Goal: Task Accomplishment & Management: Complete application form

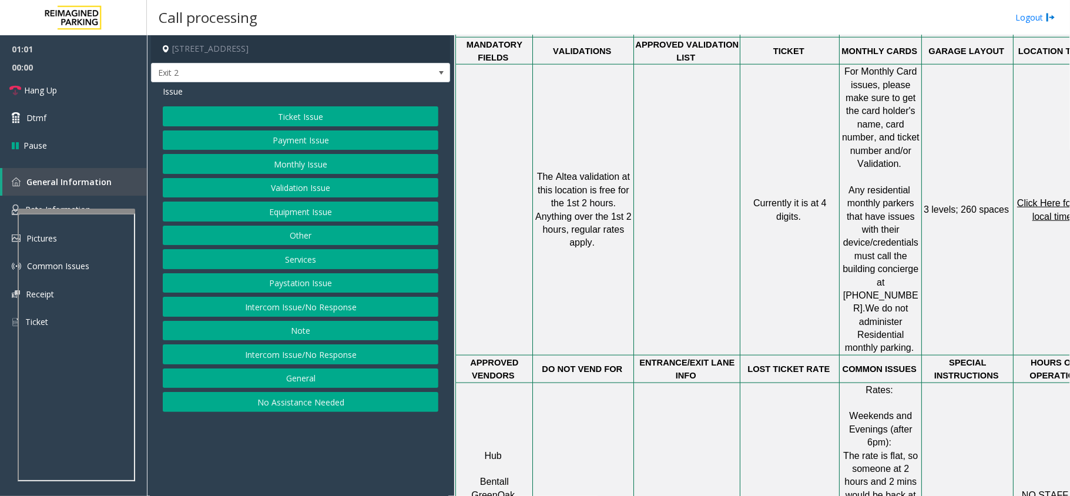
scroll to position [940, 41]
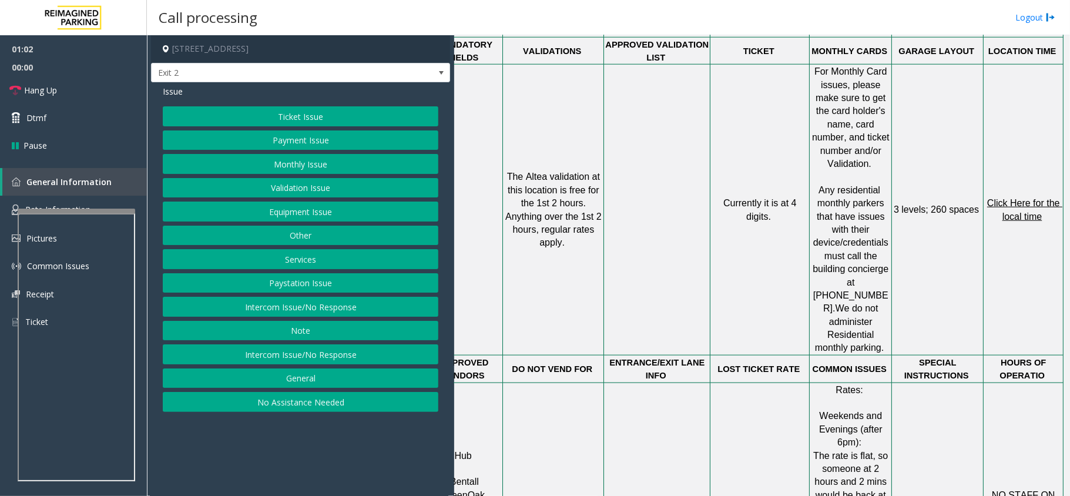
click at [999, 174] on td "Click Here for the local time" at bounding box center [1023, 210] width 80 height 291
click at [1010, 198] on span "Click Here for the local time" at bounding box center [1024, 209] width 75 height 23
click at [271, 188] on button "Validation Issue" at bounding box center [300, 188] width 275 height 20
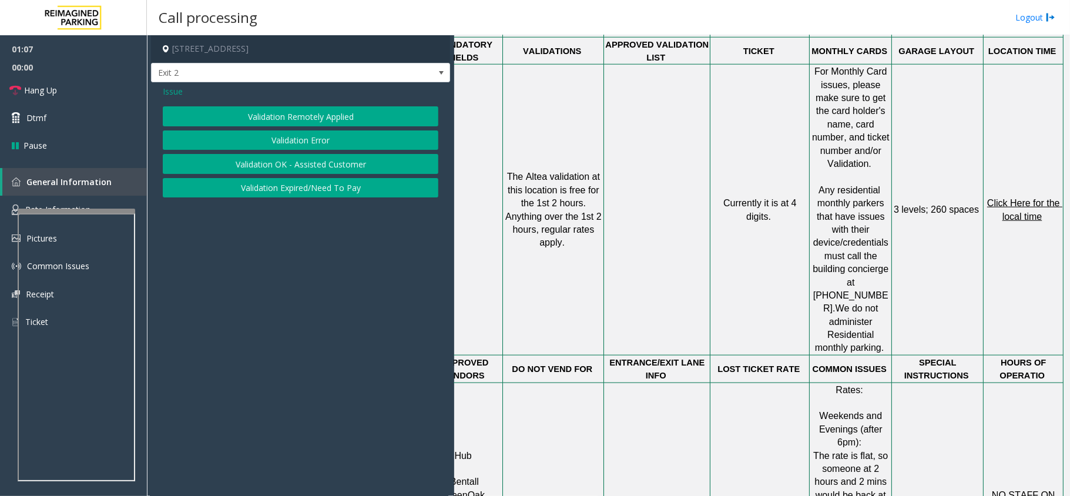
click at [253, 146] on button "Validation Error" at bounding box center [300, 140] width 275 height 20
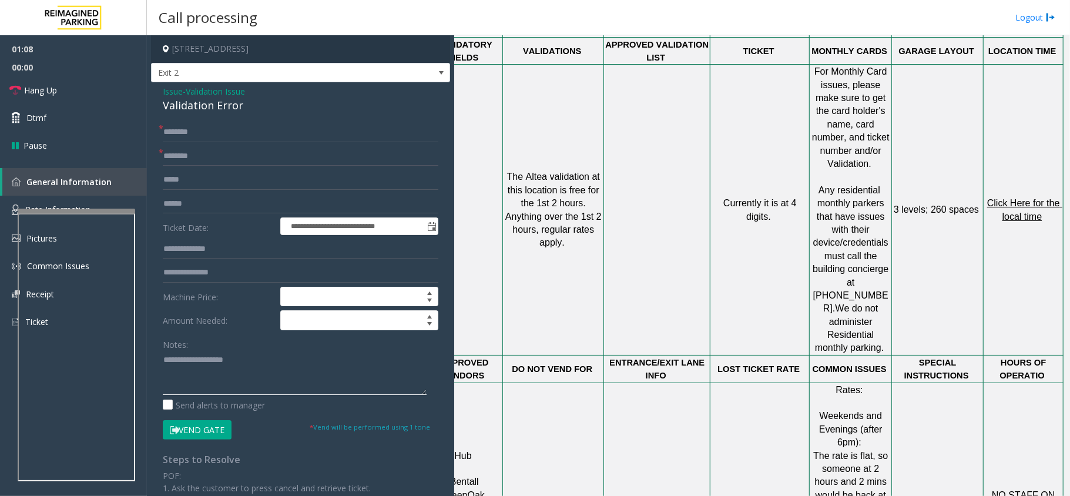
click at [238, 392] on textarea at bounding box center [295, 373] width 264 height 44
drag, startPoint x: 228, startPoint y: 352, endPoint x: 221, endPoint y: 381, distance: 29.6
click at [224, 371] on div "Notes:" at bounding box center [300, 364] width 275 height 61
click at [220, 388] on textarea at bounding box center [295, 373] width 264 height 44
paste textarea "**********"
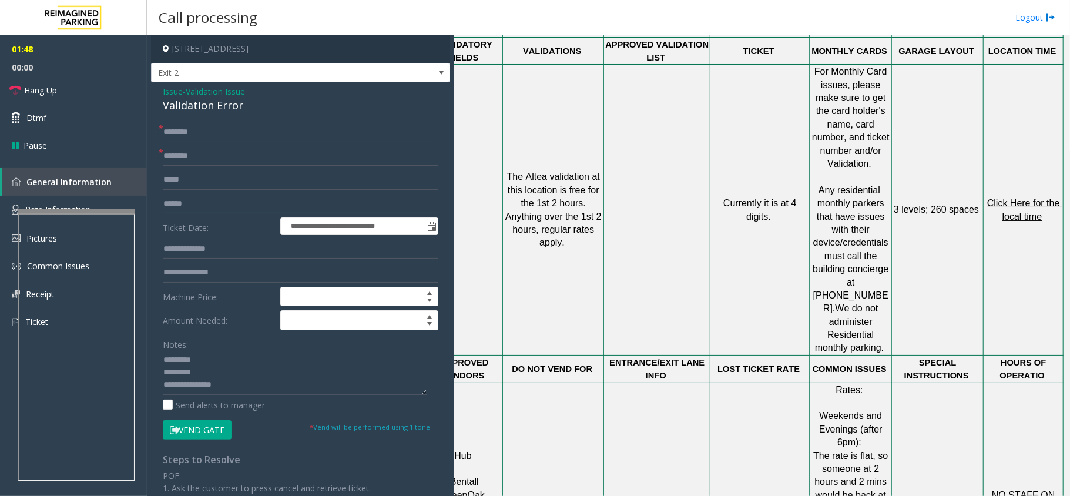
click at [196, 103] on div "Validation Error" at bounding box center [300, 106] width 275 height 16
click at [194, 104] on div "Validation Error" at bounding box center [300, 106] width 275 height 16
click at [193, 105] on div "Validation Error" at bounding box center [300, 106] width 275 height 16
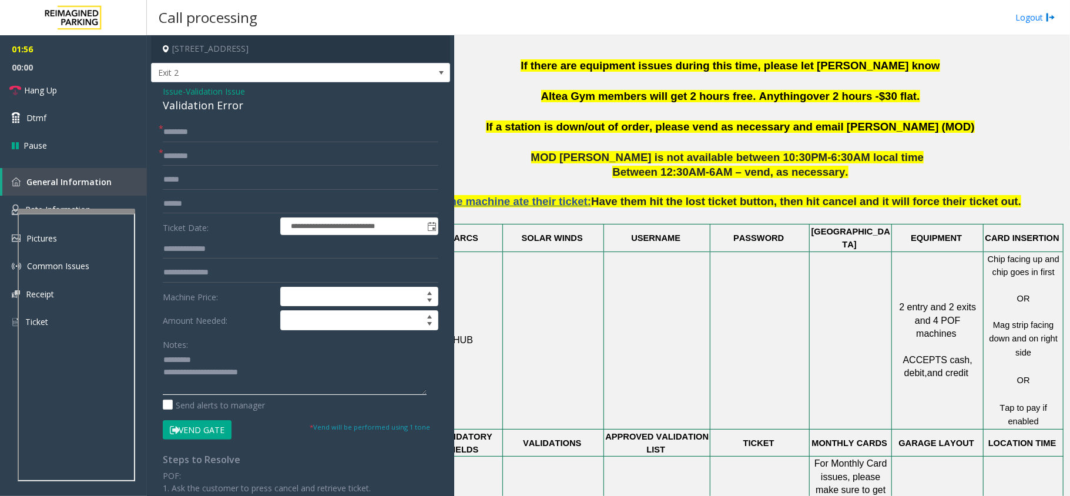
scroll to position [470, 41]
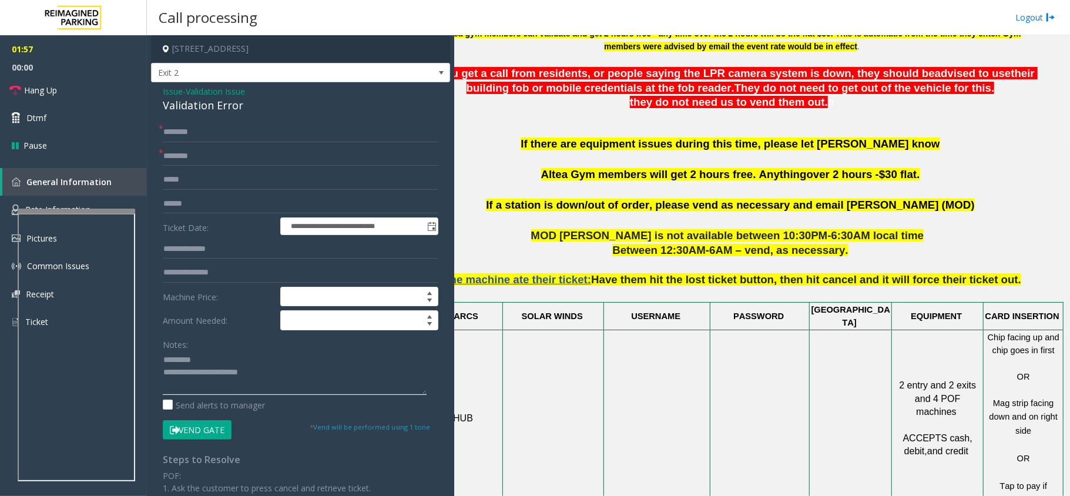
type textarea "**********"
drag, startPoint x: 542, startPoint y: 175, endPoint x: 637, endPoint y: 180, distance: 95.3
click at [637, 180] on p "If there are equipment issues during this time, please let OM Vairavan Jegathee…" at bounding box center [731, 166] width 607 height 61
type input "**********"
click at [226, 137] on input "text" at bounding box center [300, 132] width 275 height 20
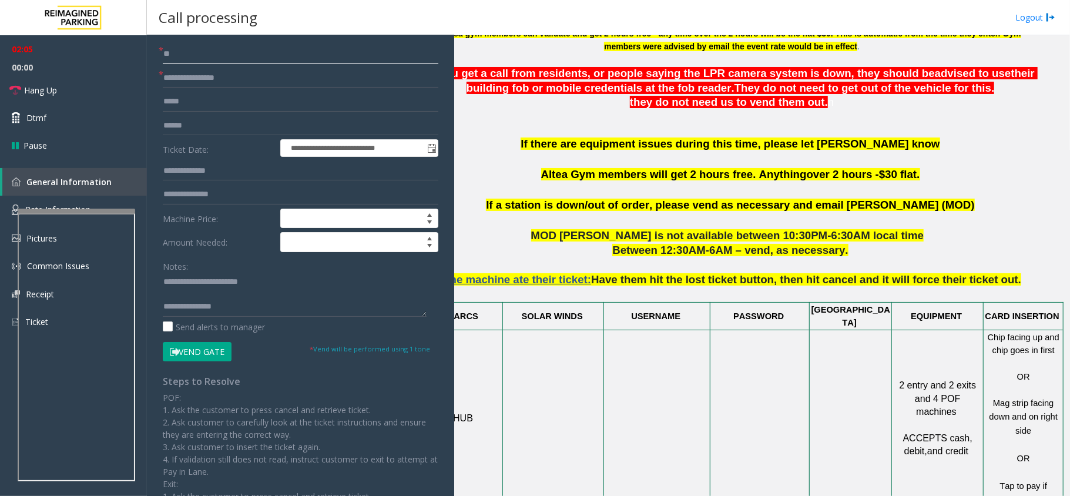
scroll to position [24, 0]
type input "**"
click at [73, 95] on link "Hang Up" at bounding box center [73, 90] width 147 height 28
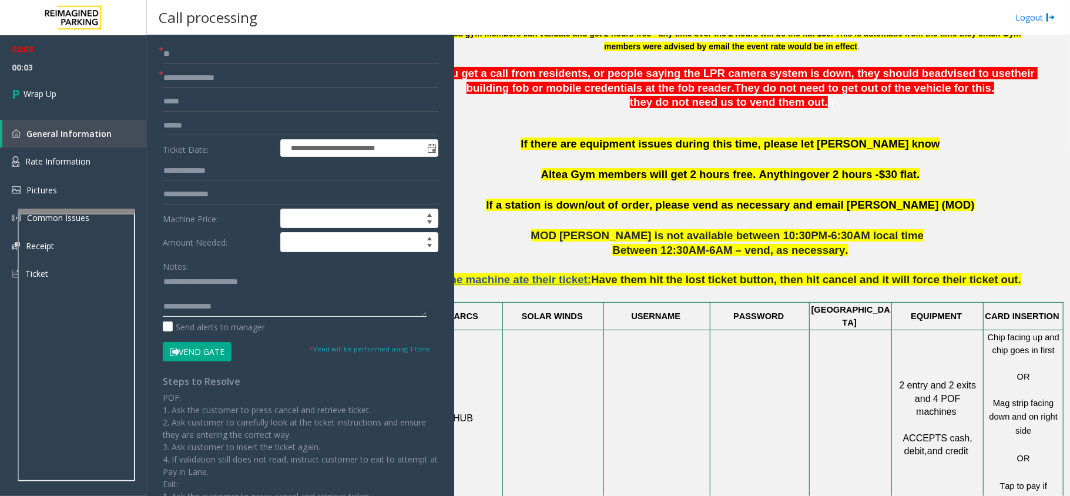
click at [238, 308] on textarea at bounding box center [295, 295] width 264 height 44
click at [236, 300] on textarea at bounding box center [295, 295] width 264 height 44
click at [231, 299] on textarea at bounding box center [295, 295] width 264 height 44
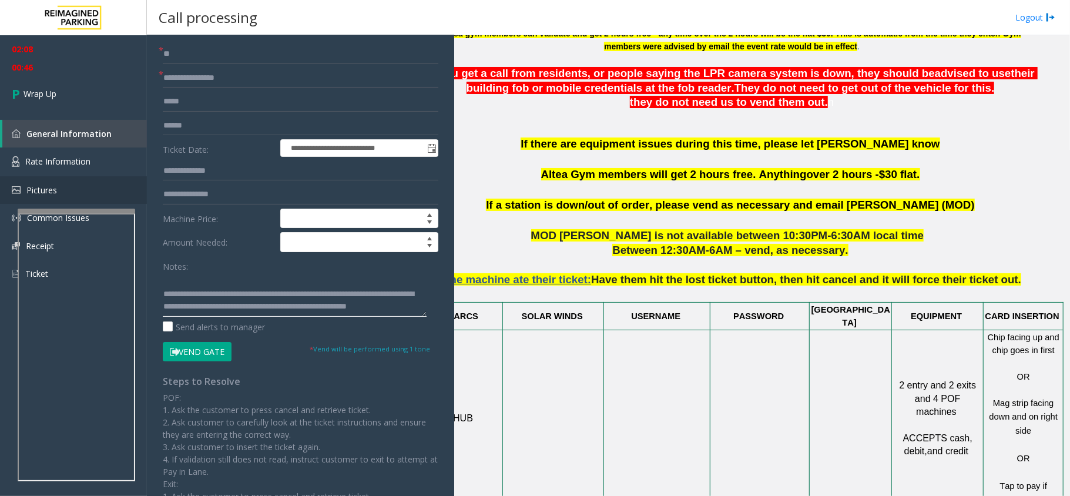
scroll to position [0, 0]
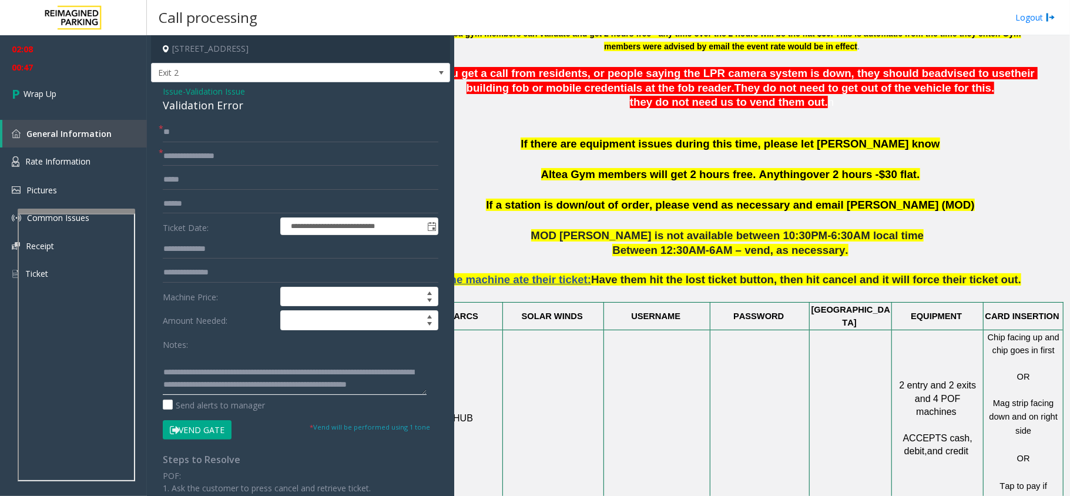
type textarea "**********"
click at [211, 90] on span "Validation Issue" at bounding box center [215, 91] width 59 height 12
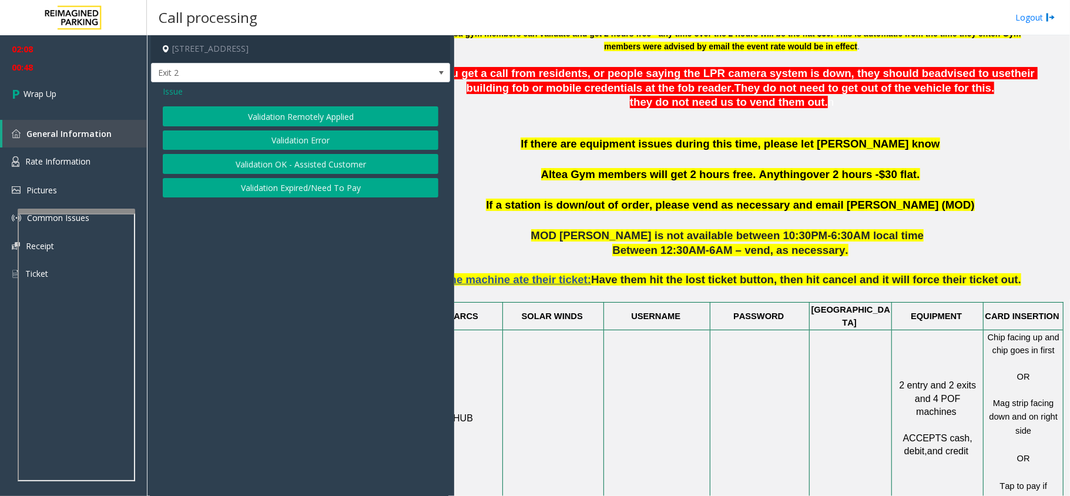
click at [278, 186] on button "Validation Expired/Need To Pay" at bounding box center [300, 188] width 275 height 20
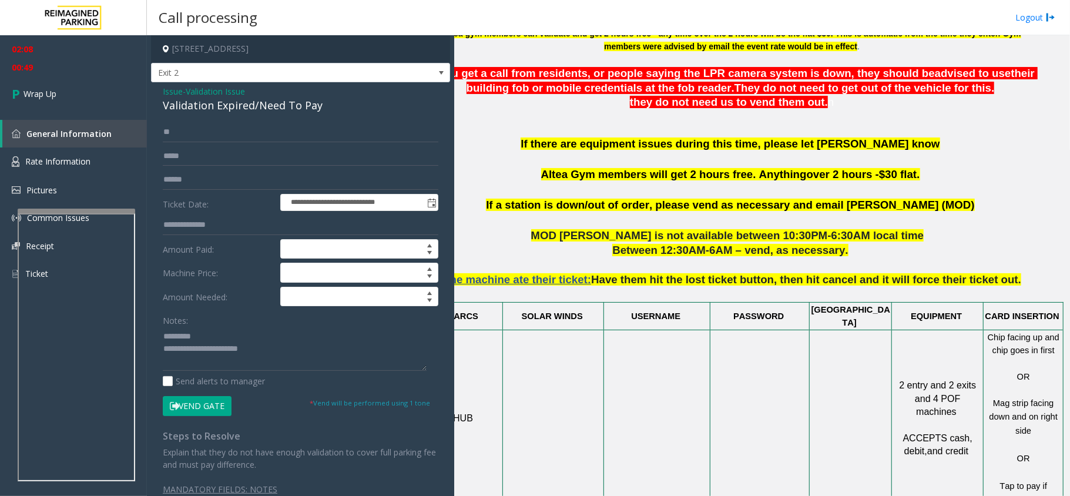
click at [221, 106] on div "Validation Expired/Need To Pay" at bounding box center [300, 106] width 275 height 16
copy div "Validation Expired/Need To Pay"
drag, startPoint x: 189, startPoint y: 350, endPoint x: 275, endPoint y: 356, distance: 86.5
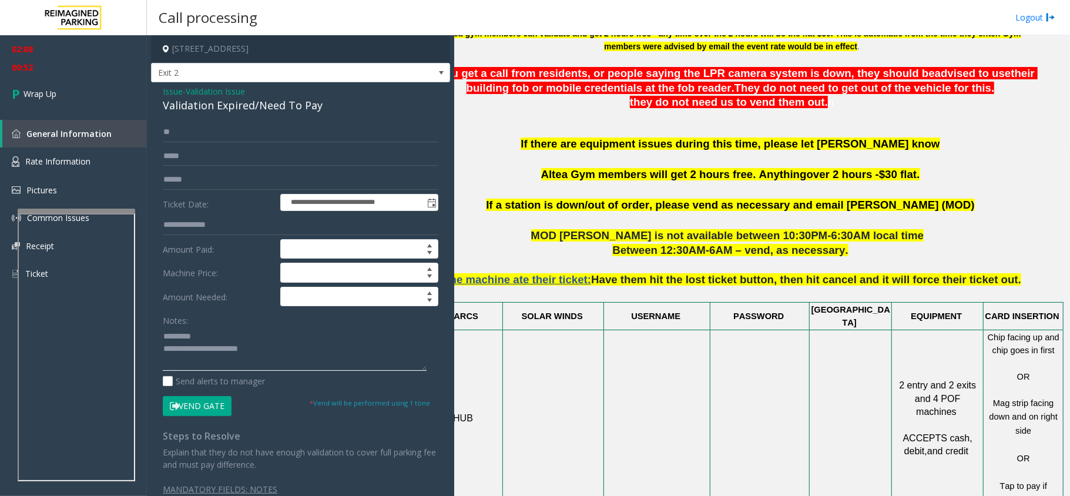
click at [275, 356] on textarea at bounding box center [295, 349] width 264 height 44
paste textarea "**********"
type textarea "**********"
drag, startPoint x: 61, startPoint y: 92, endPoint x: 52, endPoint y: 98, distance: 10.8
click at [56, 95] on link "Wrap Up" at bounding box center [73, 93] width 147 height 35
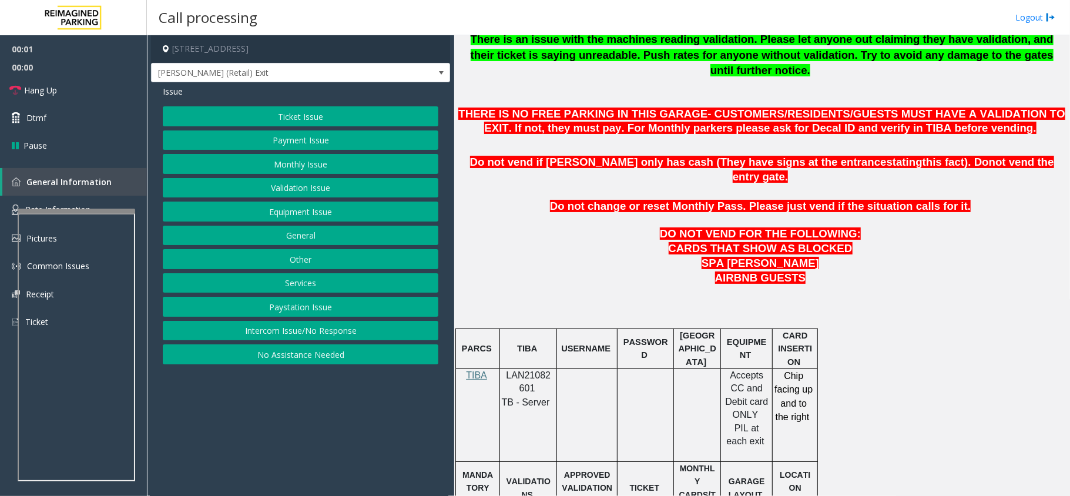
scroll to position [470, 0]
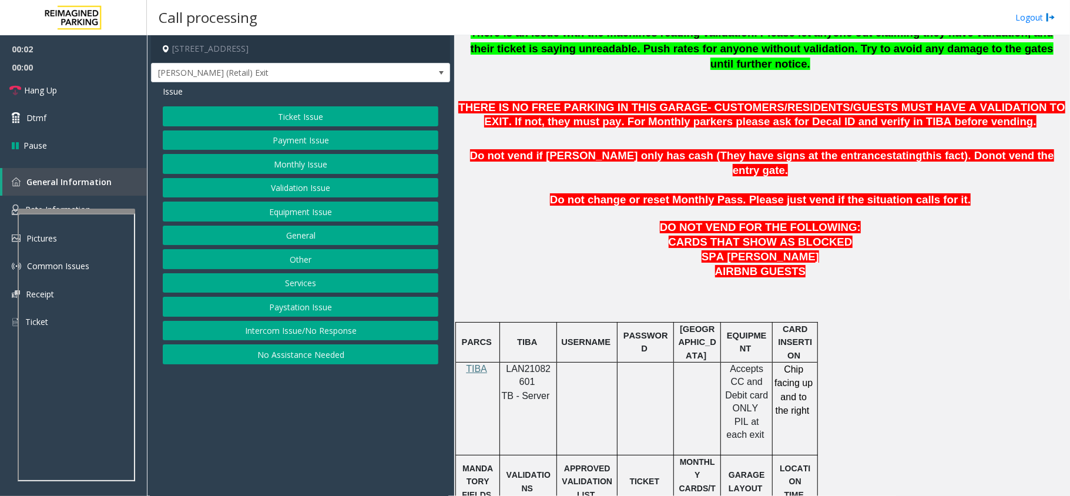
click at [539, 364] on span "LAN21082601" at bounding box center [528, 375] width 45 height 23
copy p "LAN21082601"
click at [247, 103] on div "Issue Ticket Issue Payment Issue Monthly Issue Validation Issue Equipment Issue…" at bounding box center [300, 226] width 299 height 288
click at [261, 120] on button "Ticket Issue" at bounding box center [300, 116] width 275 height 20
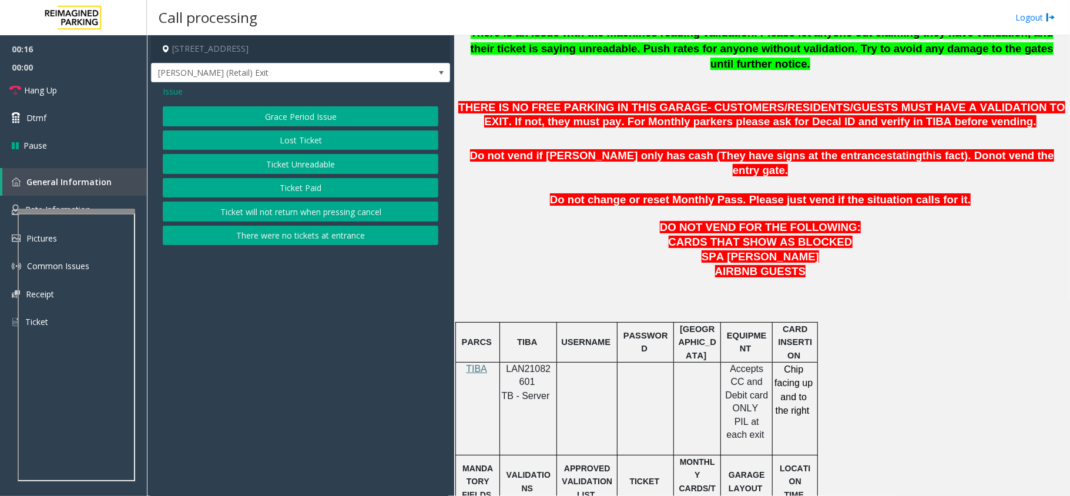
scroll to position [548, 0]
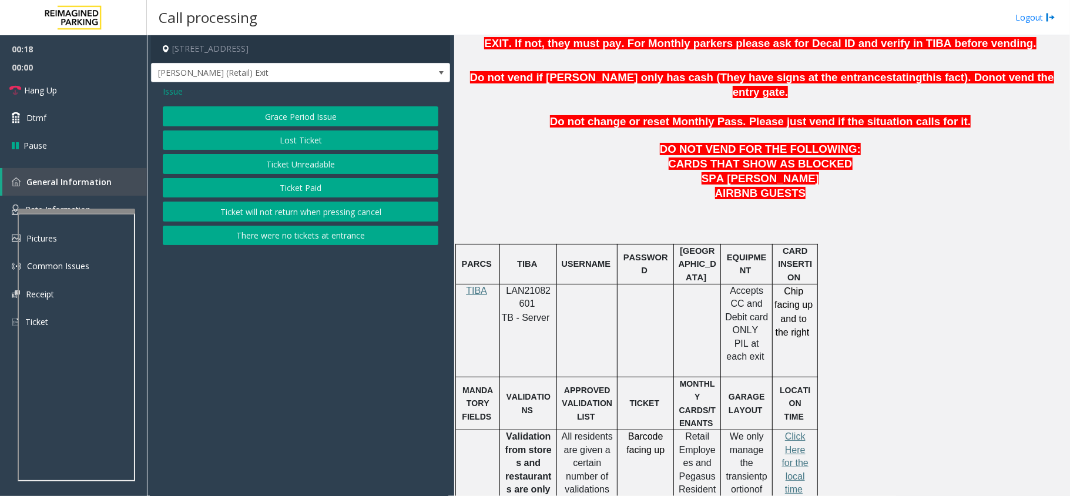
click at [298, 162] on button "Ticket Unreadable" at bounding box center [300, 164] width 275 height 20
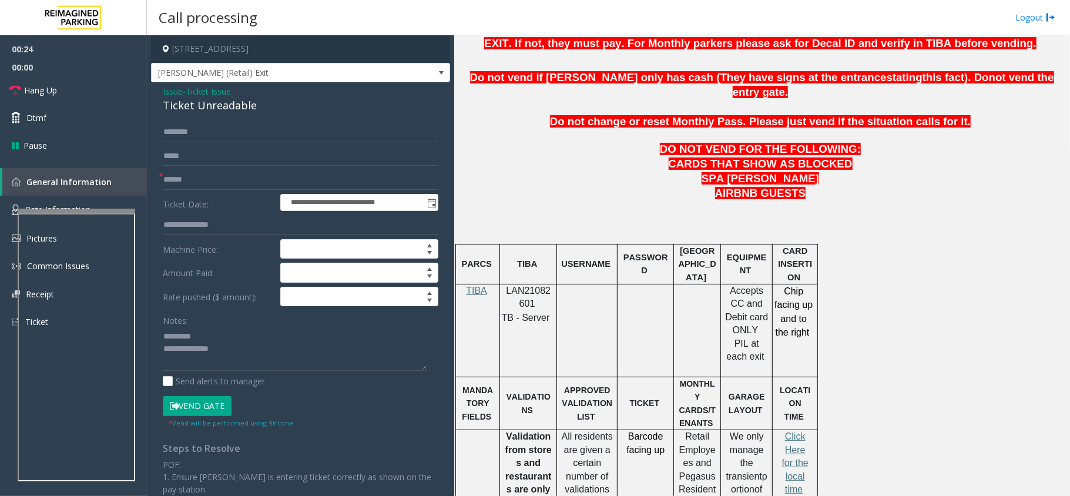
click at [179, 108] on div "Ticket Unreadable" at bounding box center [300, 106] width 275 height 16
type textarea "**********"
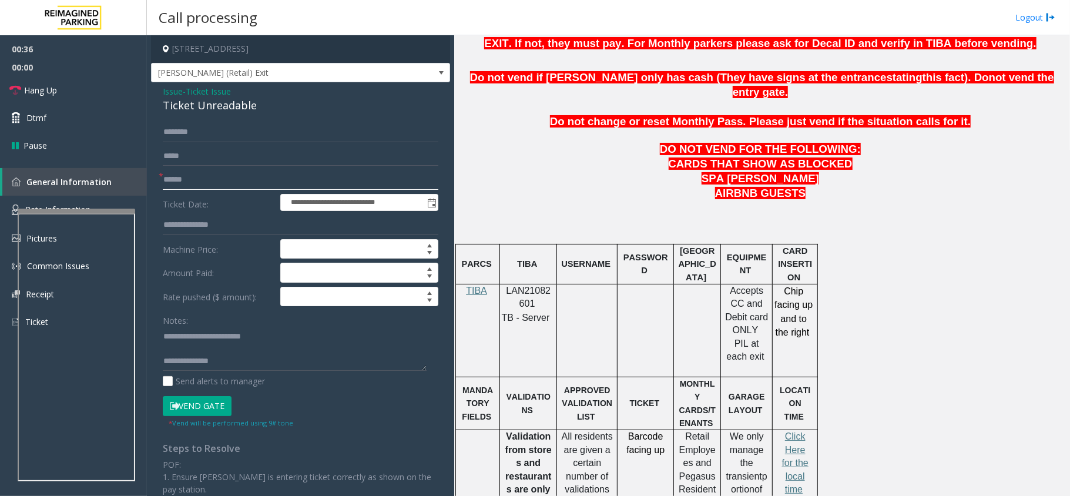
click at [243, 189] on input "text" at bounding box center [300, 180] width 275 height 20
click at [210, 223] on input "text" at bounding box center [300, 225] width 275 height 20
type input "*****"
click at [179, 226] on input "*****" at bounding box center [300, 225] width 275 height 20
paste textarea "**********"
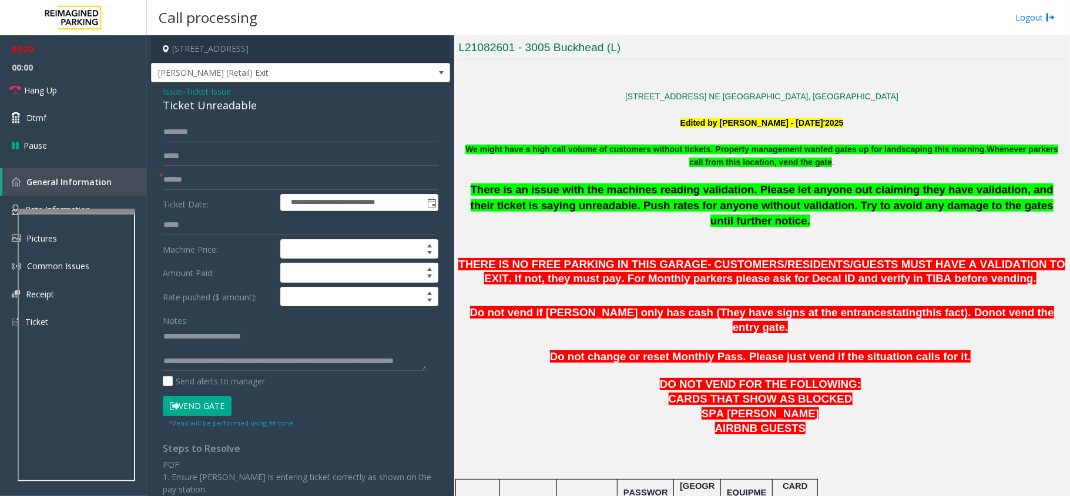
scroll to position [24, 0]
click at [228, 357] on textarea at bounding box center [295, 349] width 264 height 44
click at [228, 352] on textarea at bounding box center [295, 349] width 264 height 44
click at [267, 357] on textarea at bounding box center [295, 349] width 264 height 44
click at [267, 353] on textarea at bounding box center [295, 349] width 264 height 44
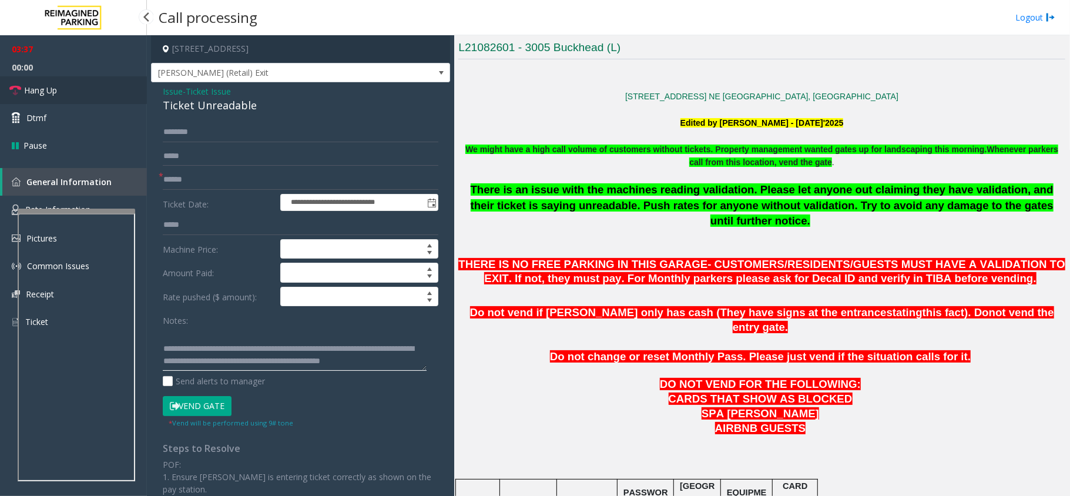
type textarea "**********"
click at [83, 98] on link "Hang Up" at bounding box center [73, 90] width 147 height 28
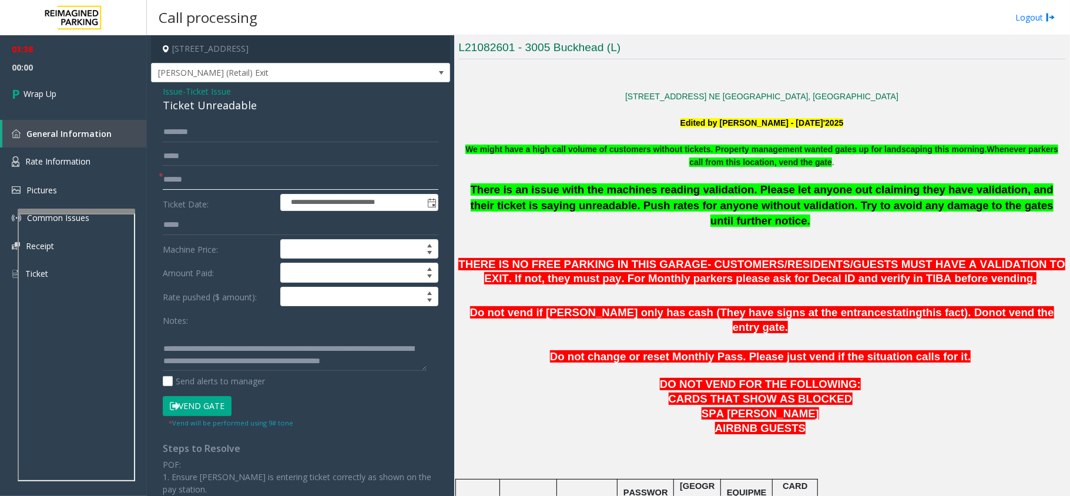
click at [191, 183] on input "text" at bounding box center [300, 180] width 275 height 20
drag, startPoint x: 175, startPoint y: 228, endPoint x: 156, endPoint y: 224, distance: 19.8
click at [156, 224] on div "**********" at bounding box center [300, 382] width 293 height 521
type input "*****"
click at [62, 100] on link "Wrap Up" at bounding box center [73, 93] width 147 height 35
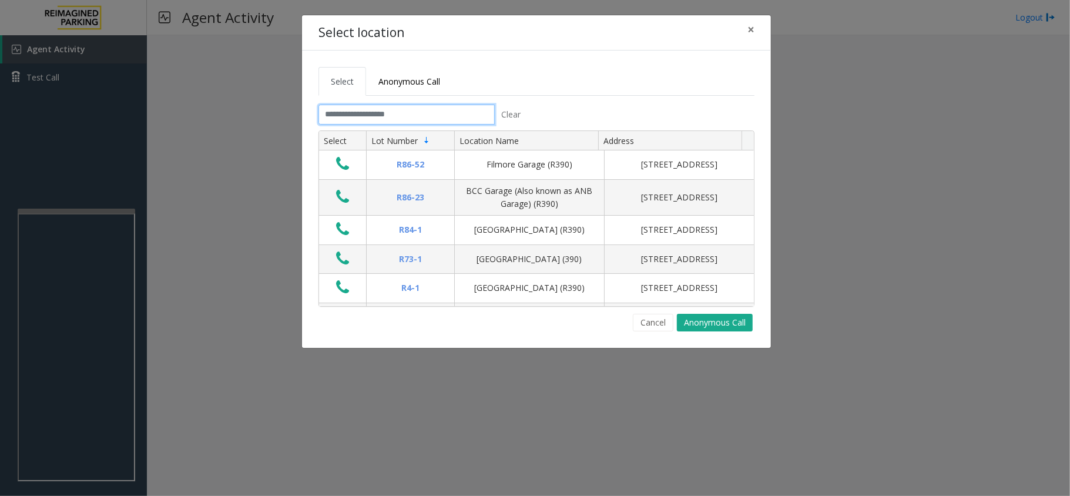
click at [374, 117] on input "text" at bounding box center [406, 115] width 176 height 20
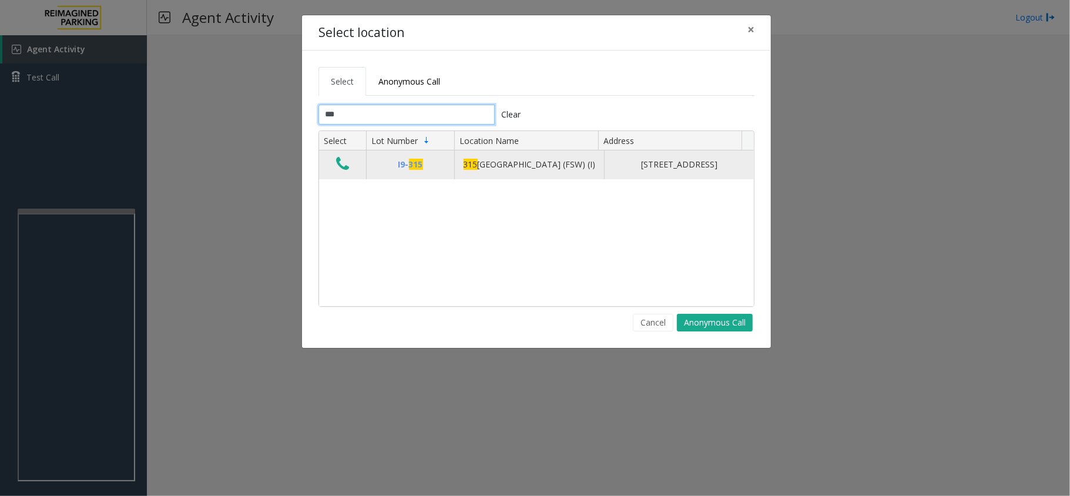
type input "***"
click at [350, 172] on td "Data table" at bounding box center [342, 164] width 47 height 28
click at [345, 172] on icon "Data table" at bounding box center [342, 164] width 13 height 16
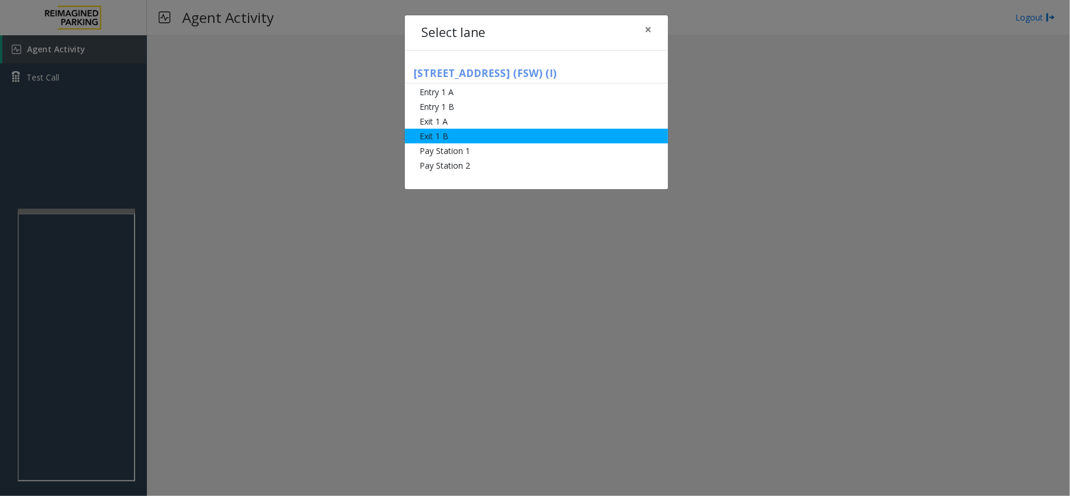
click at [453, 135] on li "Exit 1 B" at bounding box center [536, 136] width 263 height 15
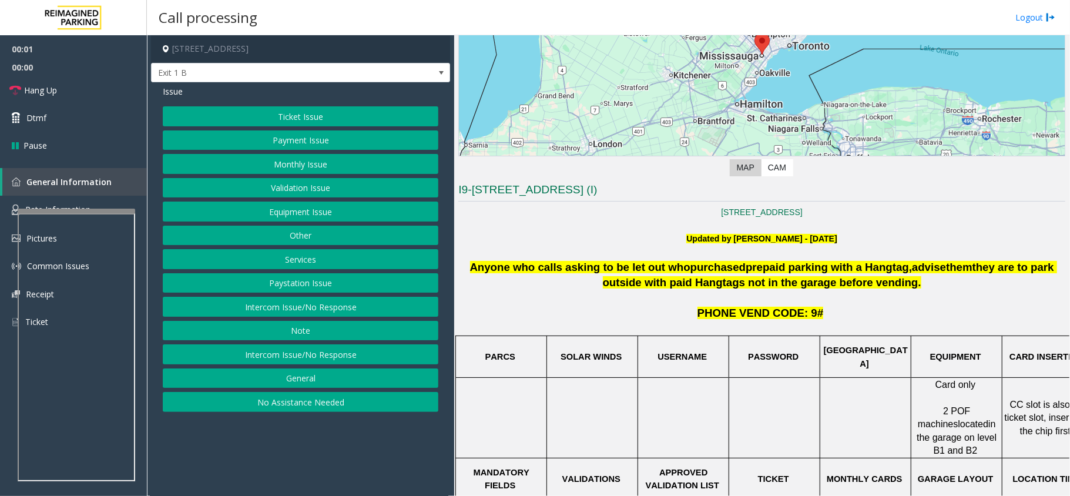
scroll to position [156, 0]
click at [329, 126] on button "Ticket Issue" at bounding box center [300, 116] width 275 height 20
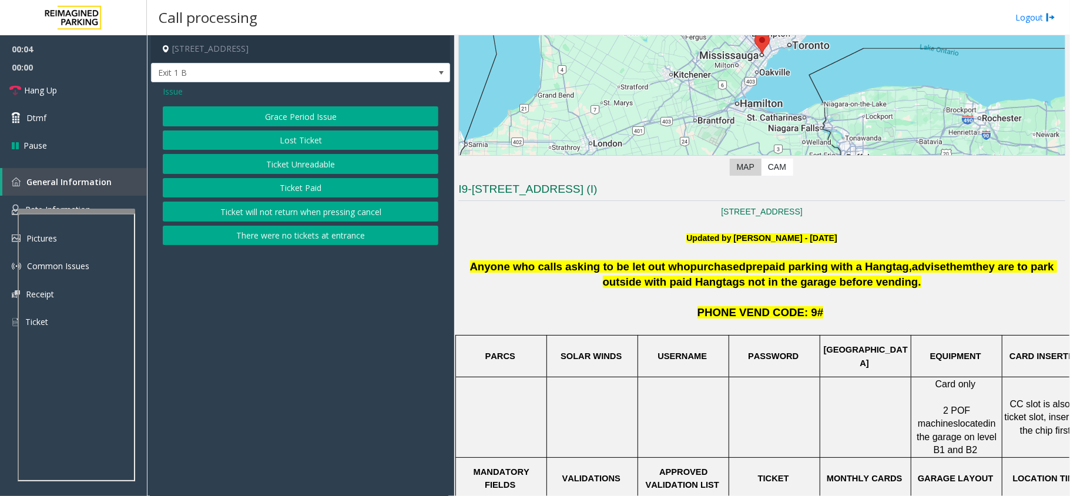
click at [340, 166] on button "Ticket Unreadable" at bounding box center [300, 164] width 275 height 20
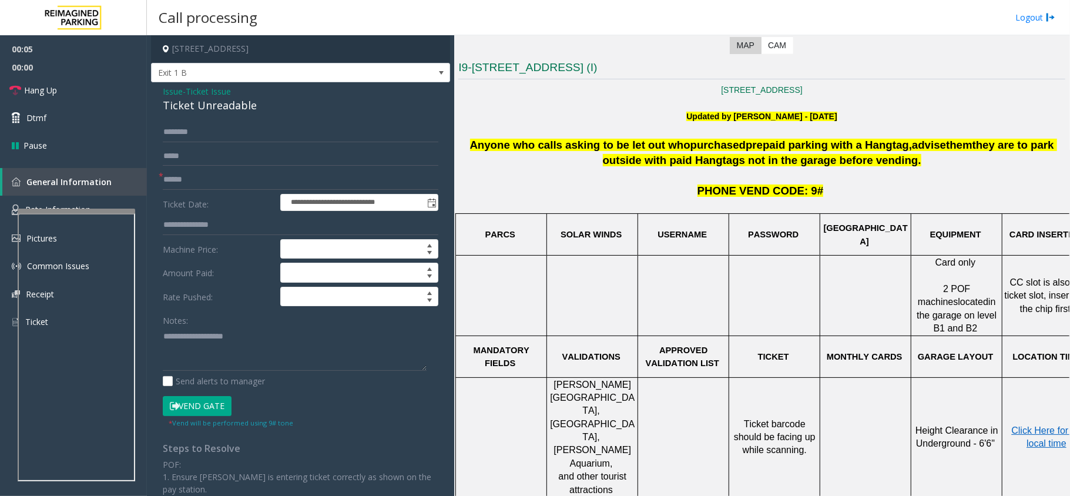
scroll to position [391, 0]
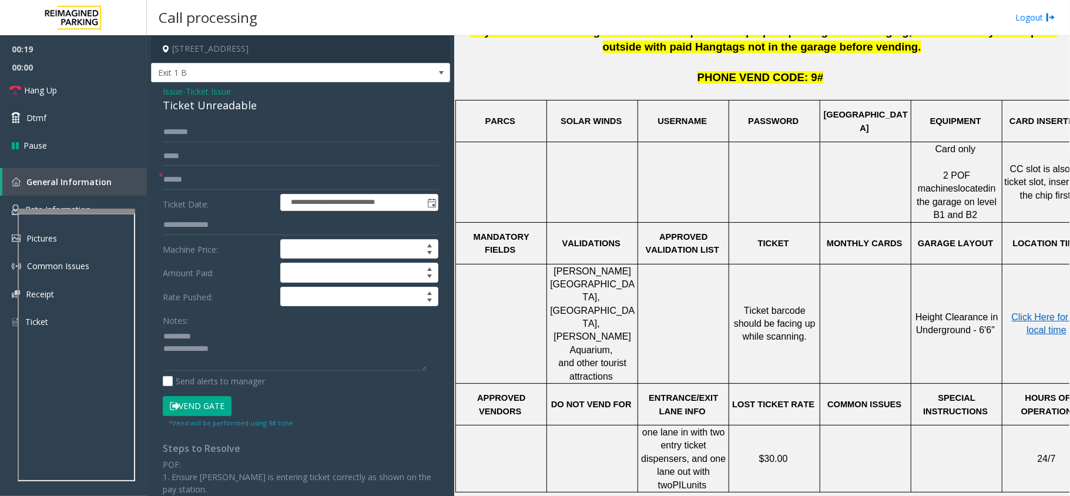
click at [184, 115] on div "**********" at bounding box center [300, 368] width 299 height 573
click at [177, 109] on div "Ticket Unreadable" at bounding box center [300, 106] width 275 height 16
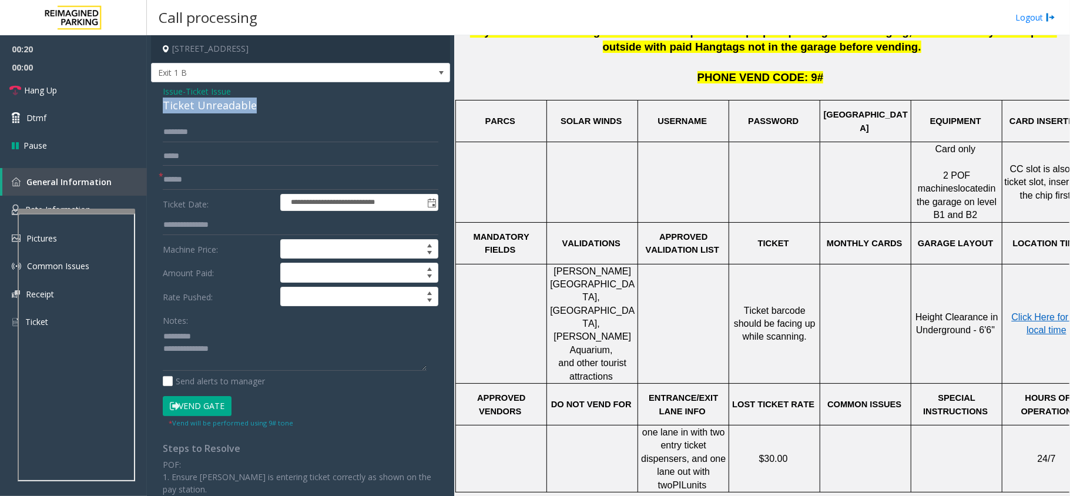
click at [177, 109] on div "Ticket Unreadable" at bounding box center [300, 106] width 275 height 16
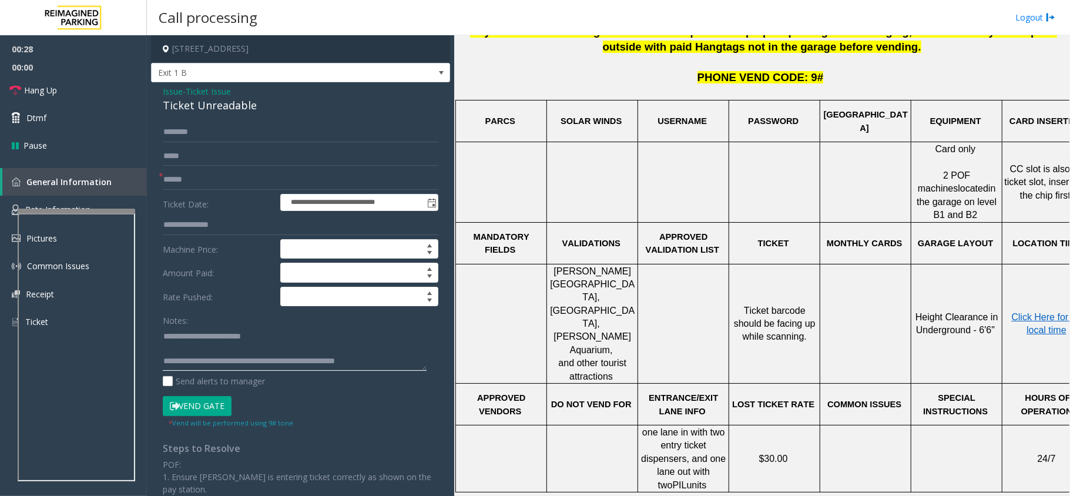
type textarea "**********"
click at [174, 166] on input "text" at bounding box center [300, 156] width 275 height 20
click at [163, 182] on span "*" at bounding box center [161, 176] width 5 height 12
click at [195, 189] on input "text" at bounding box center [300, 180] width 275 height 20
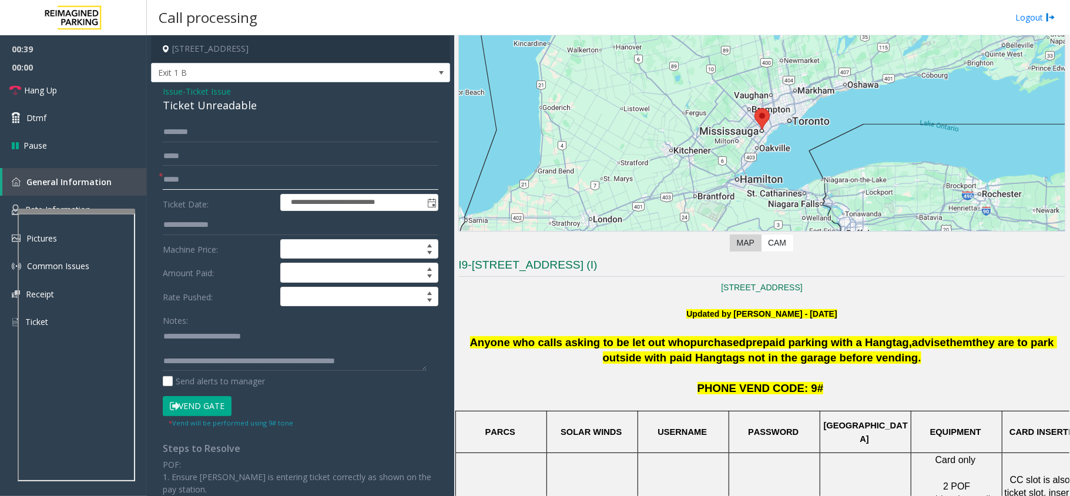
scroll to position [78, 0]
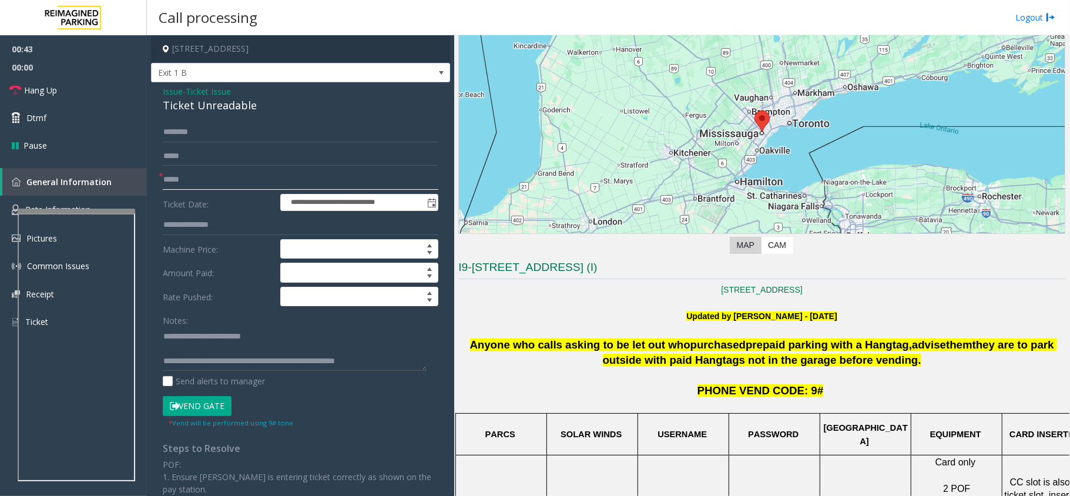
type input "*****"
click at [209, 406] on button "Vend Gate" at bounding box center [197, 406] width 69 height 20
click at [111, 106] on link "Dtmf" at bounding box center [73, 118] width 147 height 28
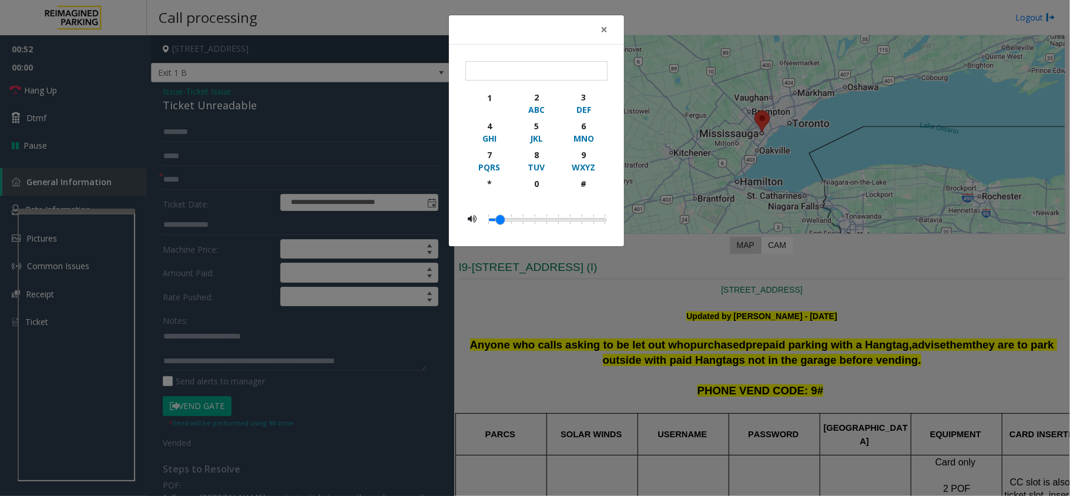
click at [94, 102] on div "× 1 2 ABC 3 DEF 4 GHI 5 JKL 6 MNO 7 PQRS 8 TUV 9 WXYZ * 0 #" at bounding box center [535, 248] width 1070 height 496
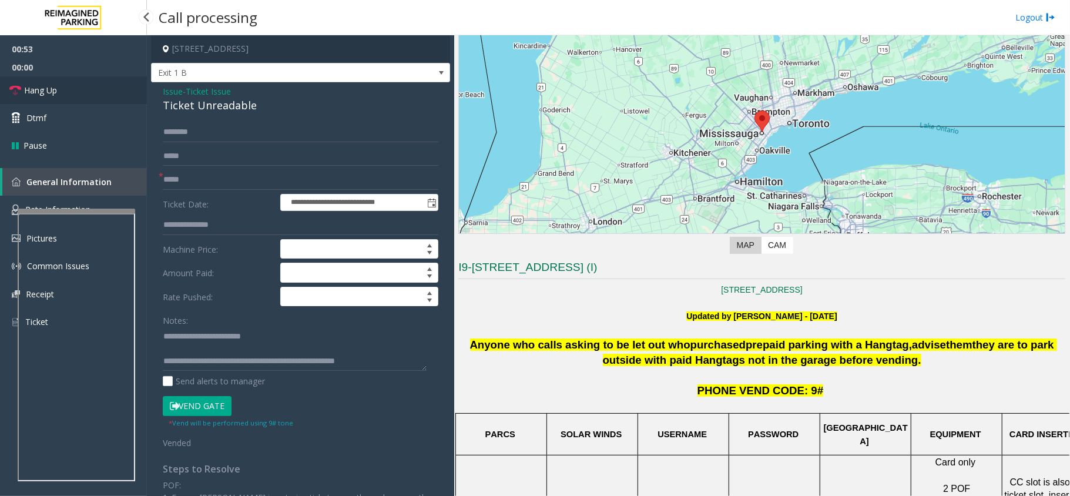
click at [83, 93] on link "Hang Up" at bounding box center [73, 90] width 147 height 28
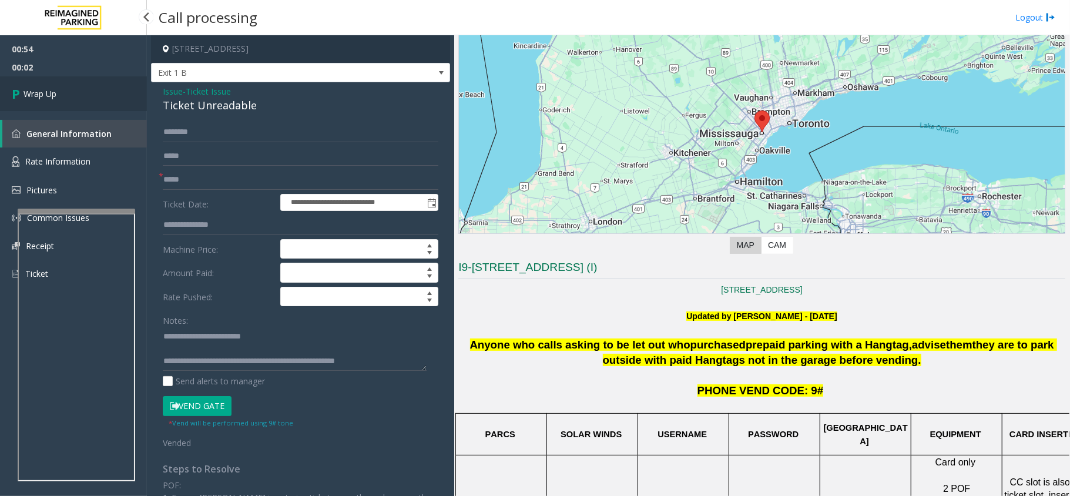
click at [78, 90] on link "Wrap Up" at bounding box center [73, 93] width 147 height 35
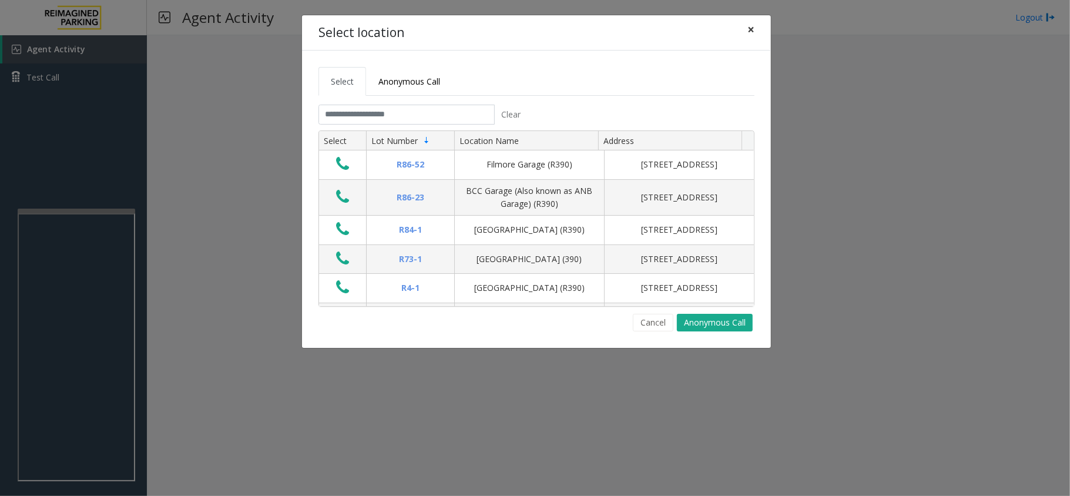
click at [741, 25] on button "×" at bounding box center [750, 29] width 23 height 29
click at [753, 25] on button "×" at bounding box center [750, 29] width 23 height 29
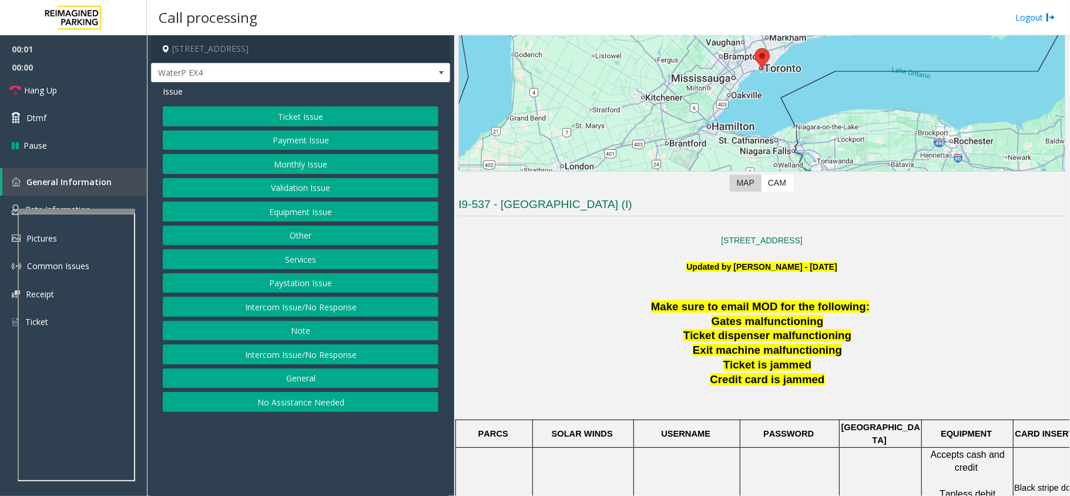
scroll to position [313, 0]
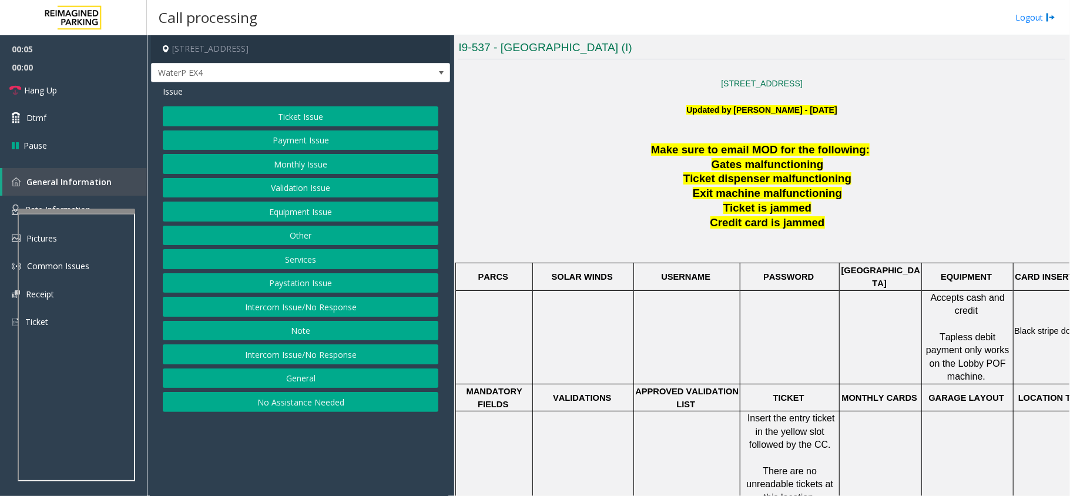
click at [349, 313] on button "Intercom Issue/No Response" at bounding box center [300, 307] width 275 height 20
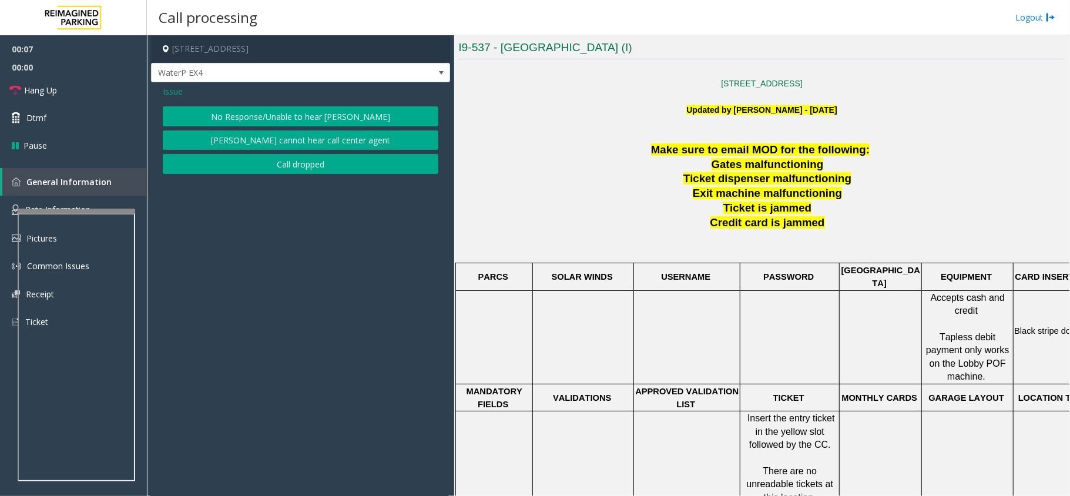
click at [181, 94] on span "Issue" at bounding box center [173, 91] width 20 height 12
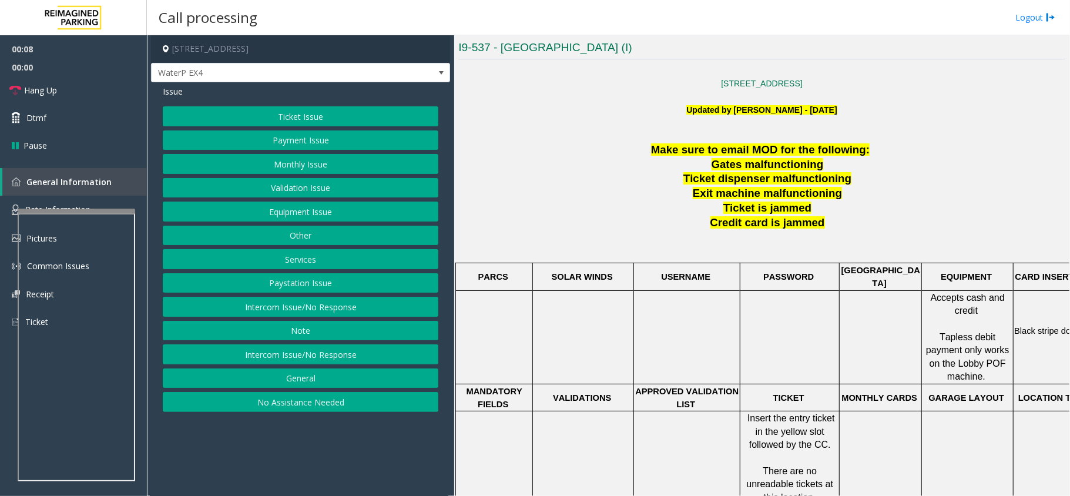
click at [203, 120] on button "Ticket Issue" at bounding box center [300, 116] width 275 height 20
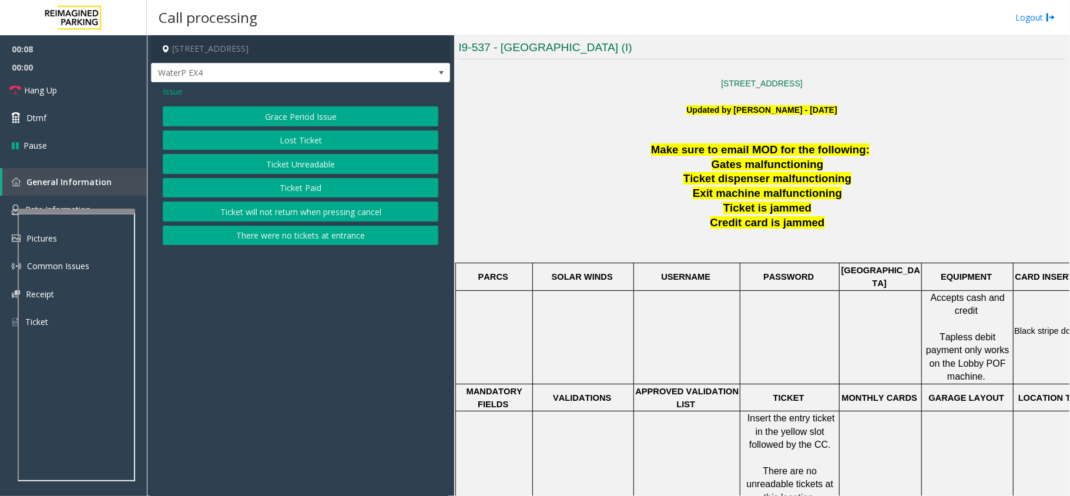
click at [287, 196] on button "Ticket Paid" at bounding box center [300, 188] width 275 height 20
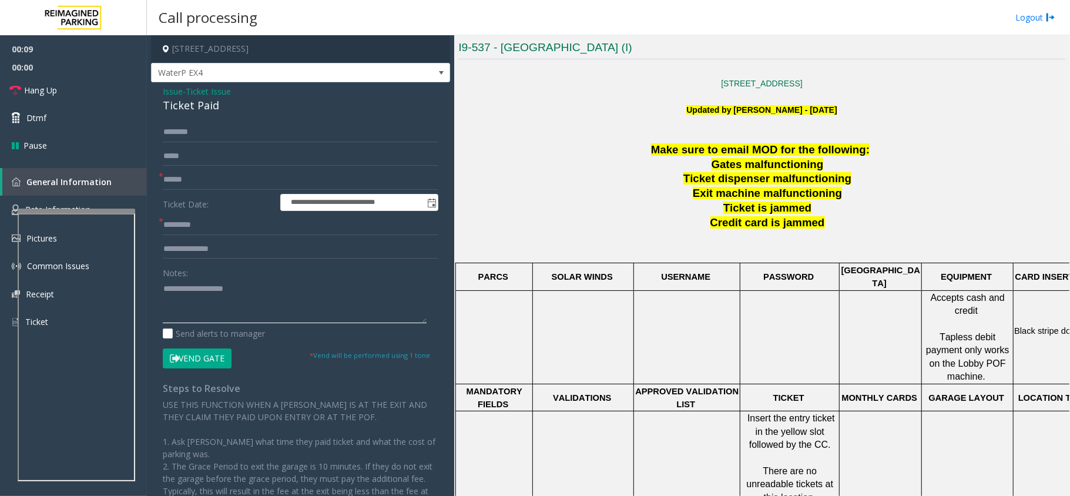
click at [266, 299] on textarea at bounding box center [295, 301] width 264 height 44
click at [205, 103] on div "Ticket Paid" at bounding box center [300, 106] width 275 height 16
click at [174, 101] on div "Ticket Paid" at bounding box center [300, 106] width 275 height 16
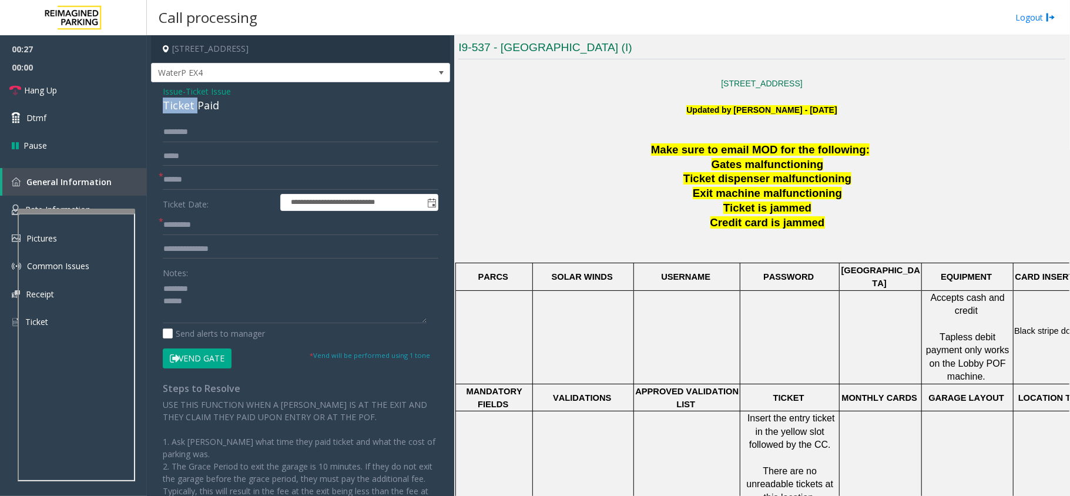
click at [174, 101] on div "Ticket Paid" at bounding box center [300, 106] width 275 height 16
click at [176, 101] on div "Ticket Paid" at bounding box center [300, 106] width 275 height 16
click at [177, 102] on div "Ticket Paid" at bounding box center [300, 106] width 275 height 16
click at [96, 78] on link "Hang Up" at bounding box center [73, 90] width 147 height 28
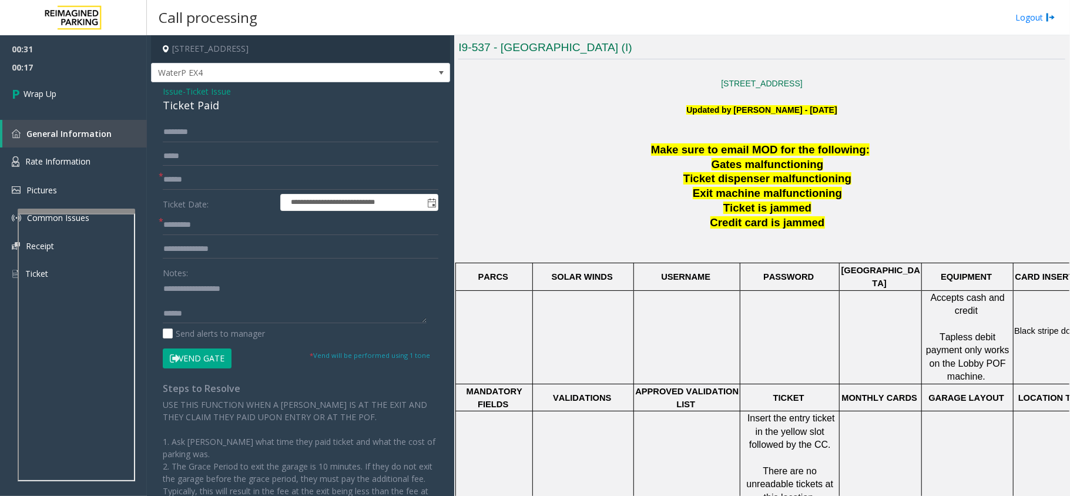
click at [294, 327] on div "Send alerts to manager" at bounding box center [300, 333] width 275 height 12
click at [291, 323] on textarea at bounding box center [295, 301] width 264 height 44
paste textarea "**********"
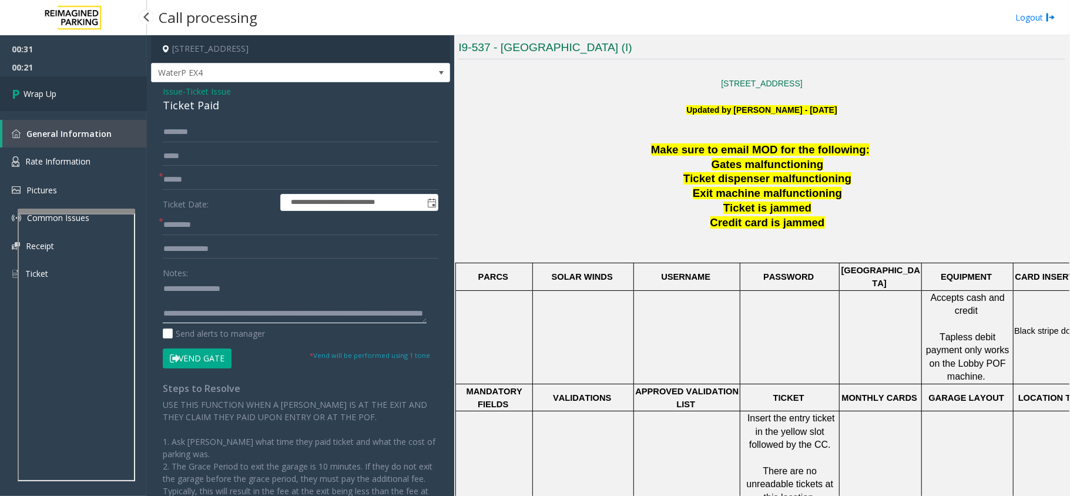
type textarea "**********"
click at [42, 94] on span "Wrap Up" at bounding box center [39, 94] width 33 height 12
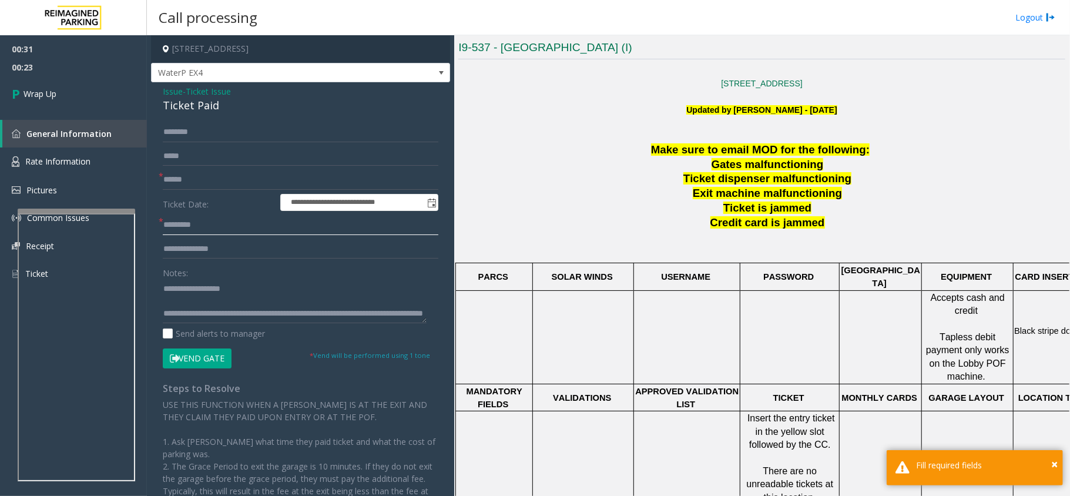
click at [200, 221] on input "text" at bounding box center [300, 225] width 275 height 20
type input "**"
click at [184, 170] on input "*" at bounding box center [300, 180] width 275 height 20
type input "**"
click at [88, 104] on link "Wrap Up" at bounding box center [73, 93] width 147 height 35
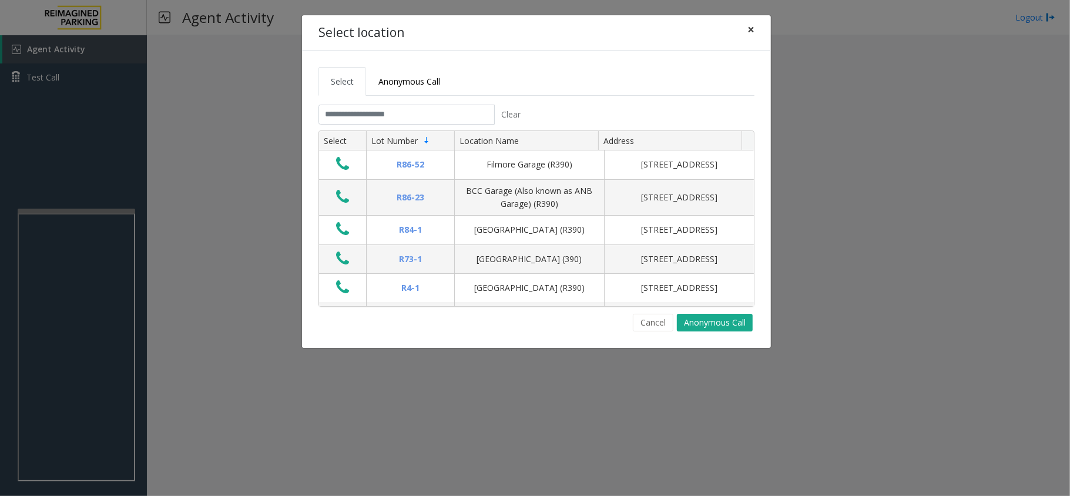
click at [752, 31] on button "×" at bounding box center [750, 29] width 23 height 29
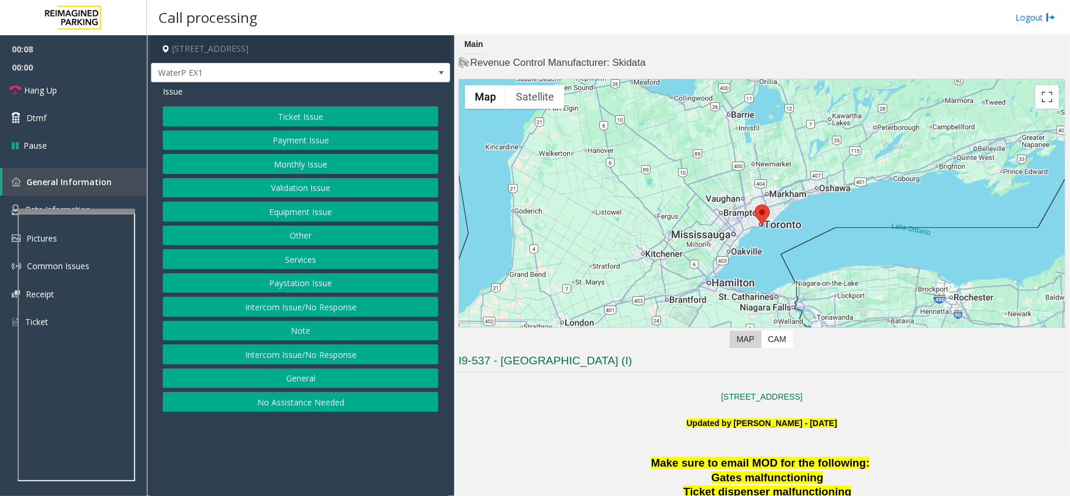
click at [409, 355] on button "Intercom Issue/No Response" at bounding box center [300, 354] width 275 height 20
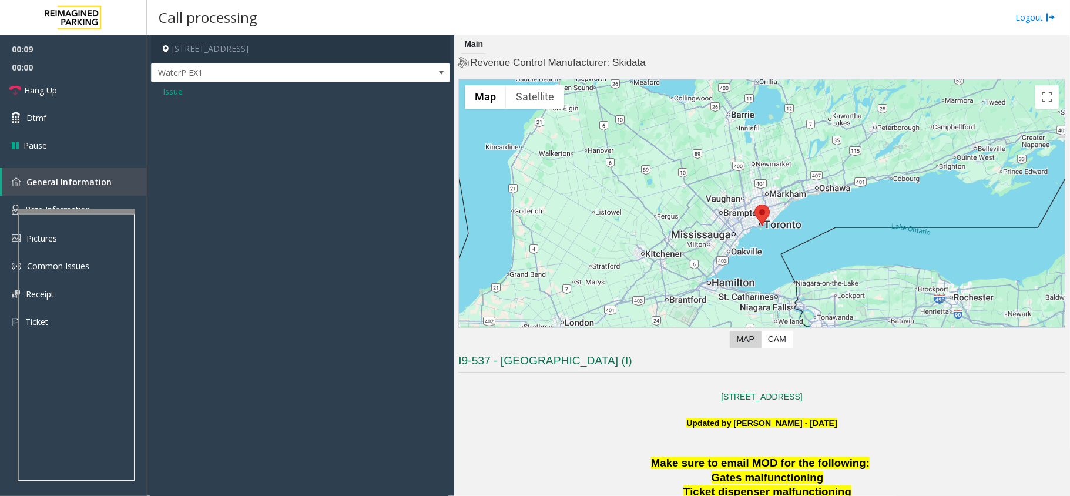
click at [181, 94] on span "Issue" at bounding box center [173, 91] width 20 height 12
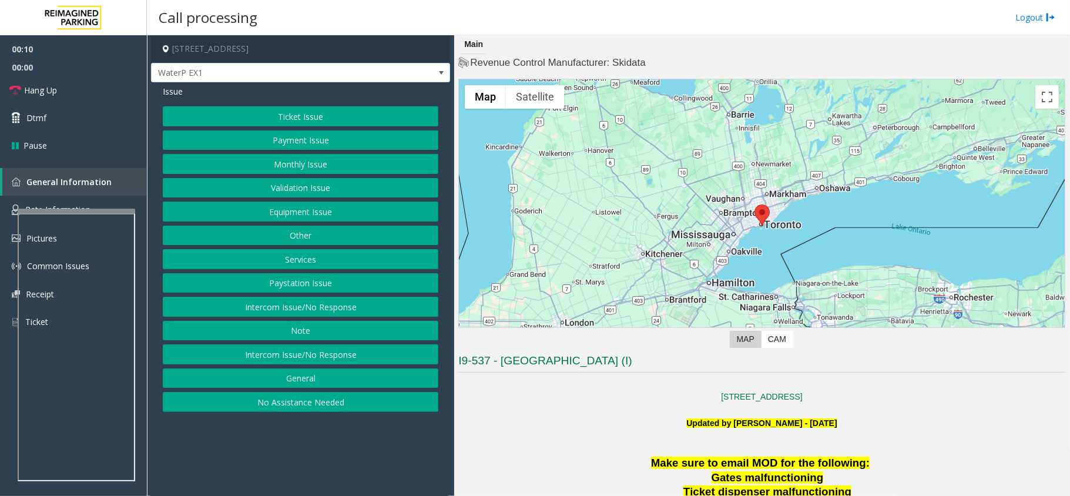
click at [325, 297] on div "Ticket Issue Payment Issue Monthly Issue Validation Issue Equipment Issue Other…" at bounding box center [300, 258] width 275 height 305
click at [332, 308] on button "Intercom Issue/No Response" at bounding box center [300, 307] width 275 height 20
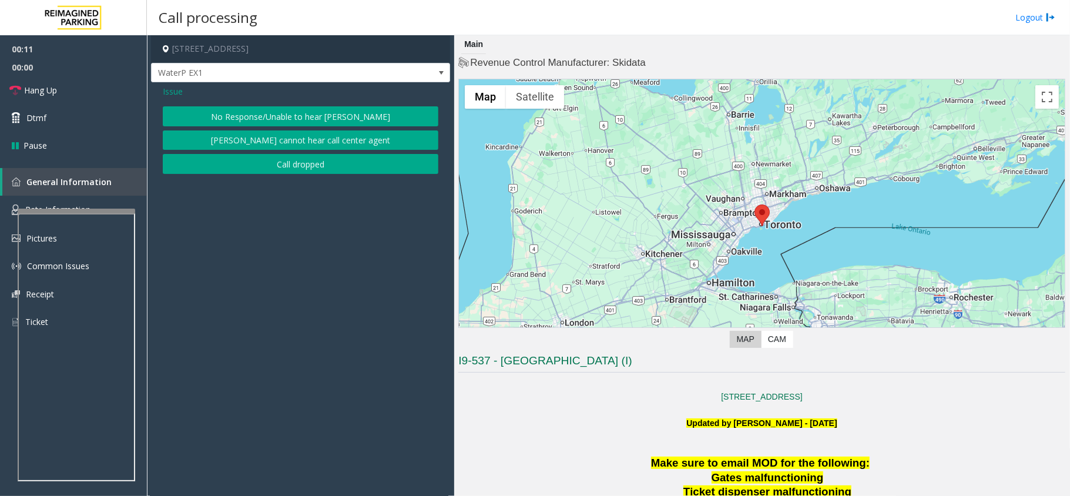
click at [221, 113] on button "No Response/Unable to hear [PERSON_NAME]" at bounding box center [300, 116] width 275 height 20
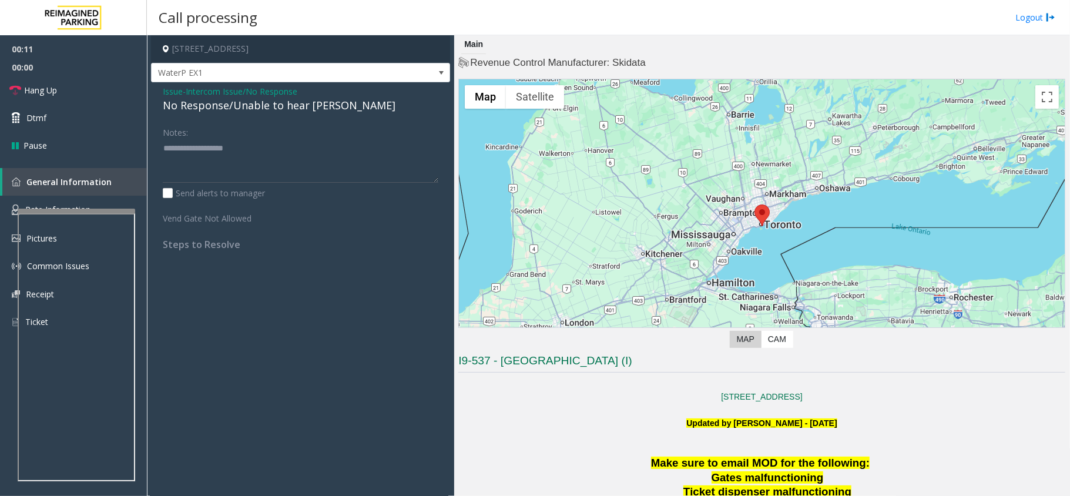
click at [203, 116] on div "Issue - Intercom Issue/No Response No Response/Unable to hear parker Notes: Sen…" at bounding box center [300, 172] width 299 height 180
click at [203, 113] on div "No Response/Unable to hear [PERSON_NAME]" at bounding box center [300, 106] width 275 height 16
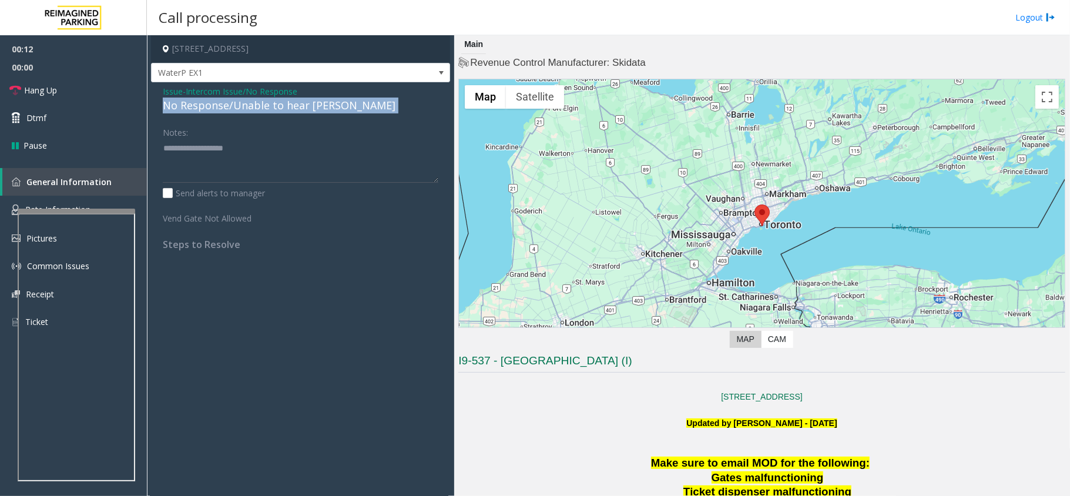
click at [203, 113] on div "No Response/Unable to hear [PERSON_NAME]" at bounding box center [300, 106] width 275 height 16
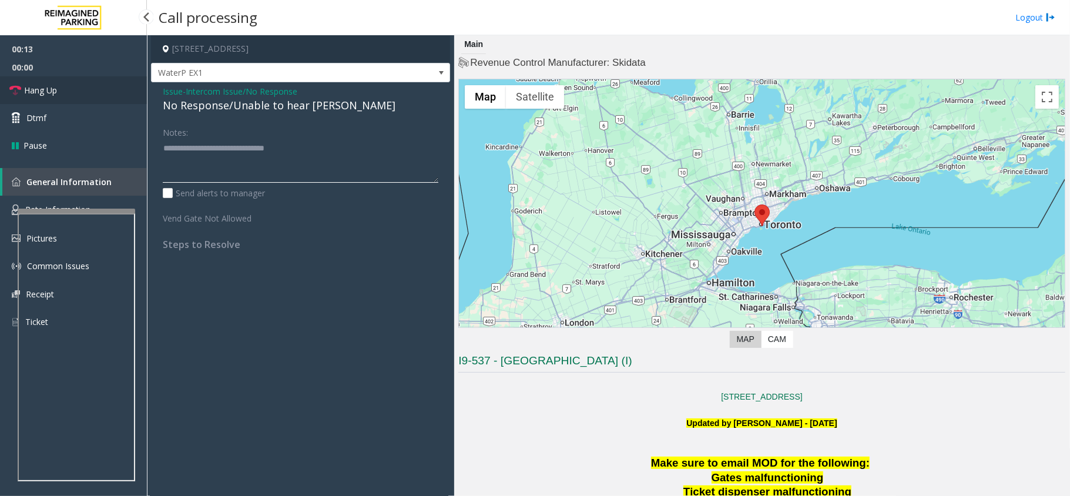
type textarea "**********"
click at [31, 80] on link "Hang Up" at bounding box center [73, 90] width 147 height 28
click at [32, 80] on link "Hang Up" at bounding box center [73, 90] width 147 height 28
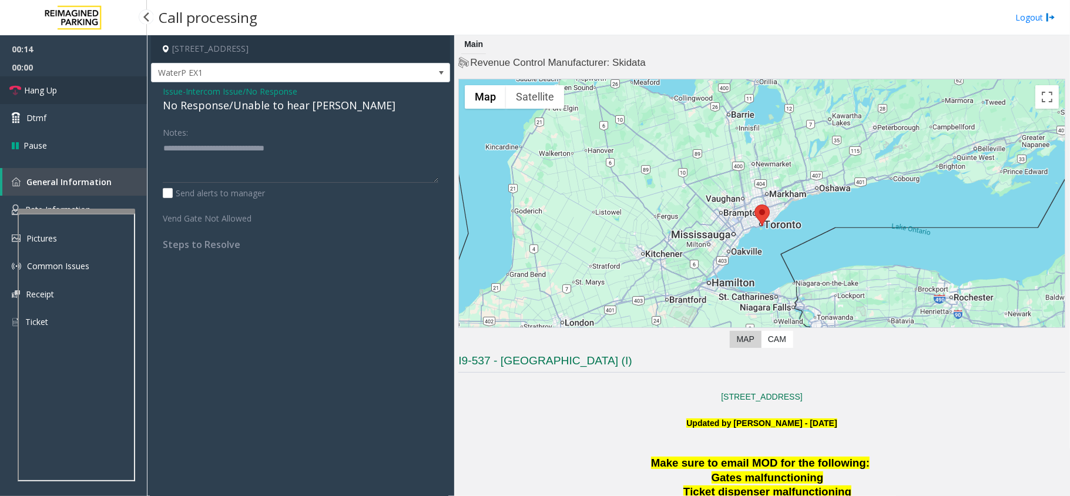
click at [32, 80] on link "Hang Up" at bounding box center [73, 90] width 147 height 28
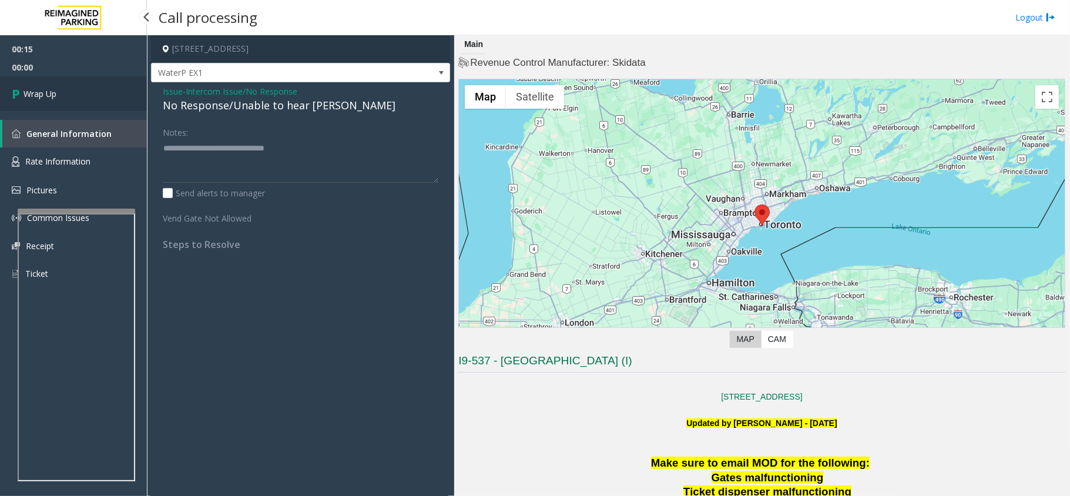
click at [32, 80] on link "Wrap Up" at bounding box center [73, 93] width 147 height 35
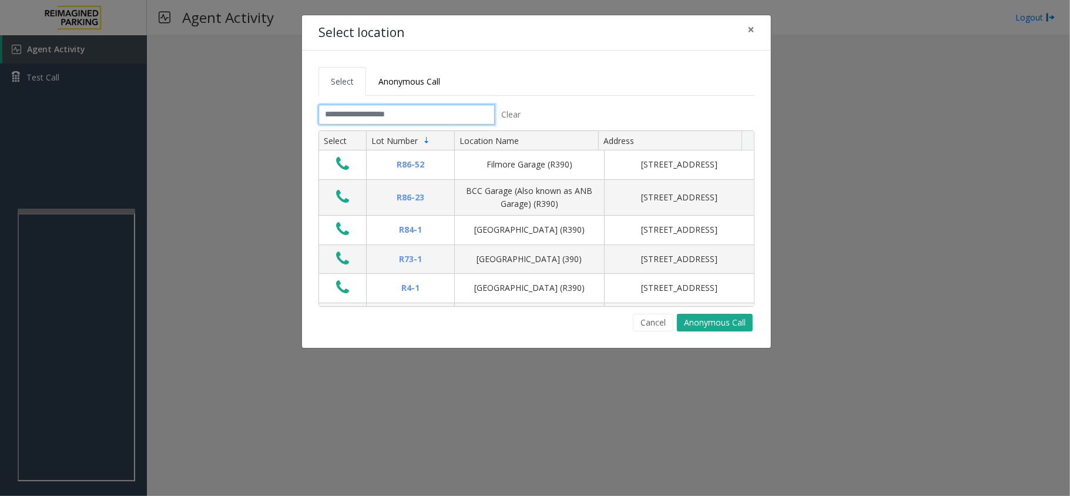
click at [341, 121] on input "text" at bounding box center [406, 115] width 176 height 20
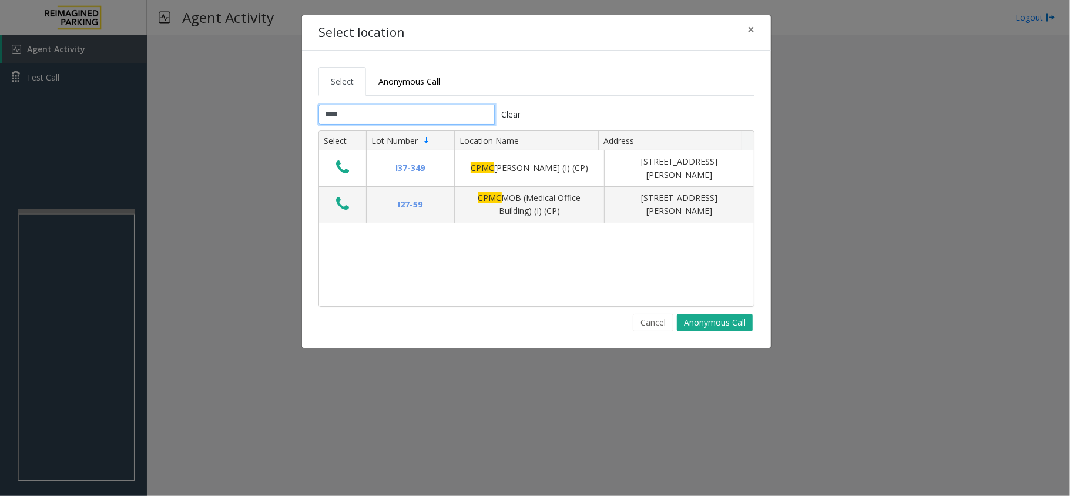
type input "****"
click at [757, 22] on button "×" at bounding box center [750, 29] width 23 height 29
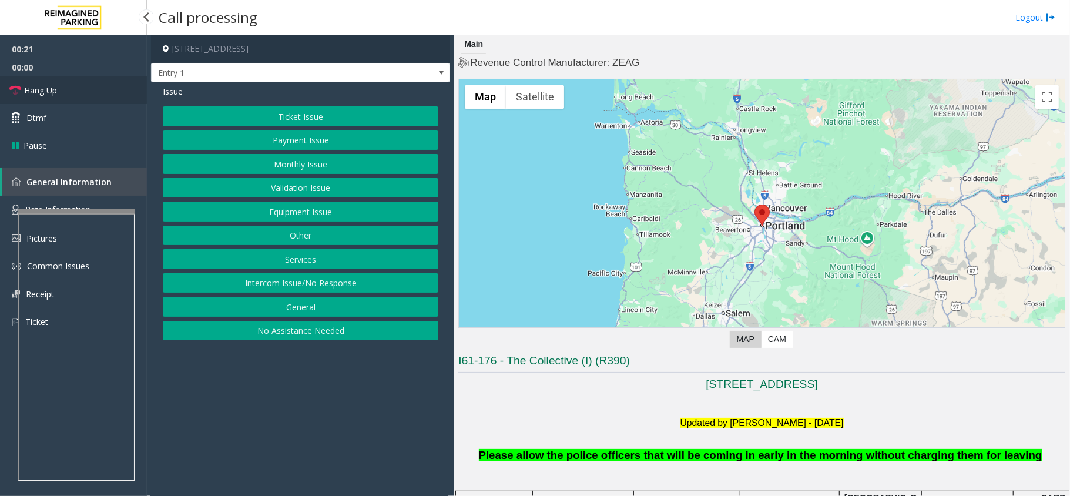
click at [52, 101] on link "Hang Up" at bounding box center [73, 90] width 147 height 28
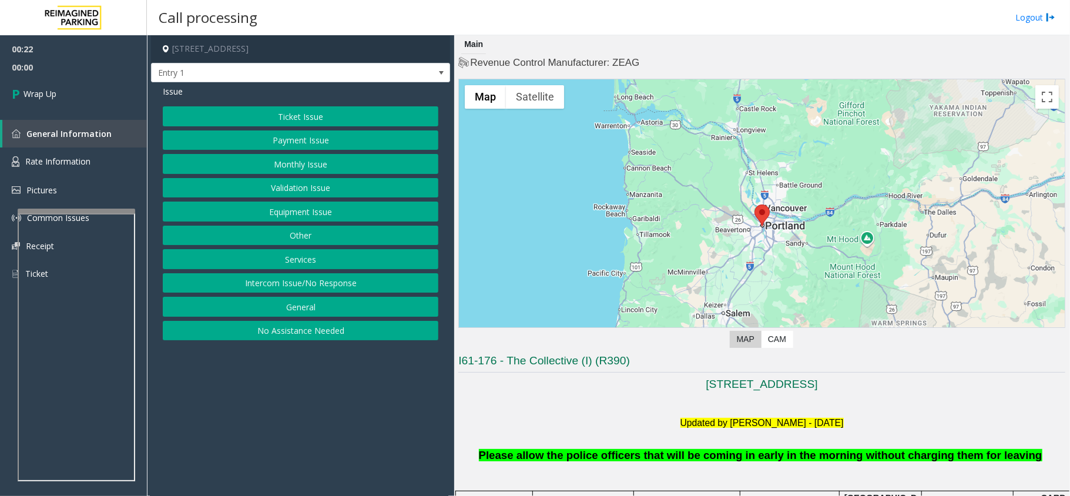
click at [291, 285] on button "Intercom Issue/No Response" at bounding box center [300, 283] width 275 height 20
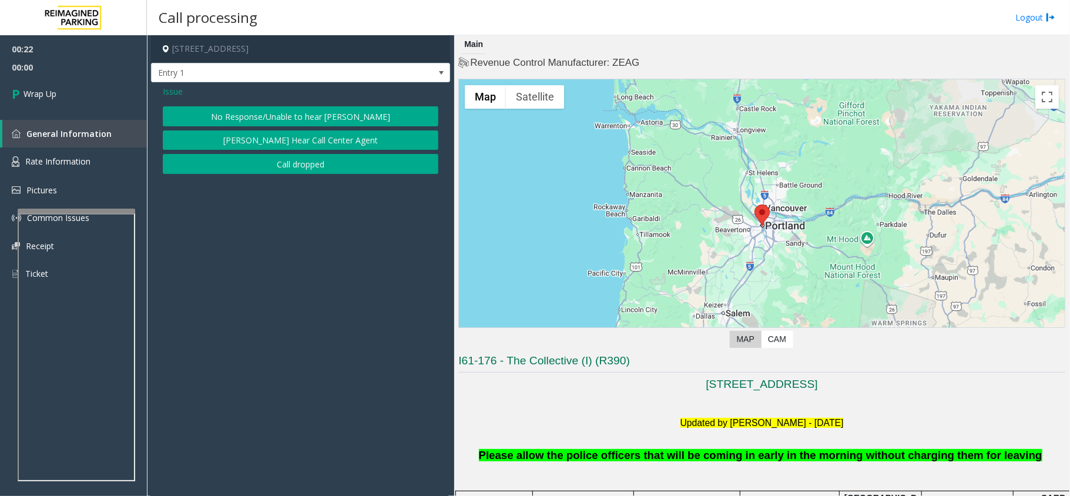
click at [266, 123] on button "No Response/Unable to hear [PERSON_NAME]" at bounding box center [300, 116] width 275 height 20
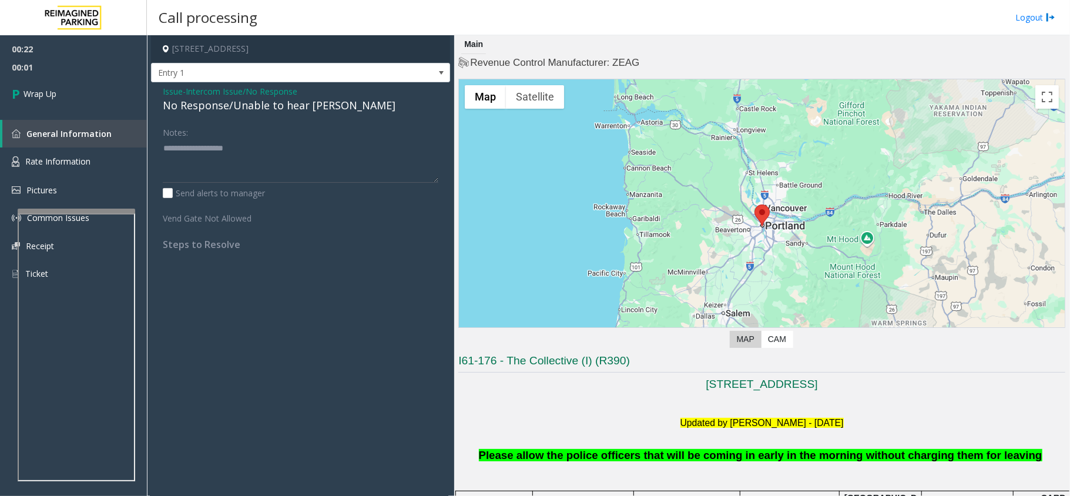
click at [224, 115] on div "Issue - Intercom Issue/No Response No Response/Unable to hear parker Notes: Sen…" at bounding box center [300, 172] width 299 height 180
click at [222, 111] on div "No Response/Unable to hear [PERSON_NAME]" at bounding box center [300, 106] width 275 height 16
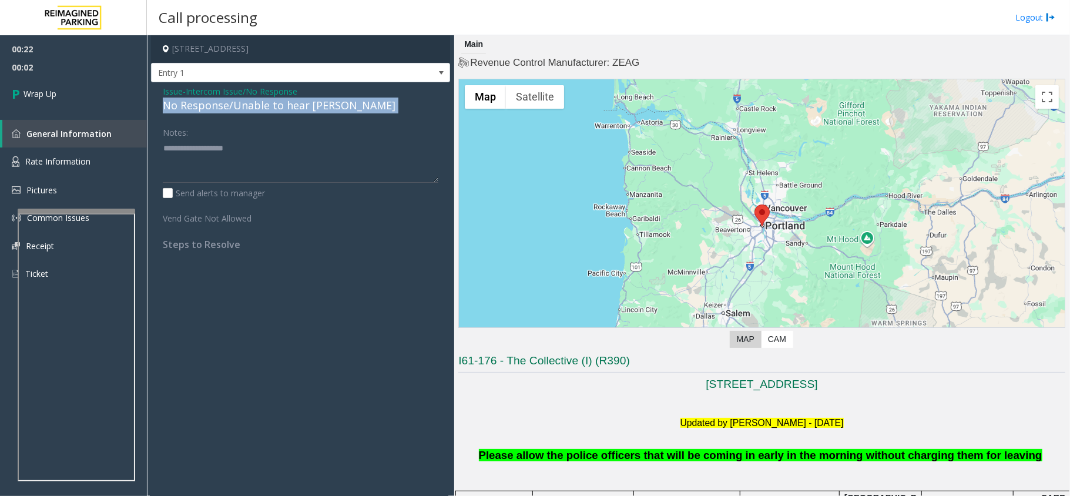
click at [222, 111] on div "No Response/Unable to hear [PERSON_NAME]" at bounding box center [300, 106] width 275 height 16
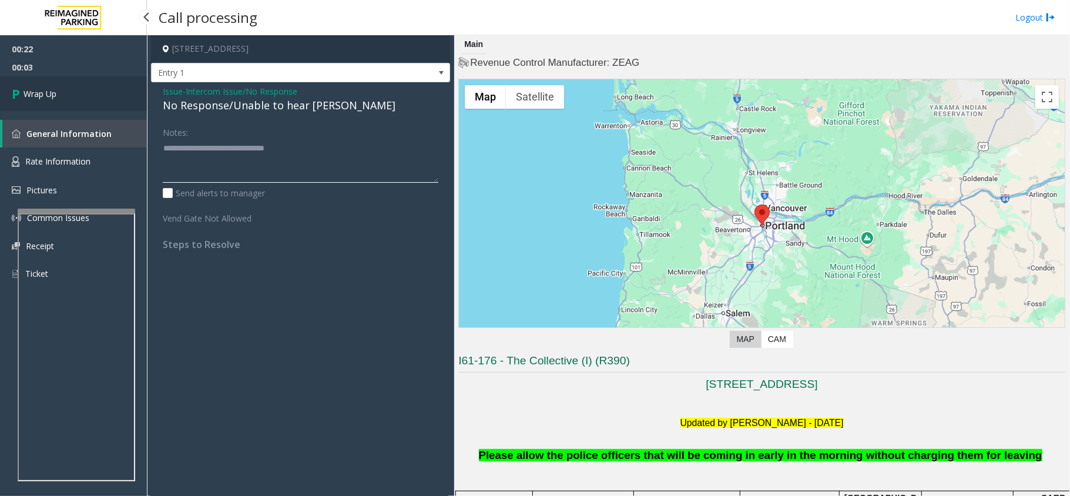
type textarea "**********"
click at [45, 89] on span "Wrap Up" at bounding box center [39, 94] width 33 height 12
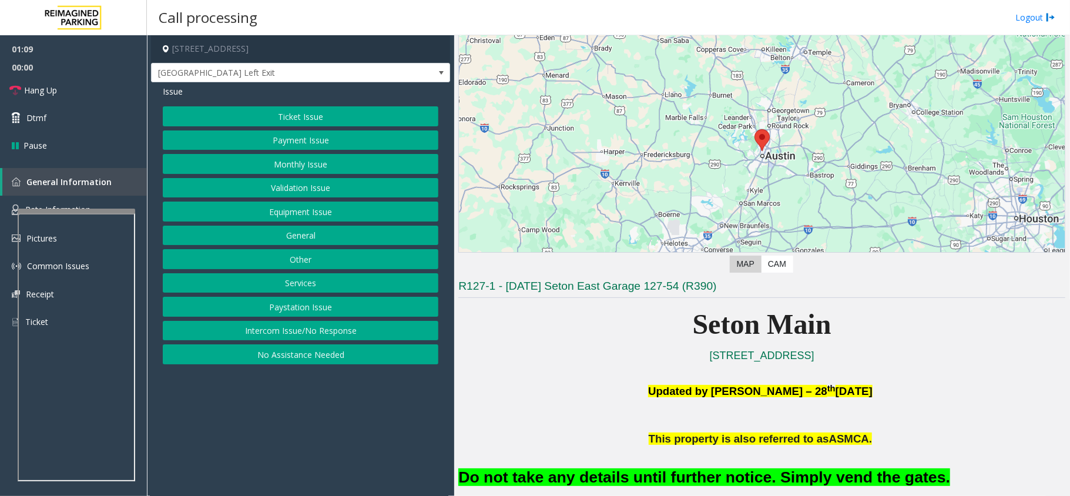
scroll to position [156, 0]
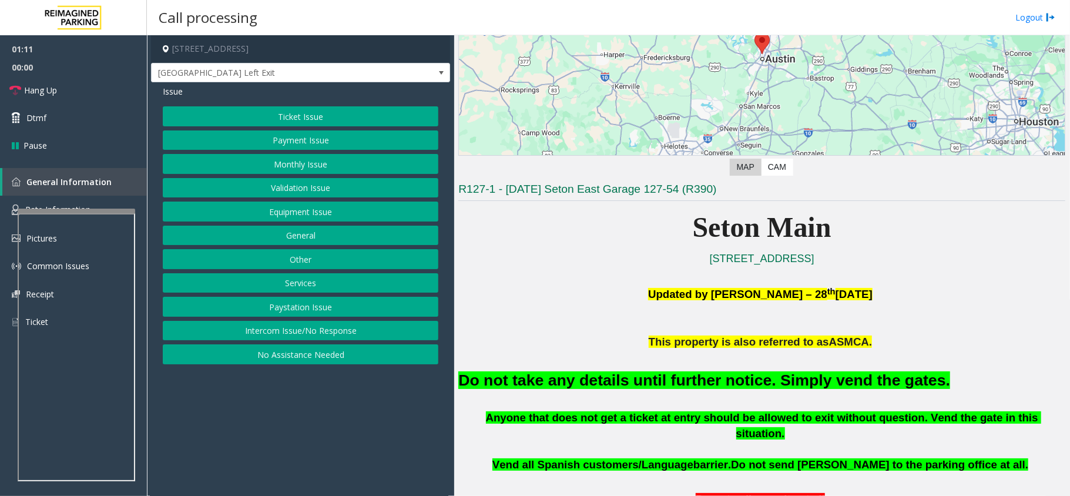
click at [294, 205] on button "Equipment Issue" at bounding box center [300, 211] width 275 height 20
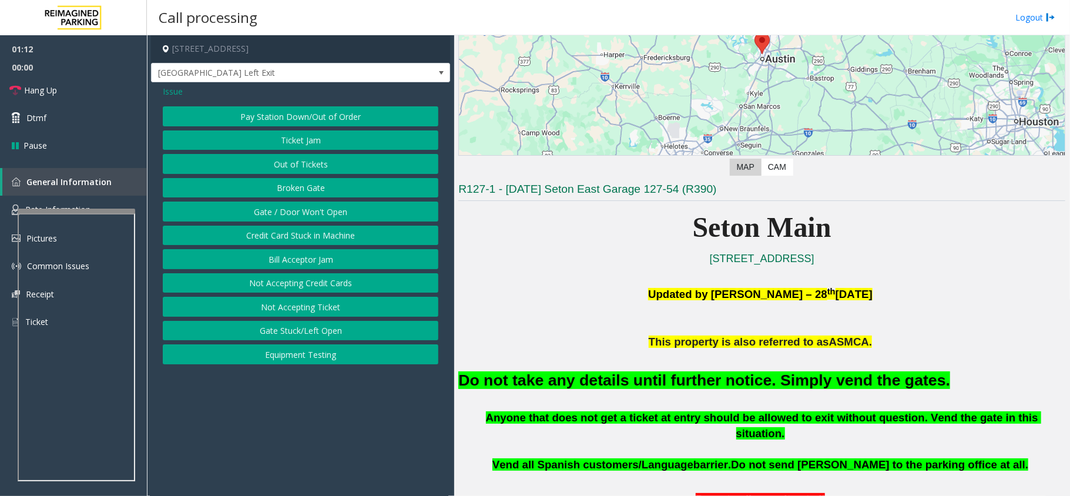
click at [324, 221] on button "Gate / Door Won't Open" at bounding box center [300, 211] width 275 height 20
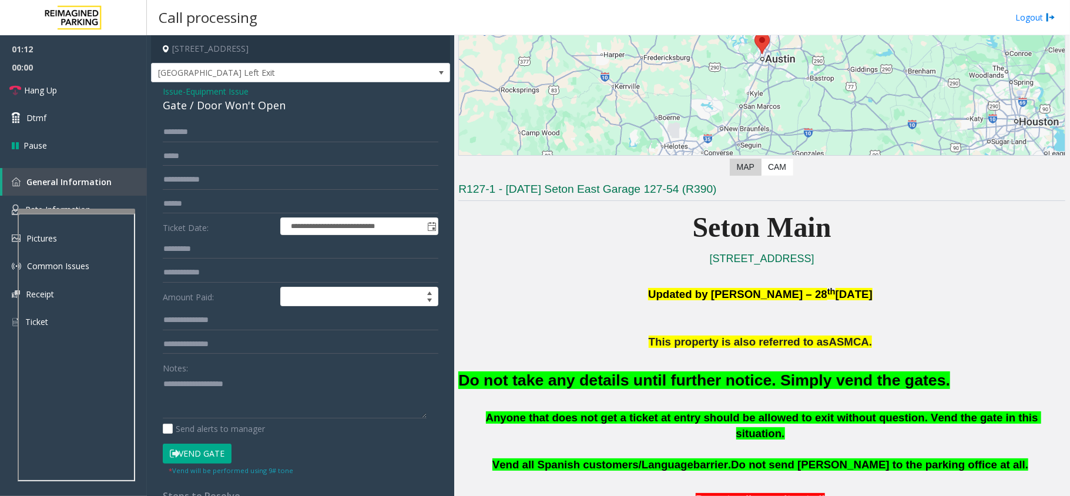
click at [200, 461] on button "Vend Gate" at bounding box center [197, 453] width 69 height 20
click at [190, 449] on button "Vend Gate" at bounding box center [197, 453] width 69 height 20
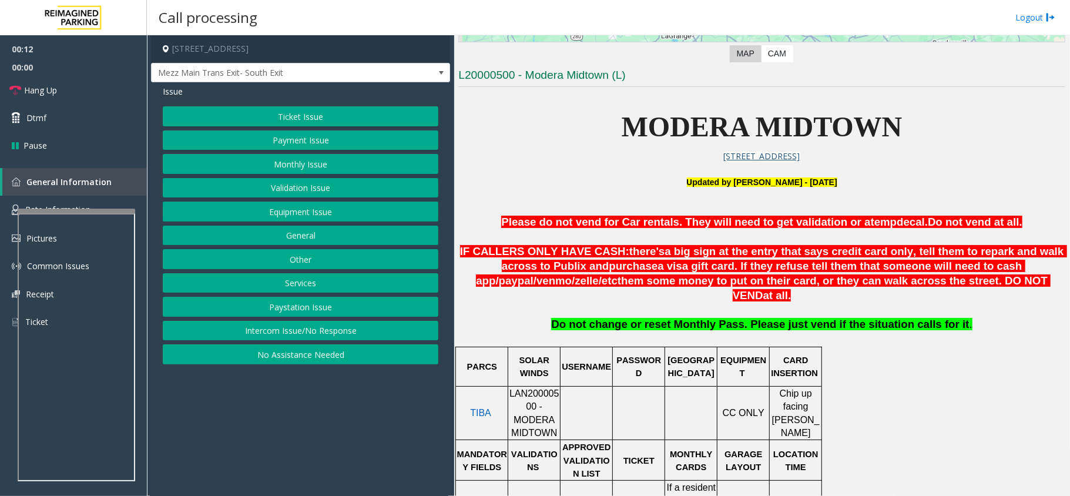
scroll to position [391, 0]
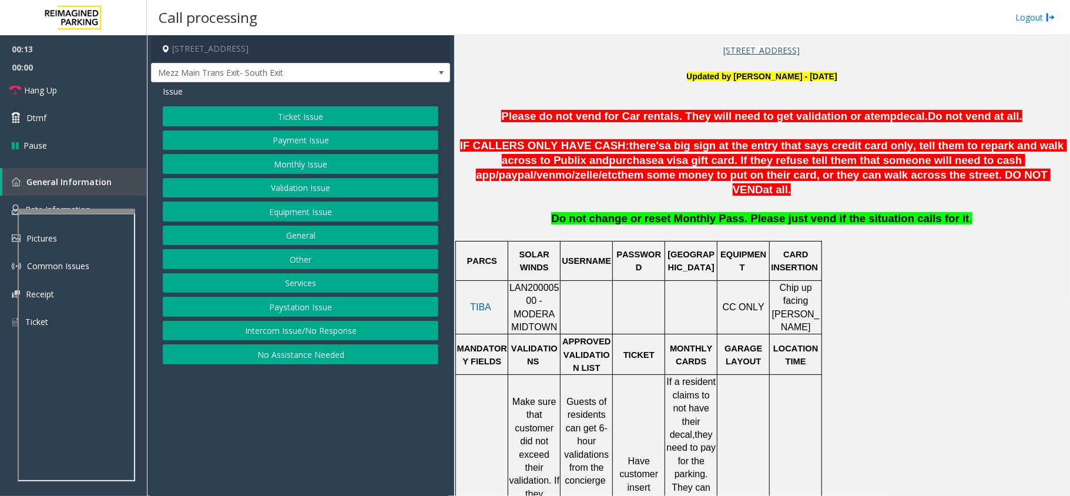
click at [529, 283] on span "LAN20000500 - MODERA MIDTOWN" at bounding box center [534, 307] width 50 height 49
drag, startPoint x: 529, startPoint y: 275, endPoint x: 522, endPoint y: 273, distance: 7.3
click at [522, 283] on span "LAN20000500 - MODERA MIDTOWN" at bounding box center [534, 307] width 50 height 49
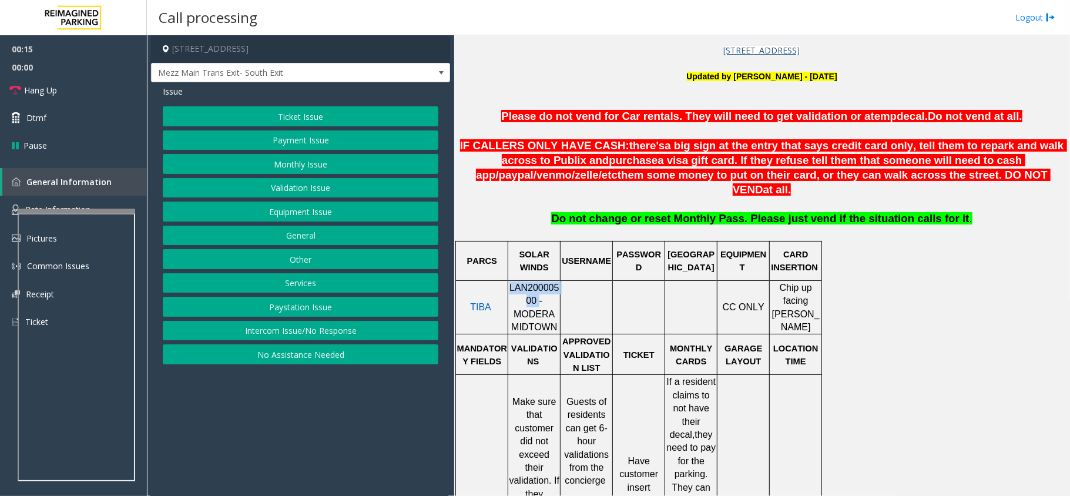
click at [522, 283] on span "LAN20000500 - MODERA MIDTOWN" at bounding box center [534, 307] width 50 height 49
click at [309, 224] on div "Ticket Issue Payment Issue Monthly Issue Validation Issue Equipment Issue Gener…" at bounding box center [300, 235] width 275 height 258
click at [304, 221] on button "Equipment Issue" at bounding box center [300, 211] width 275 height 20
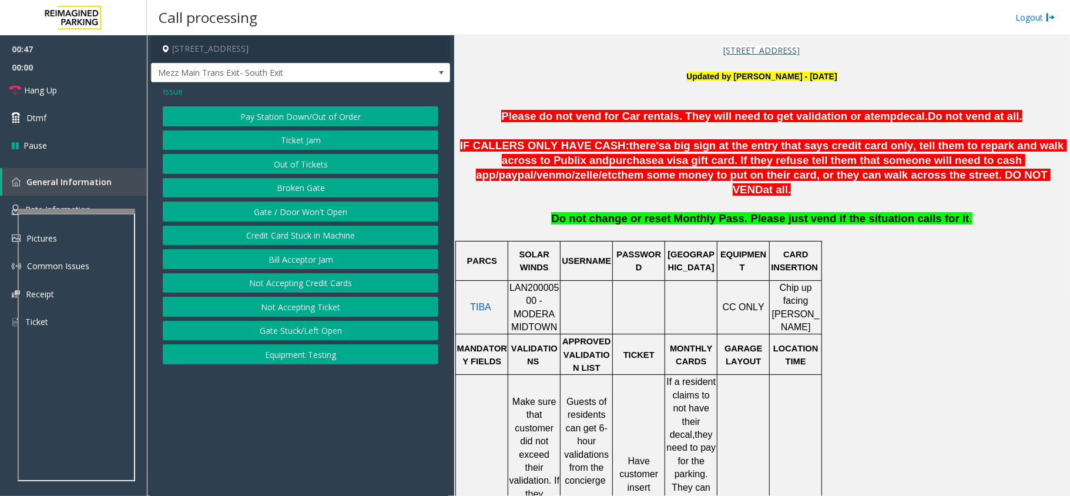
click at [165, 94] on span "Issue" at bounding box center [173, 91] width 20 height 12
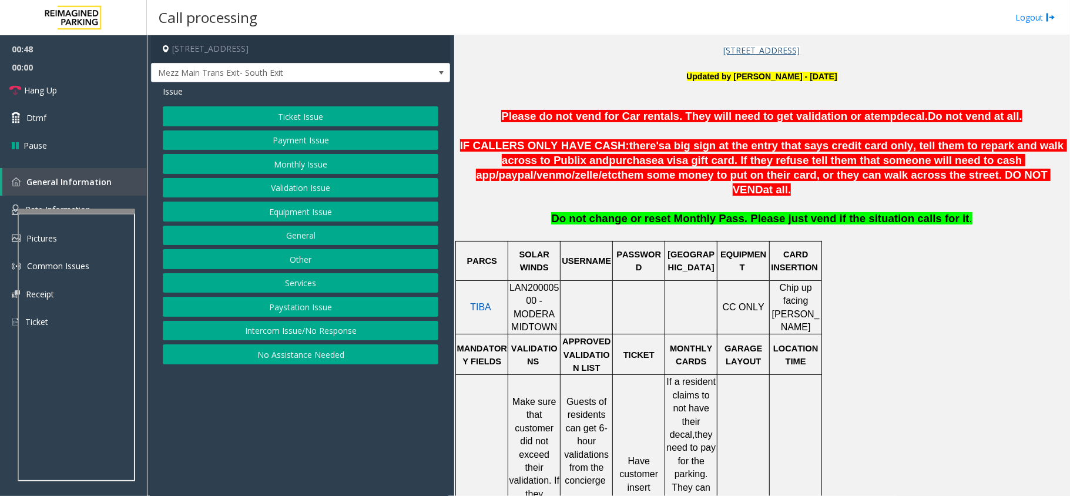
click at [235, 108] on button "Ticket Issue" at bounding box center [300, 116] width 275 height 20
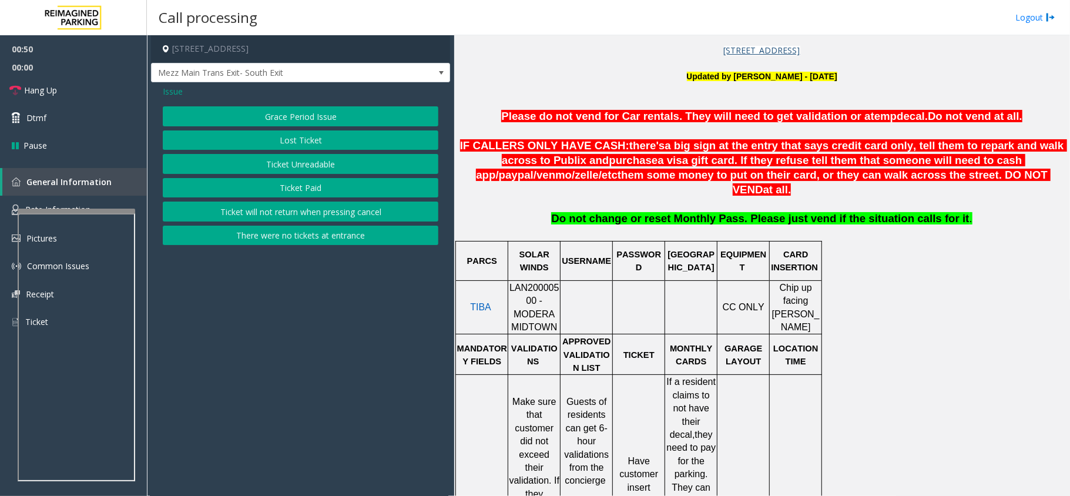
click at [288, 143] on button "Lost Ticket" at bounding box center [300, 140] width 275 height 20
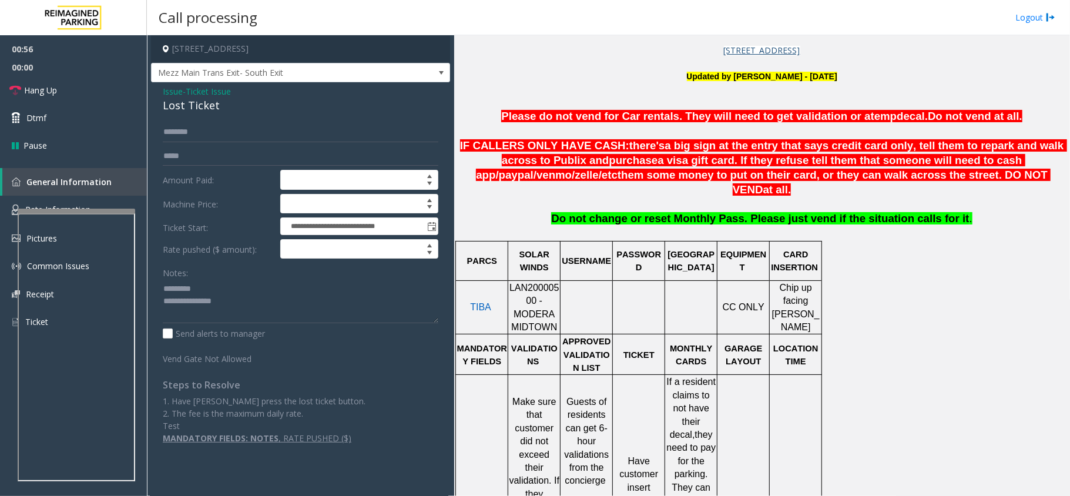
click at [167, 111] on div "Lost Ticket" at bounding box center [300, 106] width 275 height 16
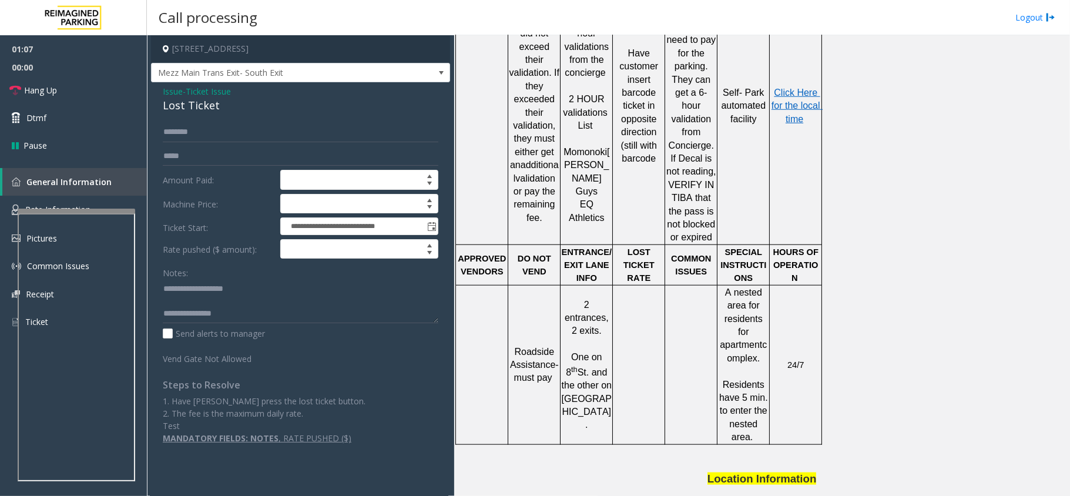
scroll to position [12, 0]
type textarea "**********"
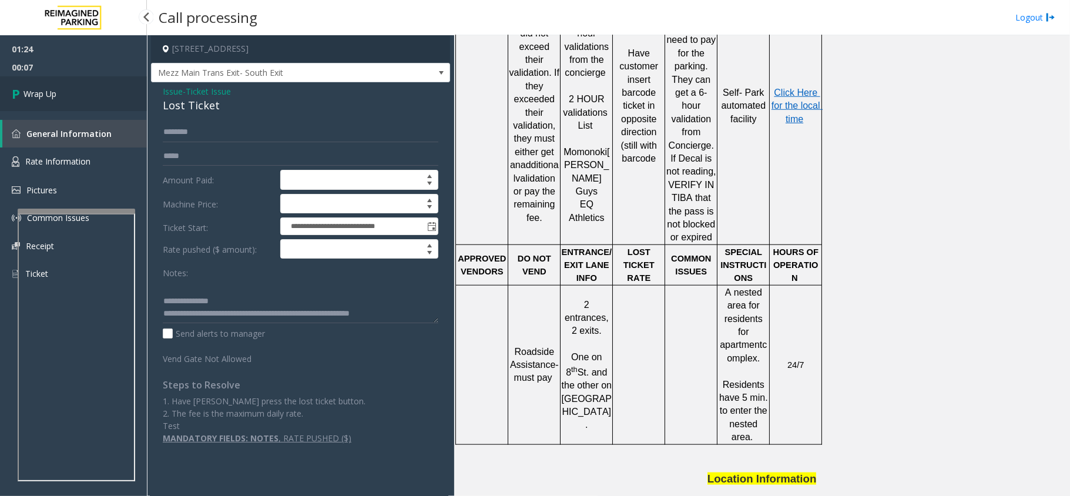
click at [80, 92] on link "Wrap Up" at bounding box center [73, 93] width 147 height 35
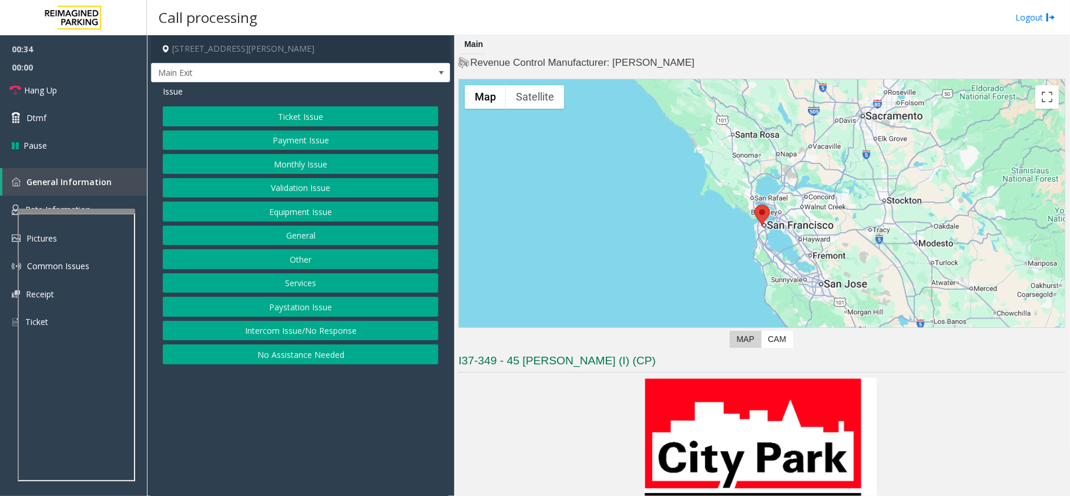
click at [300, 193] on button "Validation Issue" at bounding box center [300, 188] width 275 height 20
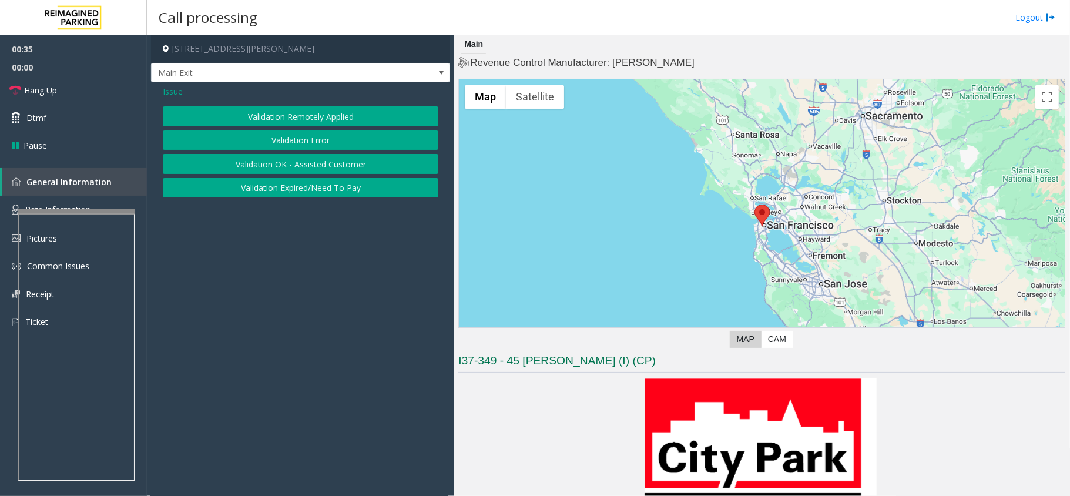
click at [290, 130] on div "Validation Remotely Applied Validation Error Validation OK - Assisted Customer …" at bounding box center [300, 151] width 275 height 91
click at [290, 139] on button "Validation Error" at bounding box center [300, 140] width 275 height 20
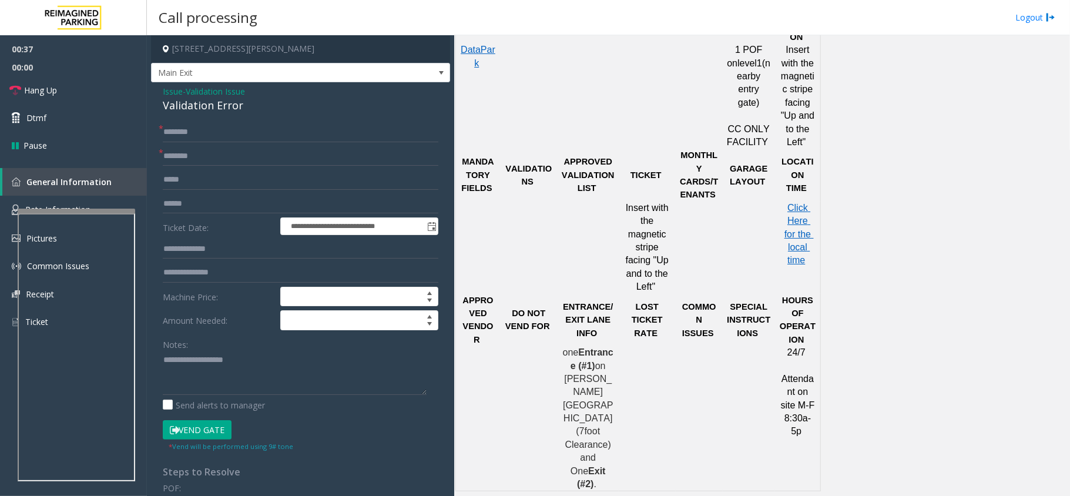
scroll to position [861, 0]
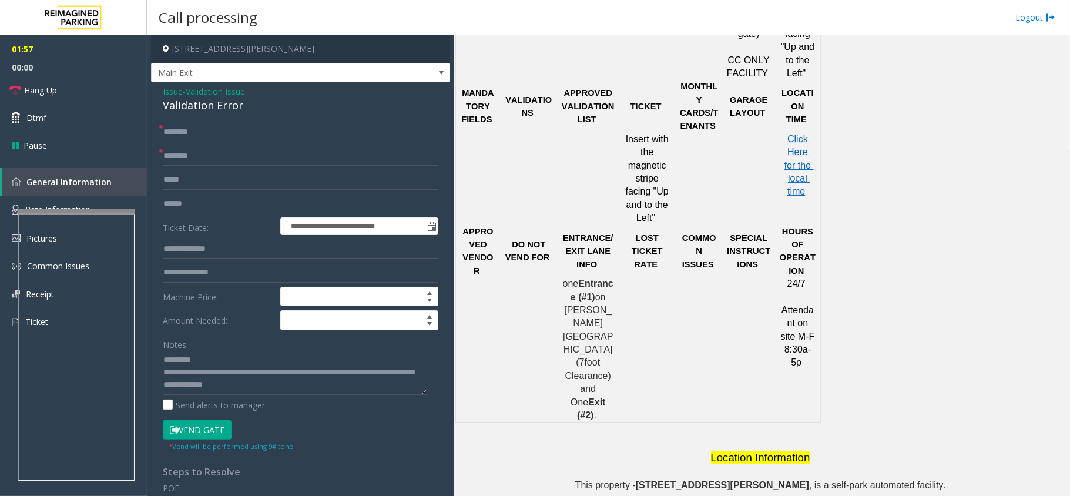
click at [190, 101] on div "Validation Error" at bounding box center [300, 106] width 275 height 16
copy div "Validation Error"
paste textarea "**********"
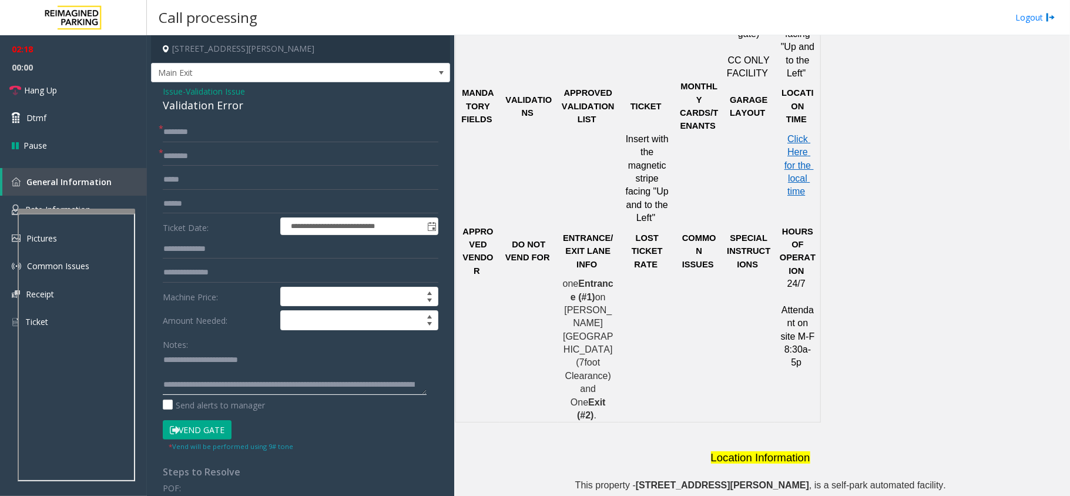
type textarea "**********"
click at [85, 92] on link "Hang Up" at bounding box center [73, 90] width 147 height 28
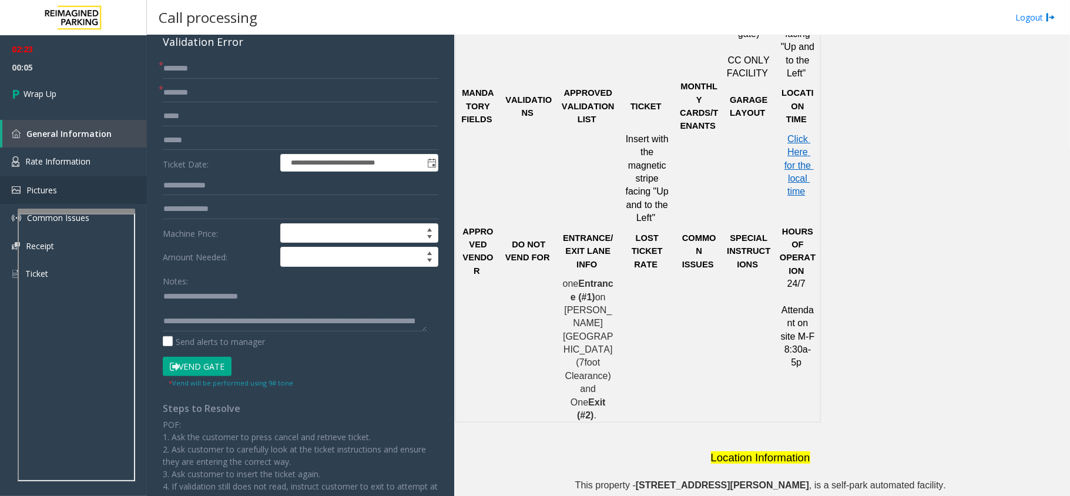
scroll to position [78, 0]
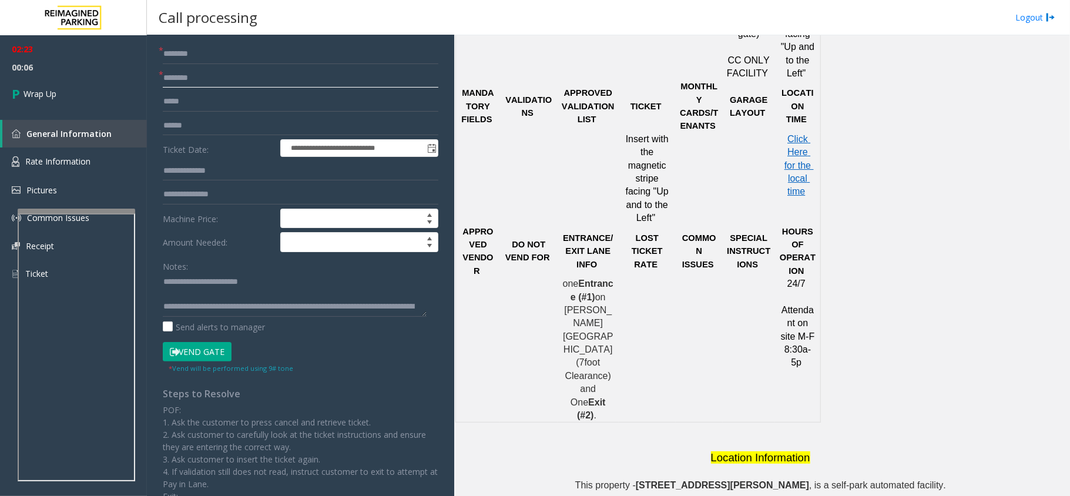
click at [172, 78] on input "text" at bounding box center [300, 78] width 275 height 20
type input "**"
click at [179, 45] on input "text" at bounding box center [300, 54] width 275 height 20
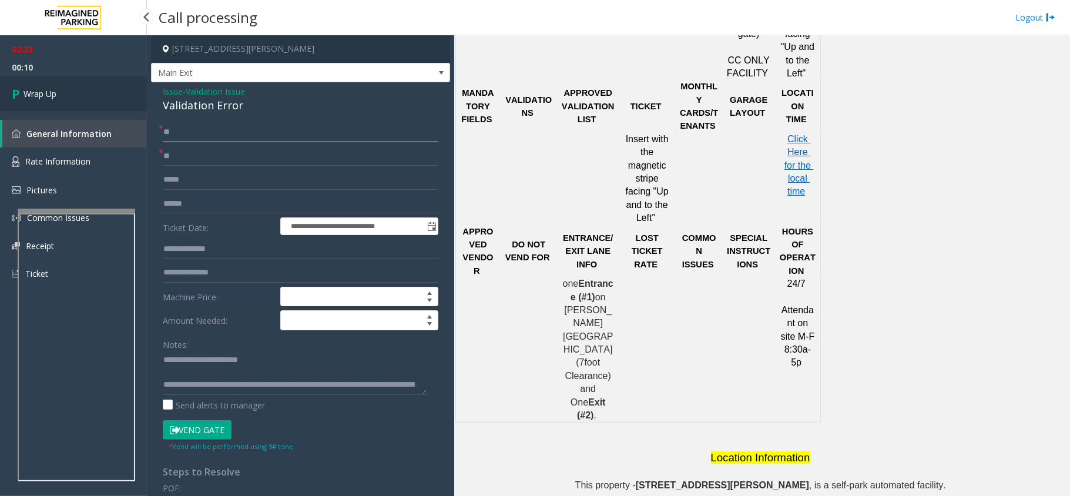
type input "**"
click at [92, 96] on link "Wrap Up" at bounding box center [73, 93] width 147 height 35
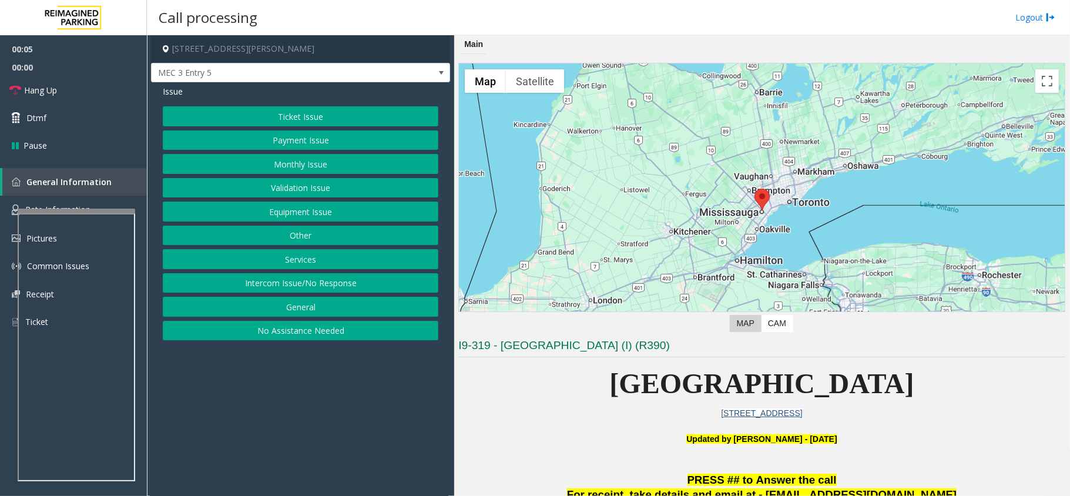
click at [304, 291] on button "Intercom Issue/No Response" at bounding box center [300, 283] width 275 height 20
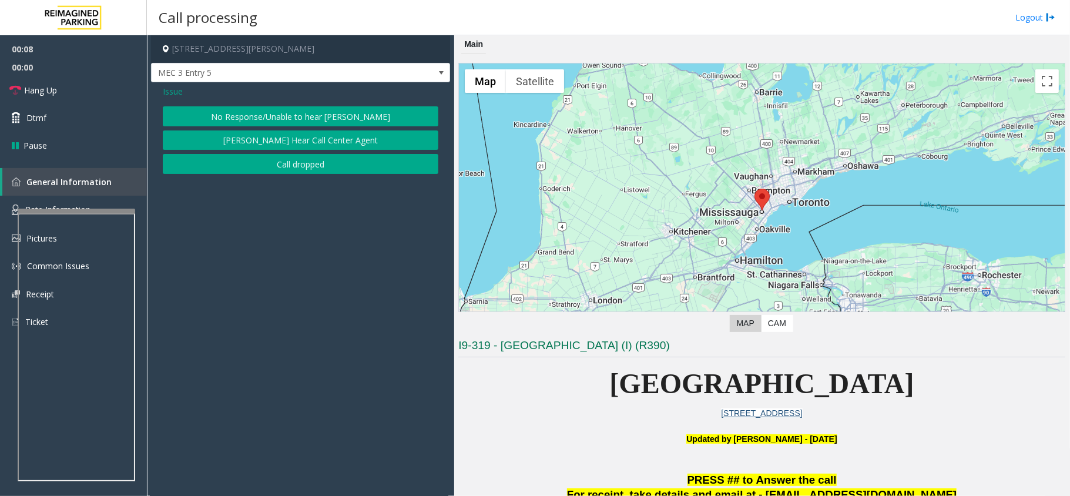
click at [181, 95] on span "Issue" at bounding box center [173, 91] width 20 height 12
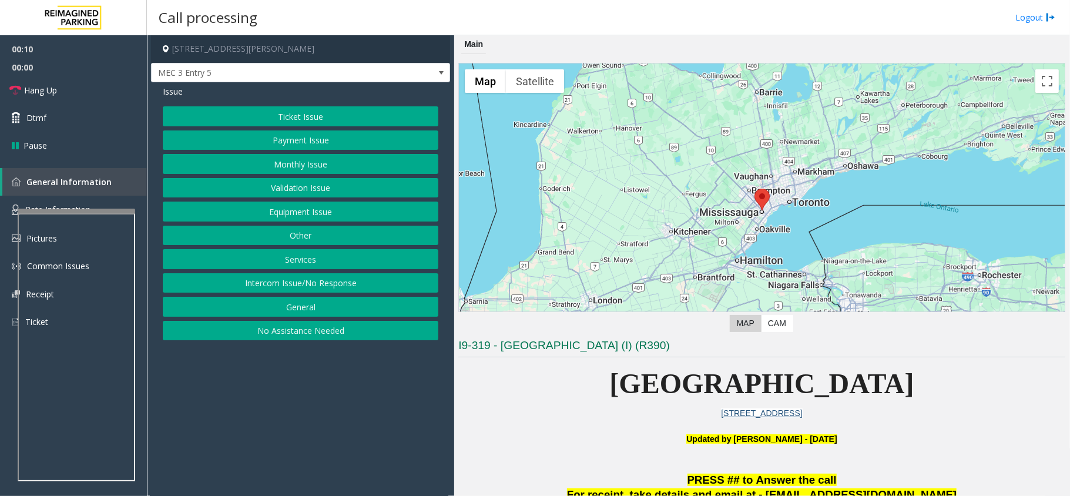
click at [318, 257] on button "Services" at bounding box center [300, 259] width 275 height 20
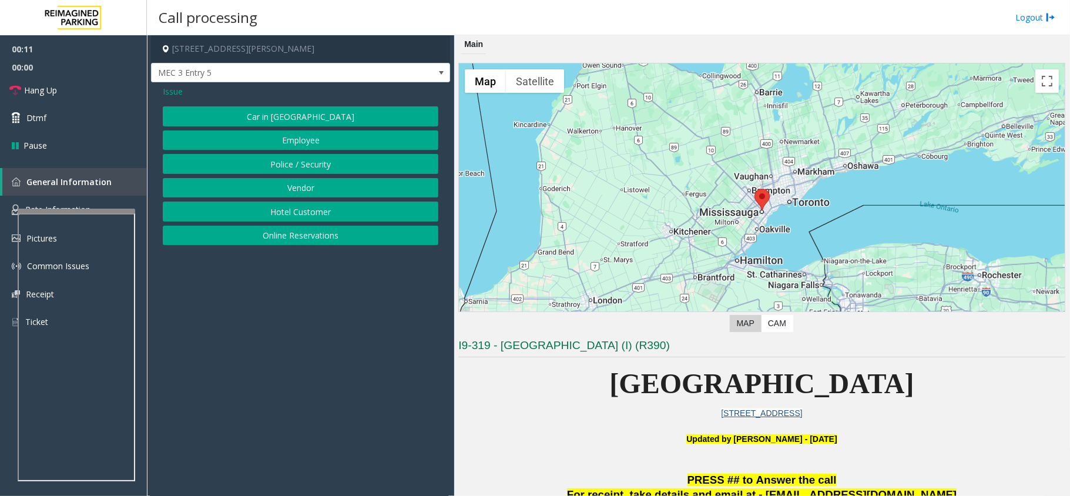
click at [308, 189] on button "Vendor" at bounding box center [300, 188] width 275 height 20
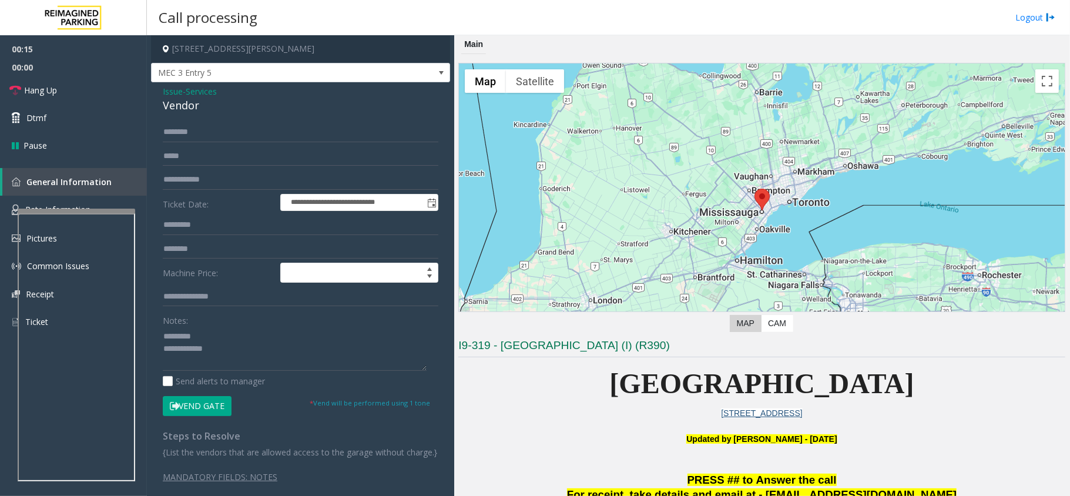
click at [217, 411] on button "Vend Gate" at bounding box center [197, 406] width 69 height 20
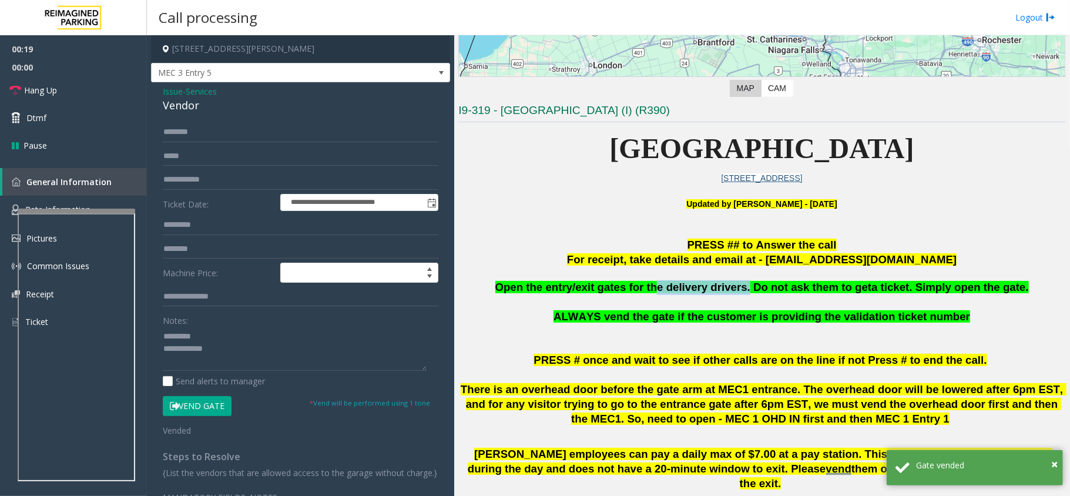
drag, startPoint x: 666, startPoint y: 292, endPoint x: 745, endPoint y: 290, distance: 79.9
click at [745, 290] on span "Open the entry/exit gates for the delivery drivers. Do not ask them to get" at bounding box center [683, 287] width 377 height 12
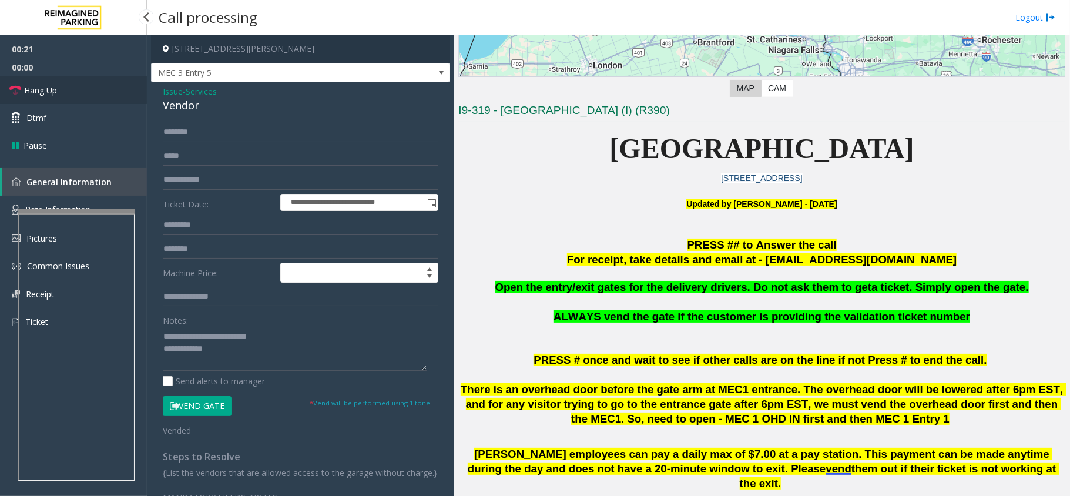
click at [53, 89] on span "Hang Up" at bounding box center [40, 90] width 33 height 12
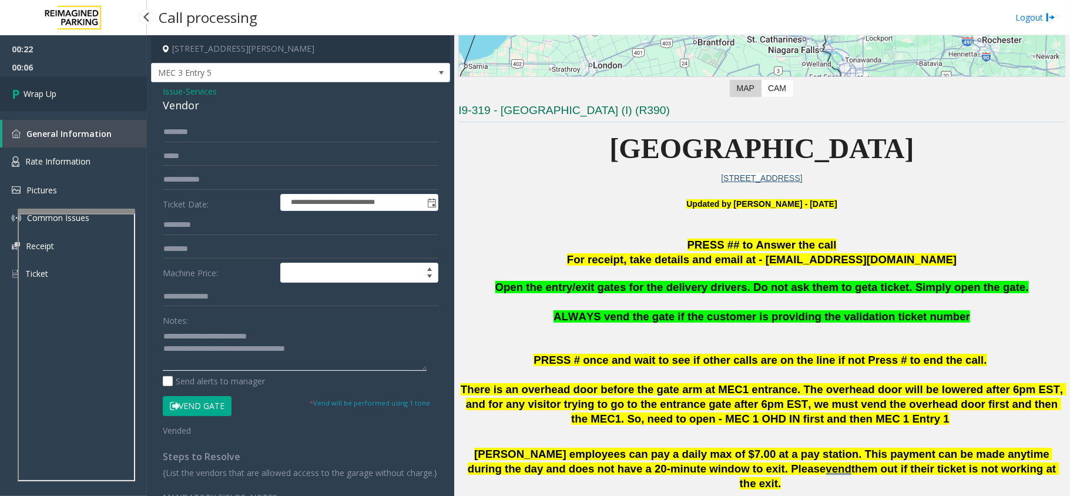
type textarea "**********"
click at [42, 95] on span "Wrap Up" at bounding box center [39, 94] width 33 height 12
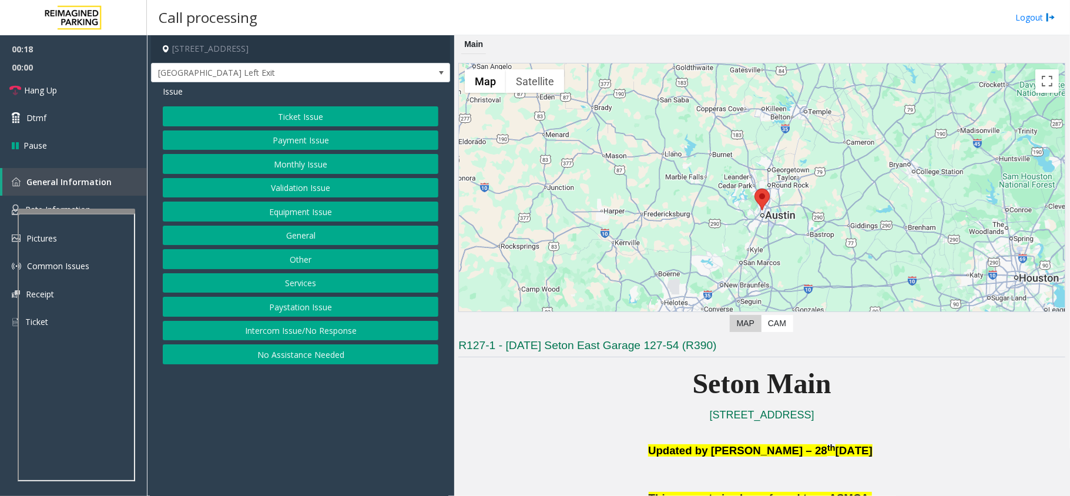
click at [271, 217] on button "Equipment Issue" at bounding box center [300, 211] width 275 height 20
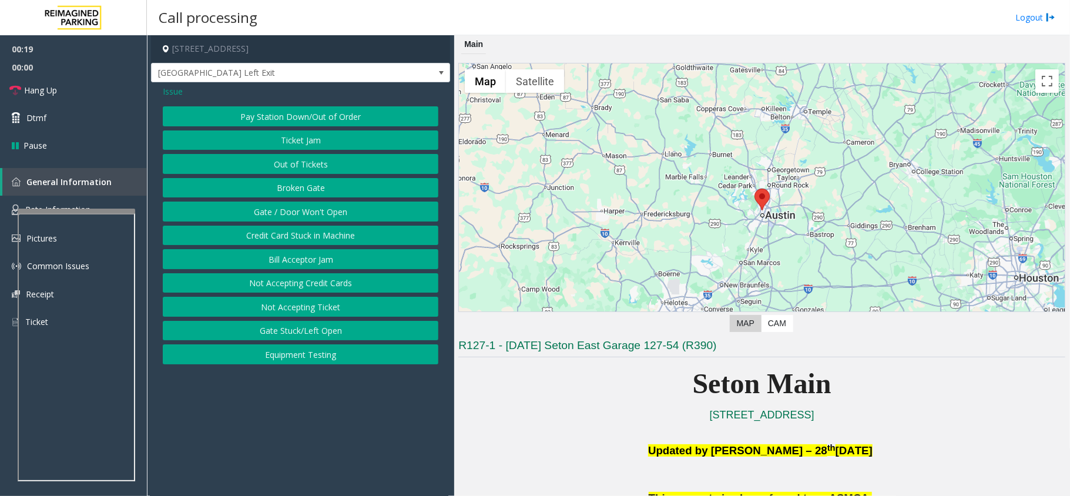
click at [314, 221] on button "Gate / Door Won't Open" at bounding box center [300, 211] width 275 height 20
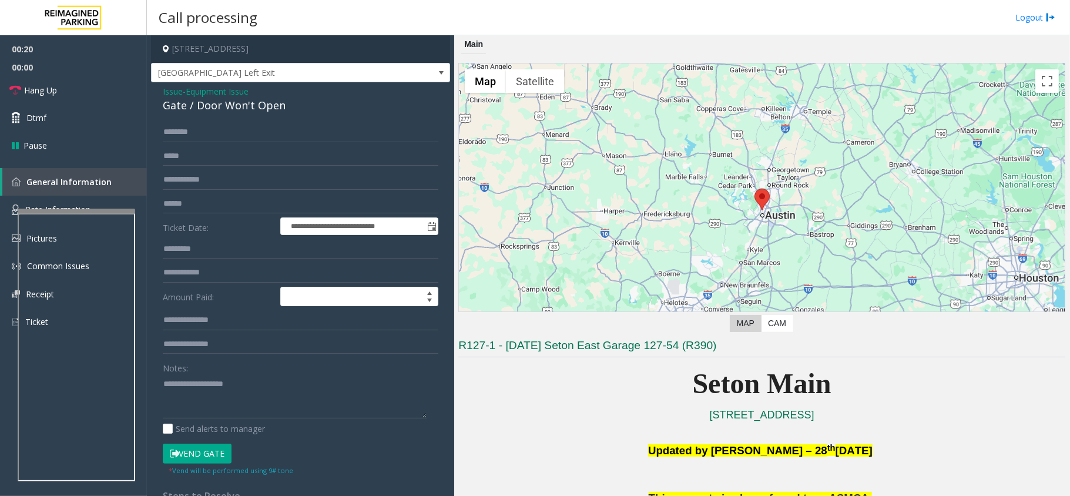
click at [208, 458] on button "Vend Gate" at bounding box center [197, 453] width 69 height 20
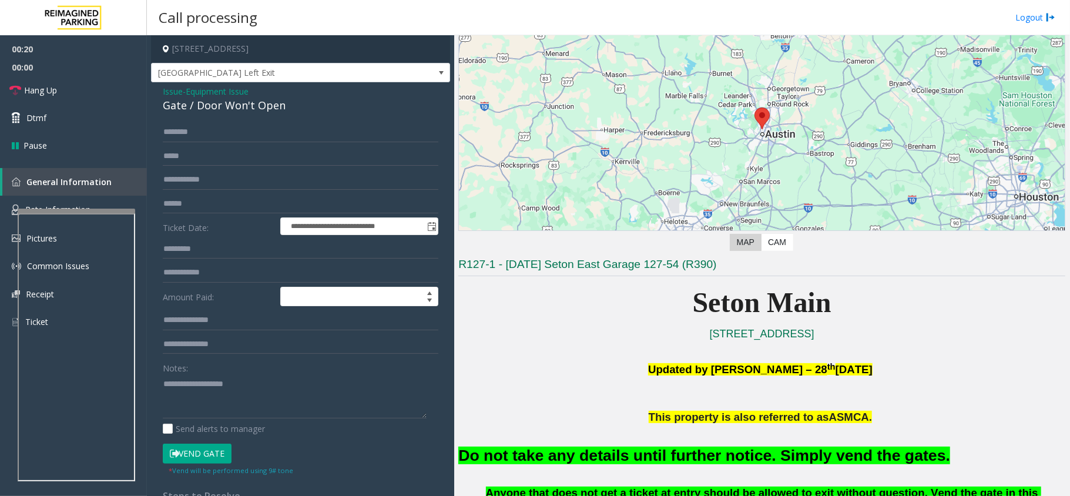
scroll to position [156, 0]
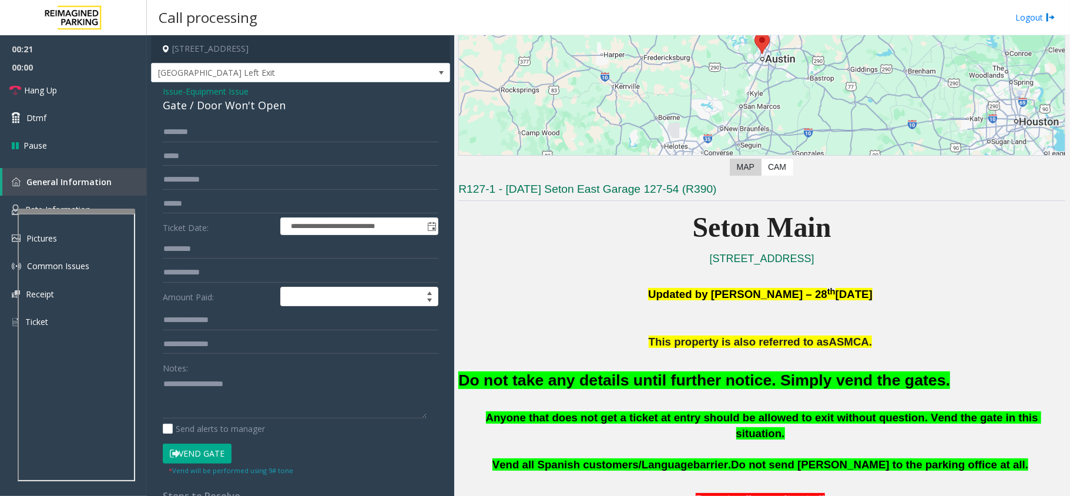
click at [761, 390] on h2 "Do not take any details until further notice. Simply vend the gates." at bounding box center [761, 380] width 607 height 22
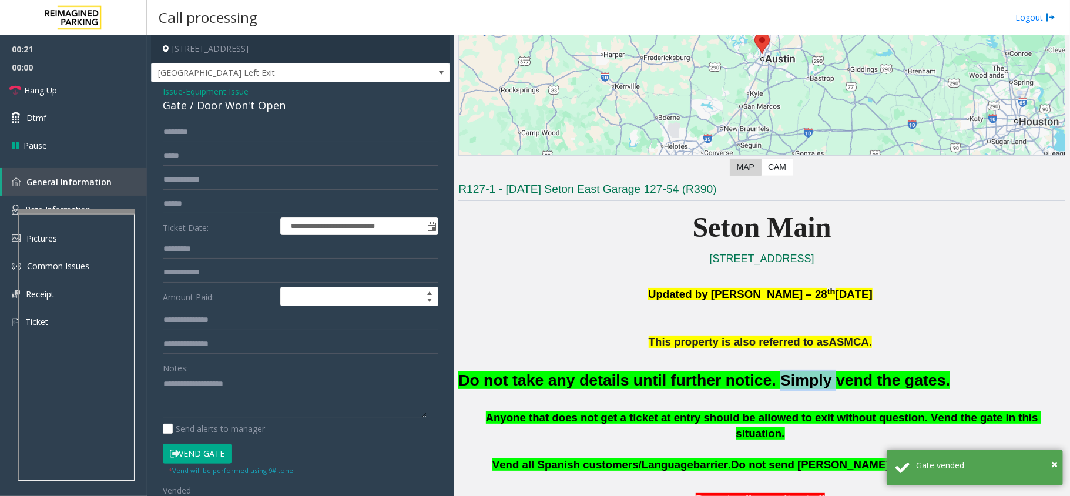
click at [761, 381] on font "Do not take any details until further notice. Simply vend the gates." at bounding box center [704, 380] width 492 height 18
click at [764, 383] on font "Do not take any details until further notice. Simply vend the gates." at bounding box center [704, 380] width 492 height 18
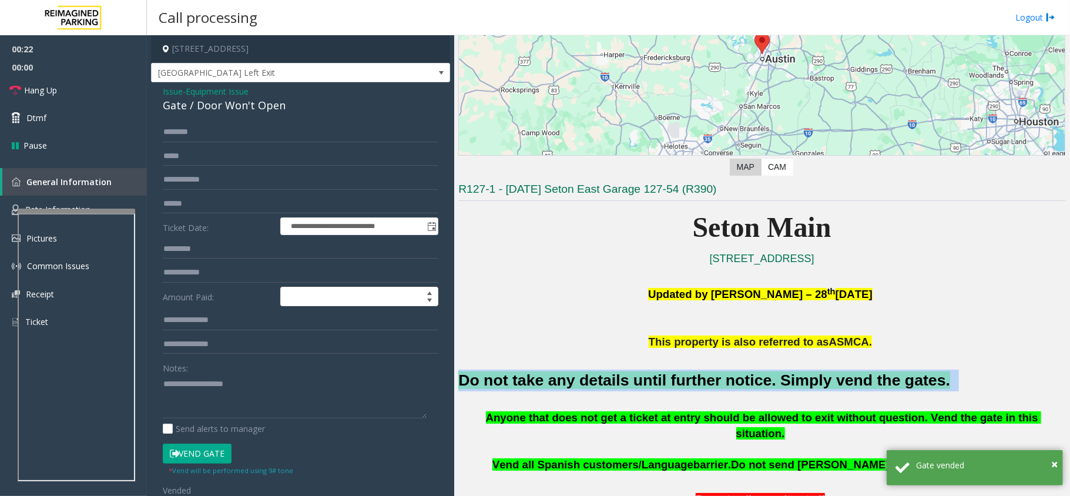
click at [764, 383] on font "Do not take any details until further notice. Simply vend the gates." at bounding box center [704, 380] width 492 height 18
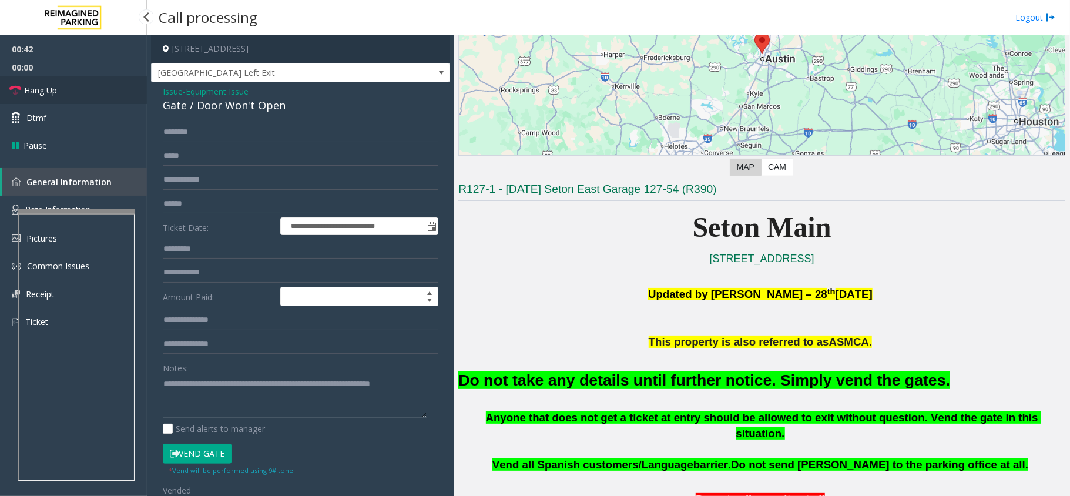
type textarea "**********"
click at [110, 102] on link "Hang Up" at bounding box center [73, 90] width 147 height 28
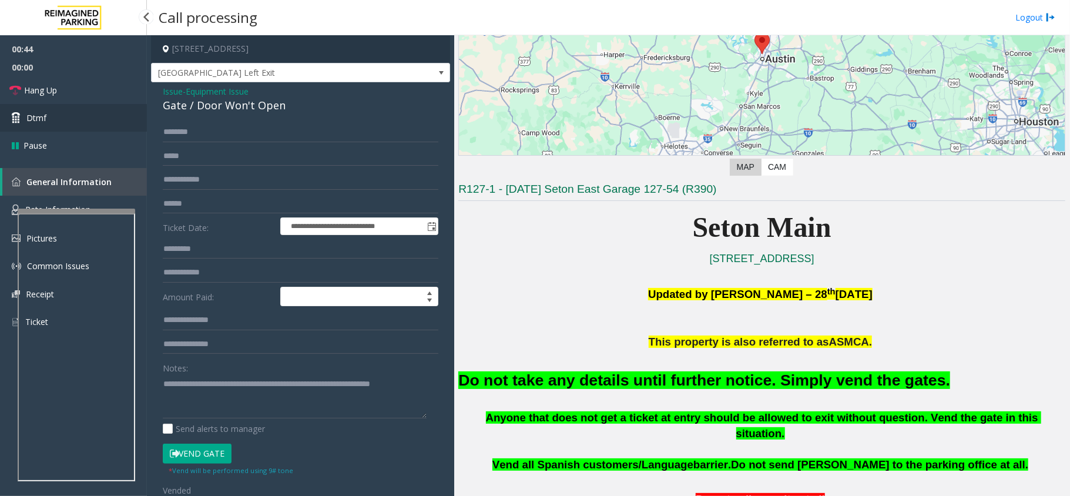
click at [106, 105] on link "Dtmf" at bounding box center [73, 118] width 147 height 28
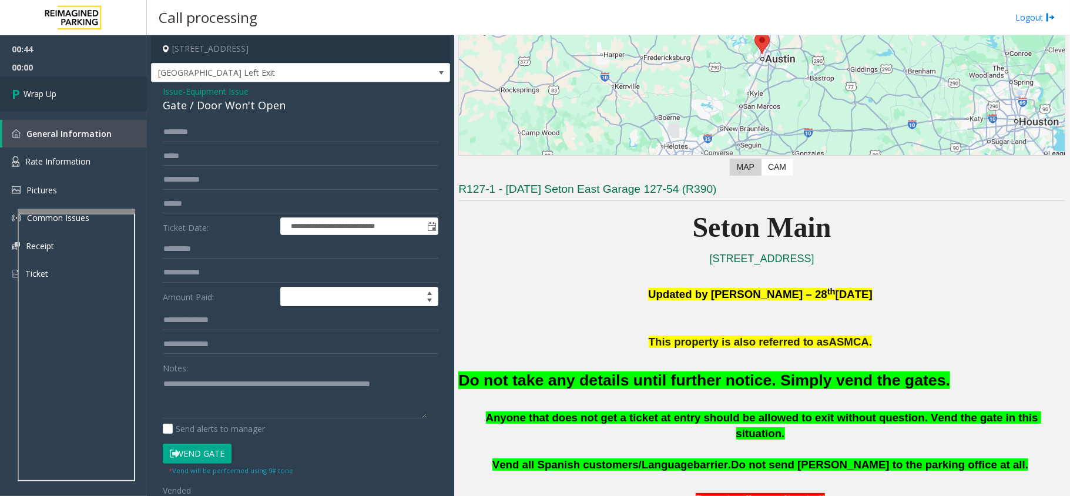
drag, startPoint x: 166, startPoint y: 113, endPoint x: 134, endPoint y: 102, distance: 33.8
click at [151, 113] on div "**********" at bounding box center [300, 365] width 299 height 567
click at [17, 93] on icon at bounding box center [18, 93] width 12 height 19
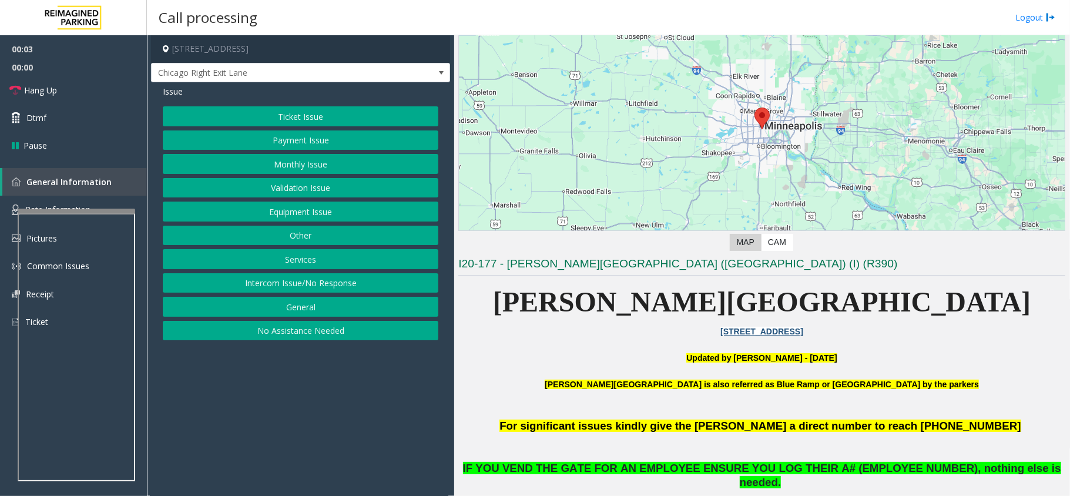
scroll to position [235, 0]
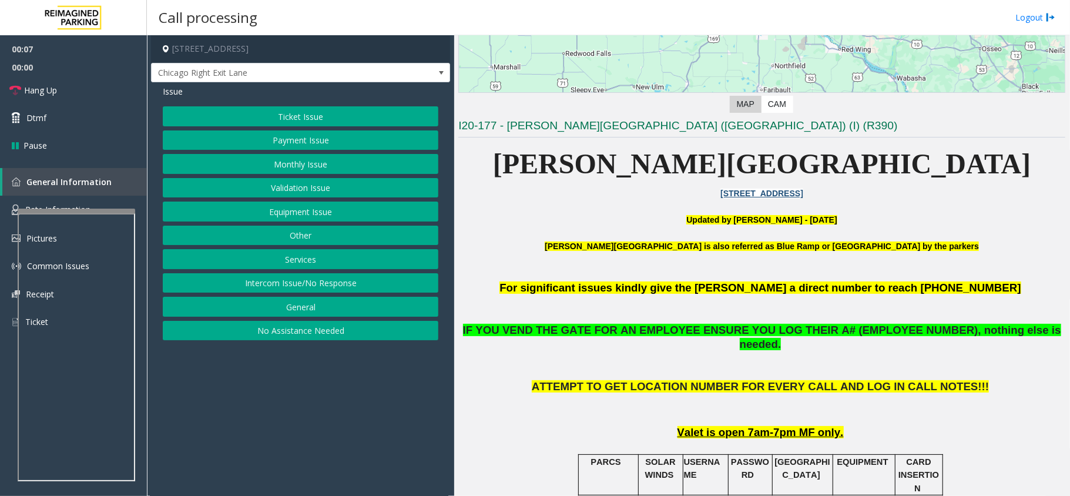
click at [365, 292] on button "Intercom Issue/No Response" at bounding box center [300, 283] width 275 height 20
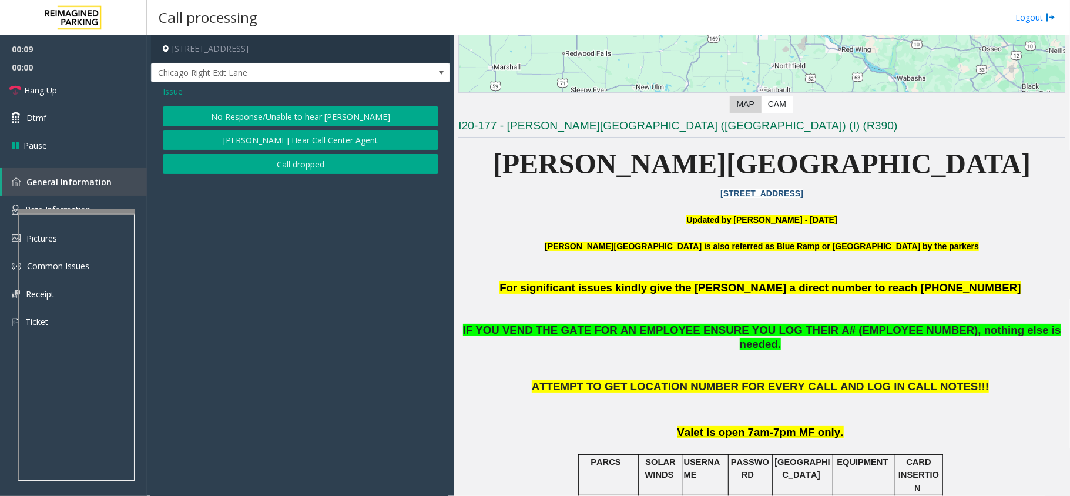
click at [172, 97] on span "Issue" at bounding box center [173, 91] width 20 height 12
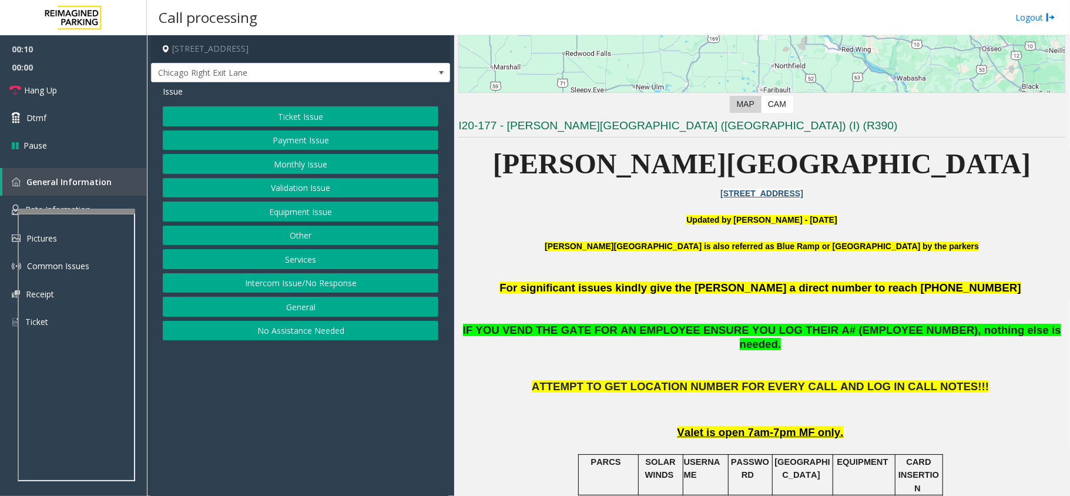
click at [309, 207] on button "Equipment Issue" at bounding box center [300, 211] width 275 height 20
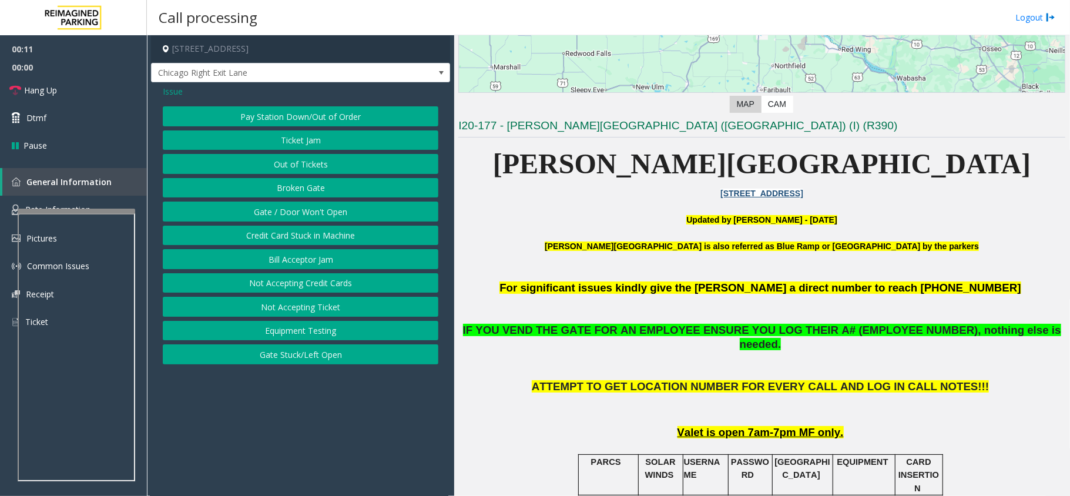
click at [312, 211] on button "Gate / Door Won't Open" at bounding box center [300, 211] width 275 height 20
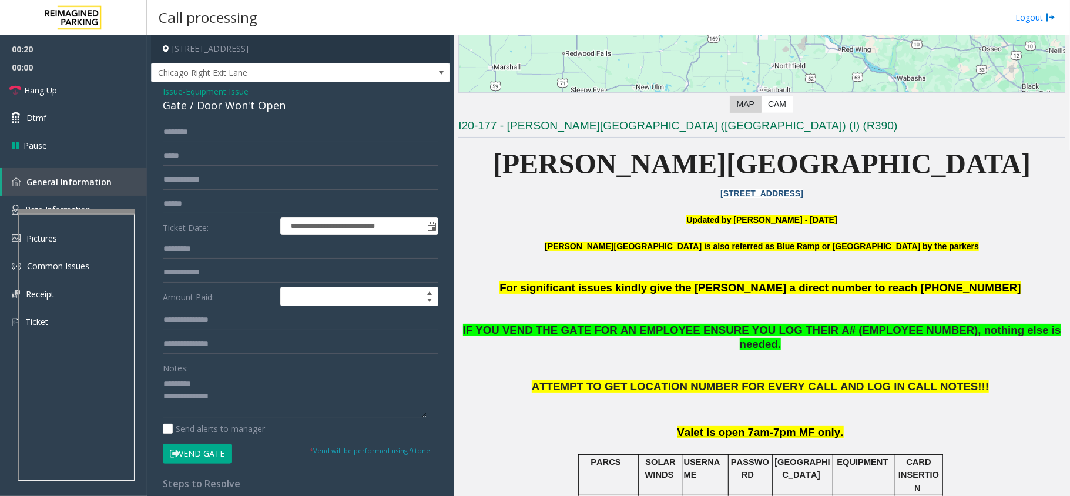
click at [204, 106] on div "Gate / Door Won't Open" at bounding box center [300, 106] width 275 height 16
click at [204, 452] on button "Vend Gate" at bounding box center [197, 453] width 69 height 20
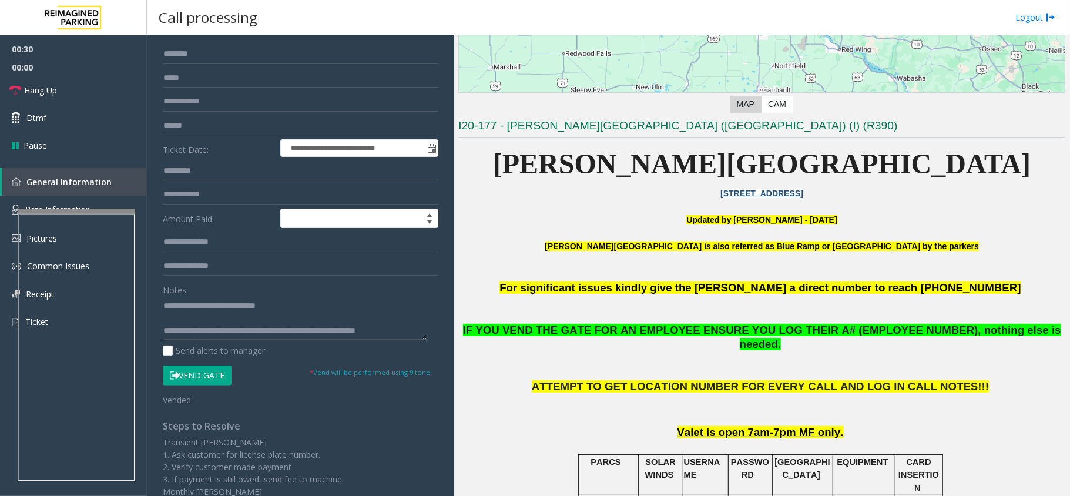
click at [419, 332] on textarea at bounding box center [295, 318] width 264 height 44
click at [390, 336] on textarea at bounding box center [295, 319] width 264 height 46
click at [409, 331] on textarea at bounding box center [295, 319] width 264 height 46
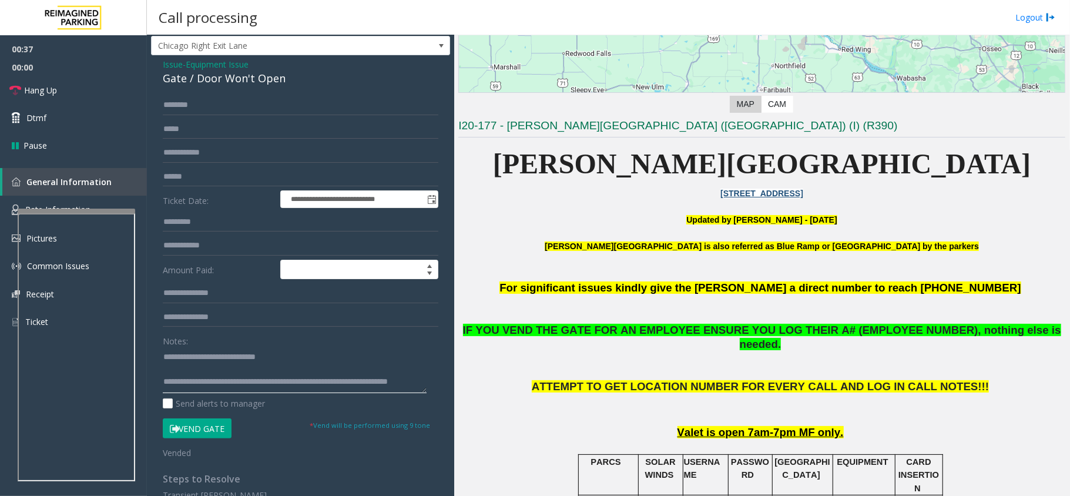
scroll to position [0, 0]
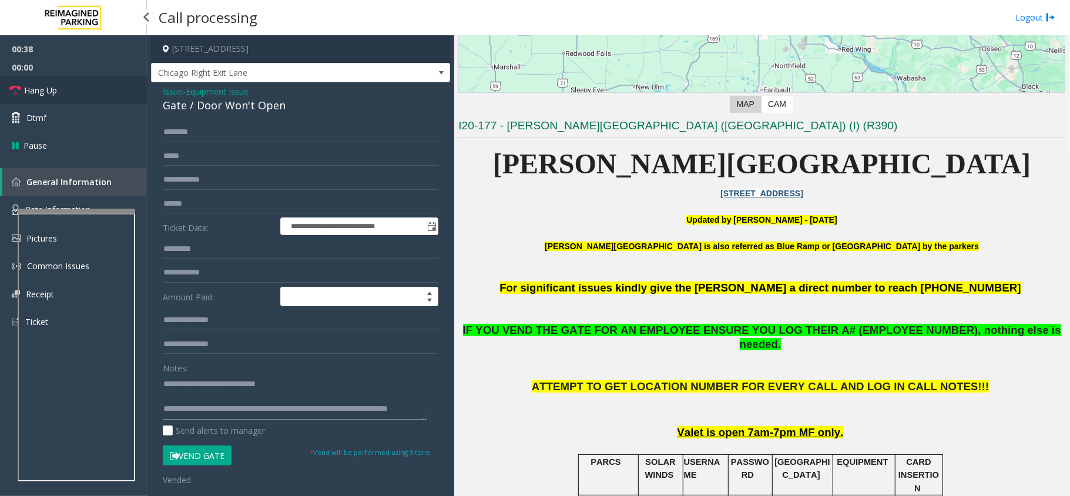
type textarea "**********"
click at [66, 92] on link "Hang Up" at bounding box center [73, 90] width 147 height 28
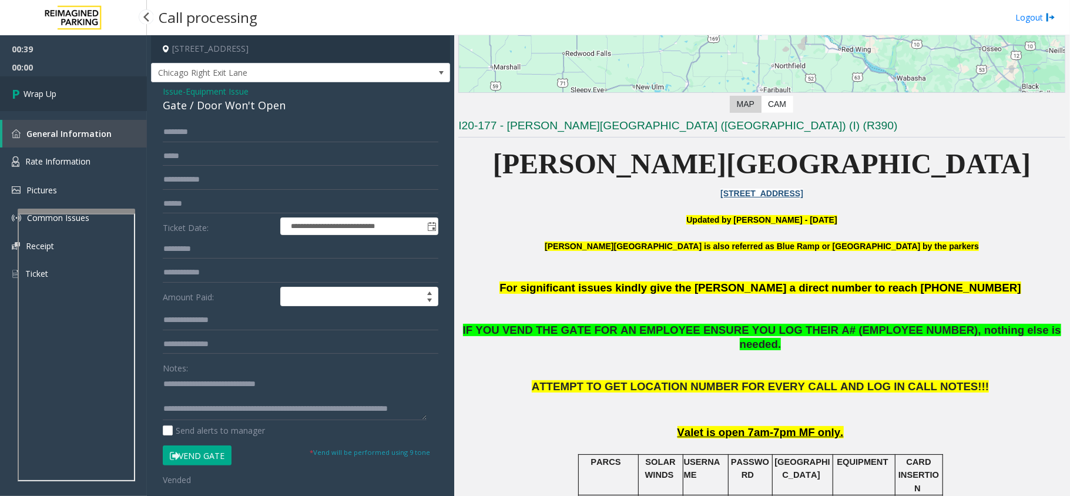
click at [66, 90] on link "Wrap Up" at bounding box center [73, 93] width 147 height 35
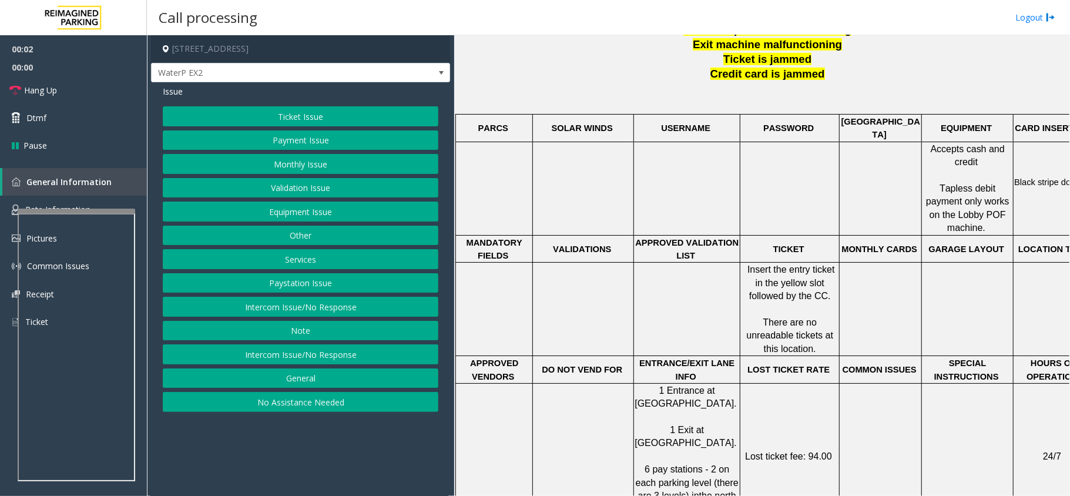
scroll to position [470, 0]
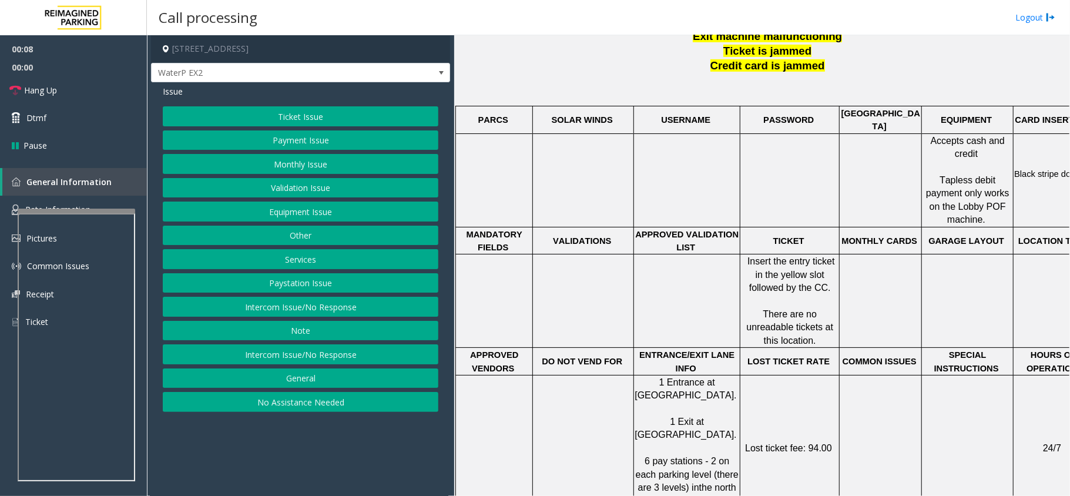
click at [306, 116] on button "Ticket Issue" at bounding box center [300, 116] width 275 height 20
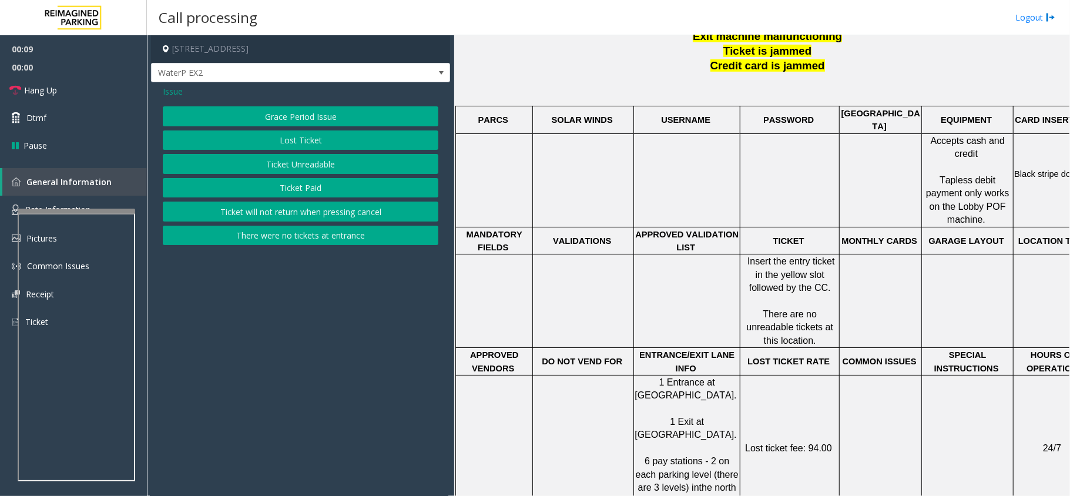
click at [307, 163] on button "Ticket Unreadable" at bounding box center [300, 164] width 275 height 20
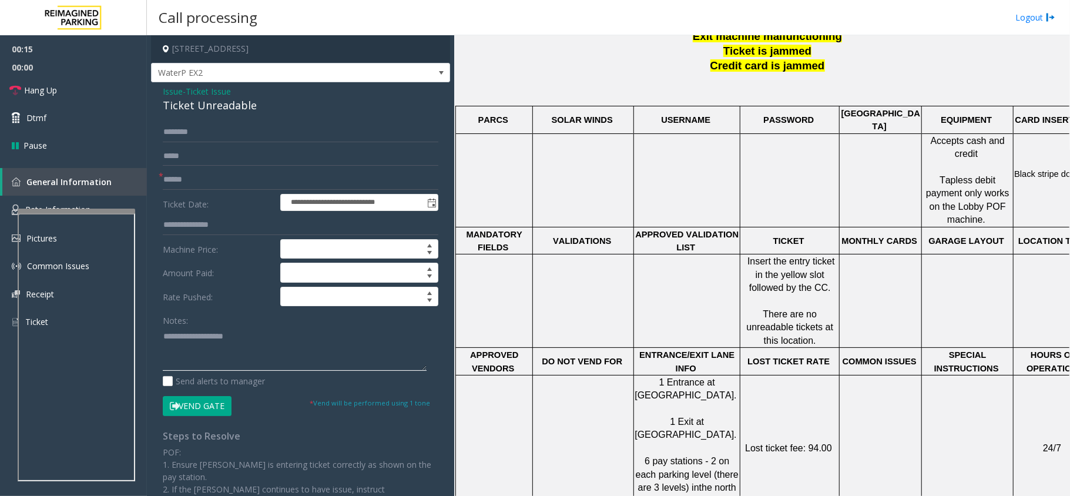
paste textarea "**********"
click at [200, 105] on div "Ticket Unreadable" at bounding box center [300, 106] width 275 height 16
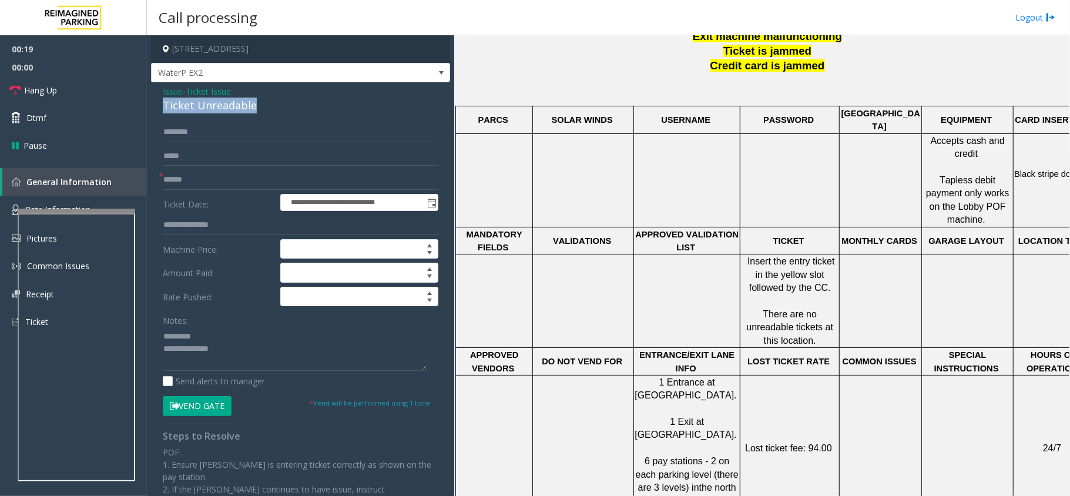
click at [200, 105] on div "Ticket Unreadable" at bounding box center [300, 106] width 275 height 16
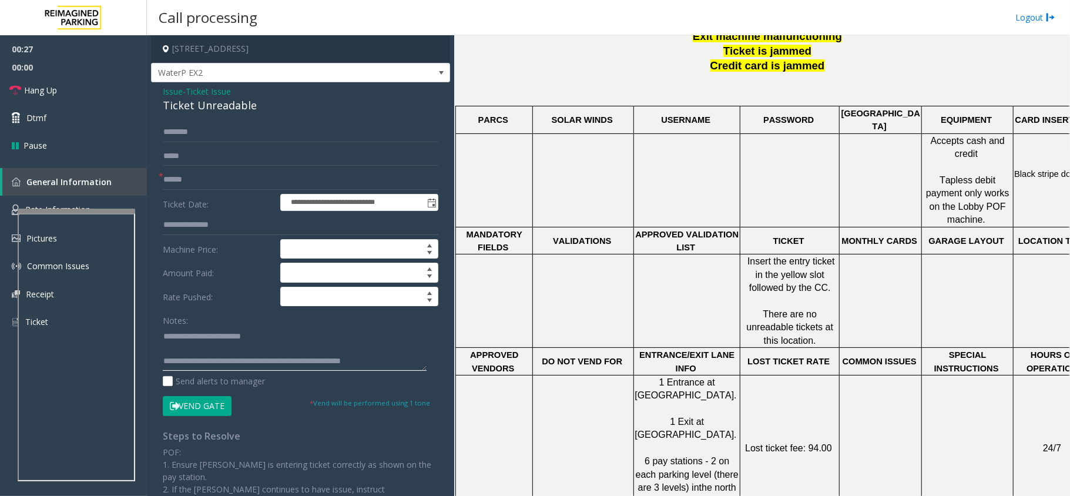
click at [300, 345] on textarea at bounding box center [295, 349] width 264 height 44
click at [280, 336] on textarea at bounding box center [295, 349] width 264 height 44
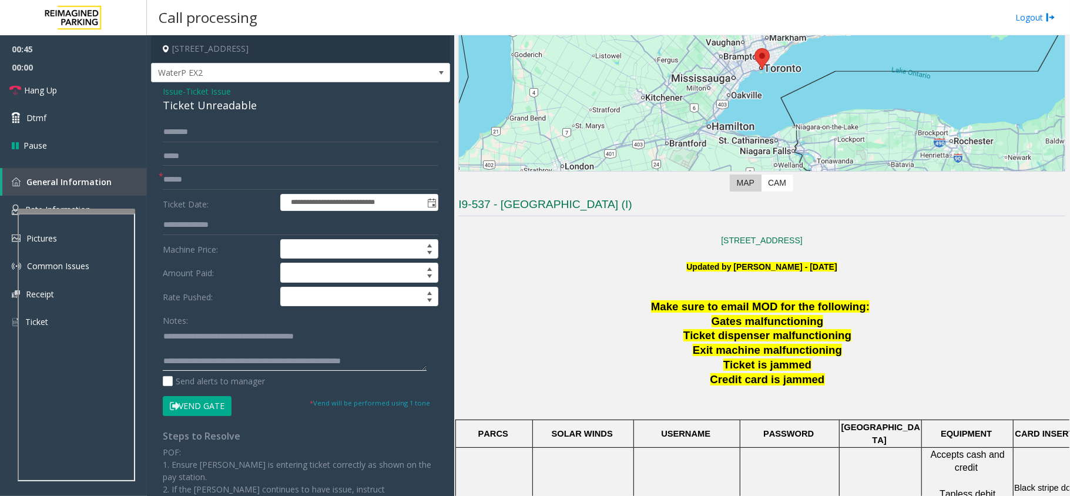
scroll to position [0, 0]
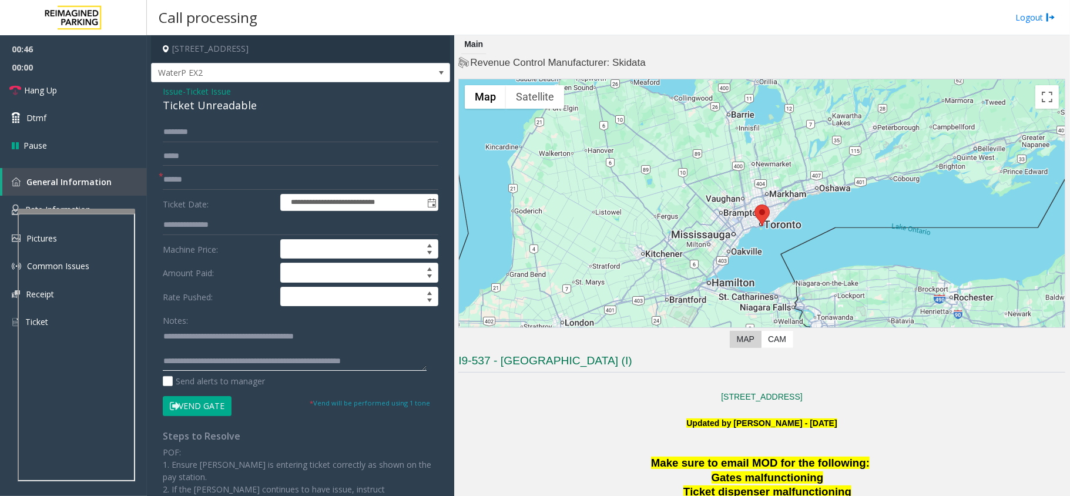
type textarea "**********"
click at [211, 181] on input "text" at bounding box center [300, 180] width 275 height 20
click at [214, 176] on input "**********" at bounding box center [300, 180] width 275 height 20
drag, startPoint x: 213, startPoint y: 180, endPoint x: 137, endPoint y: 182, distance: 75.2
click at [137, 182] on app-root "**********" at bounding box center [535, 248] width 1070 height 496
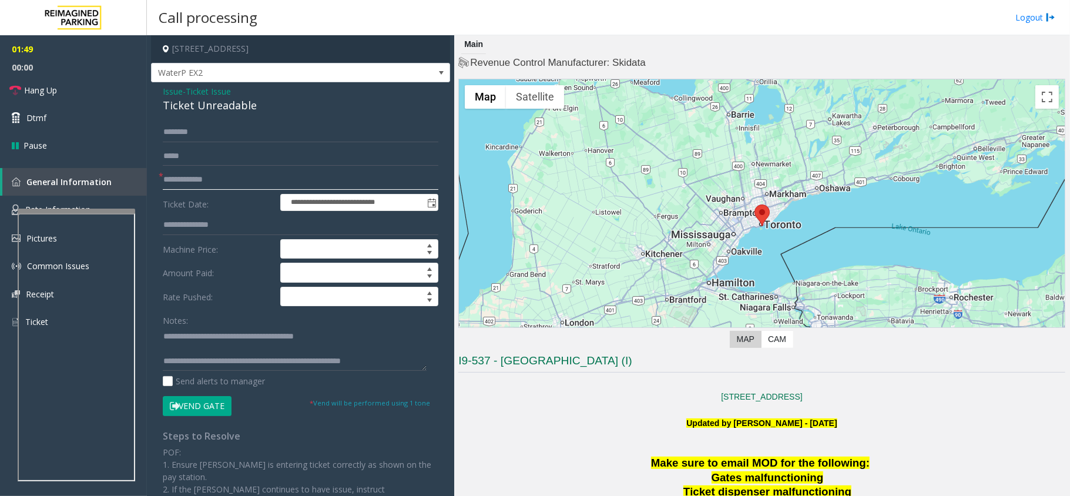
type input "**********"
click at [219, 407] on button "Vend Gate" at bounding box center [197, 406] width 69 height 20
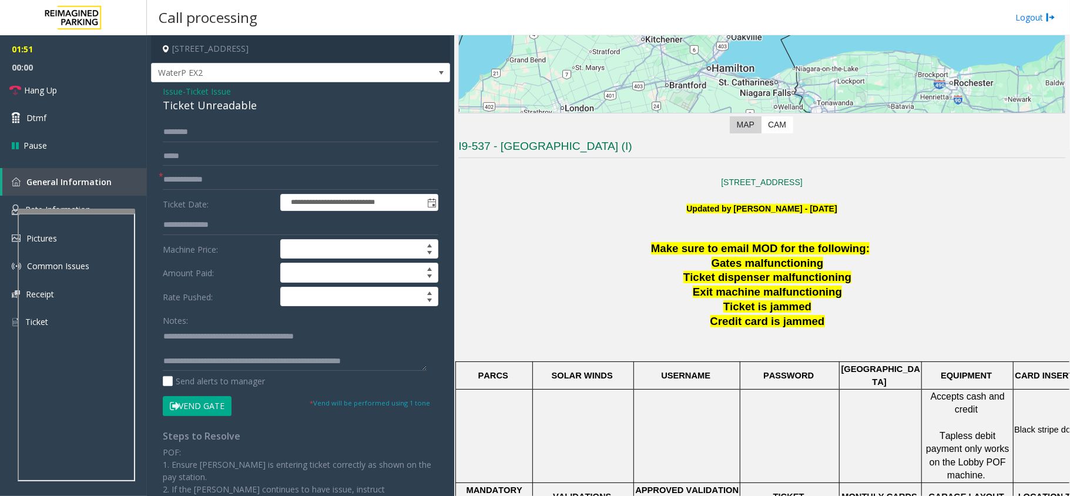
scroll to position [235, 0]
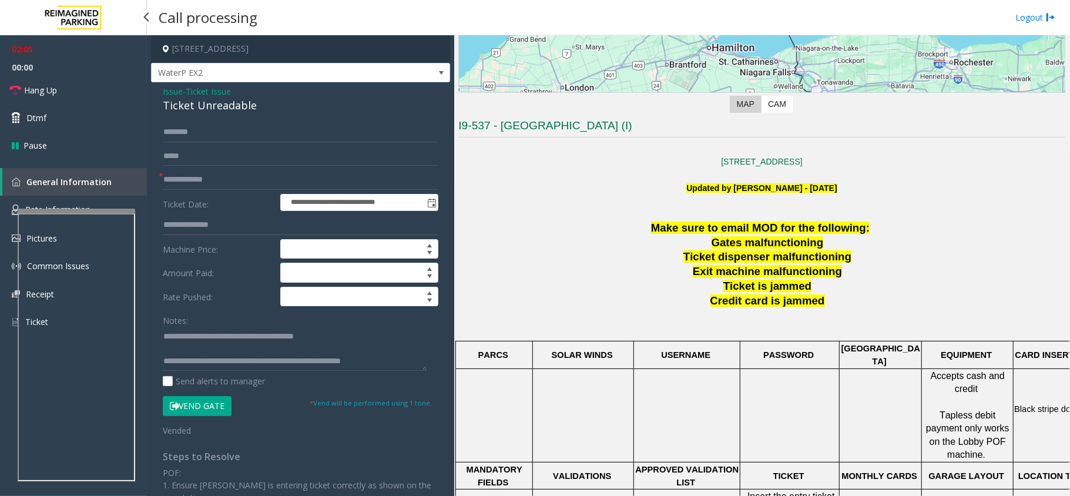
click at [52, 73] on span "00:00" at bounding box center [73, 67] width 147 height 18
click at [52, 74] on span "00:00" at bounding box center [73, 67] width 147 height 18
click at [53, 85] on span "Hang Up" at bounding box center [40, 90] width 33 height 12
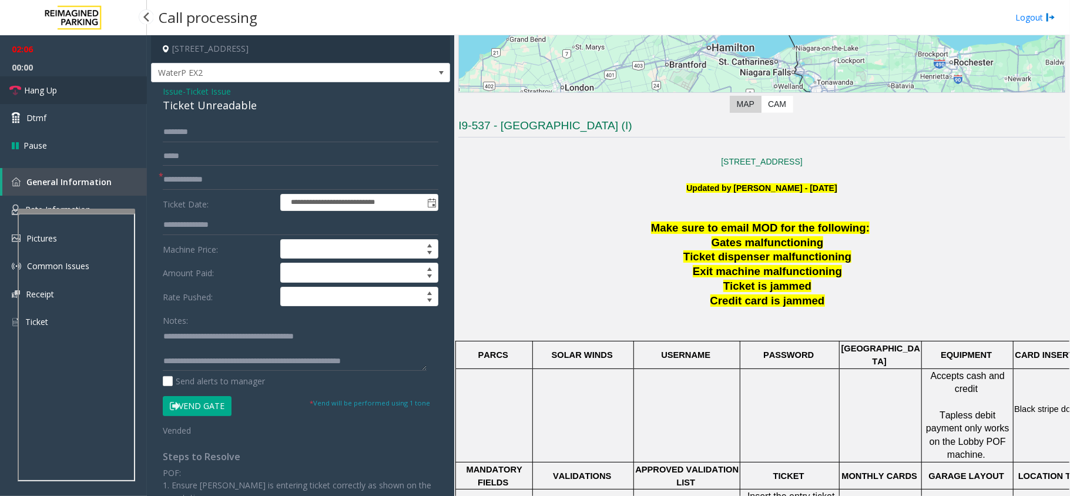
click at [71, 81] on link "Hang Up" at bounding box center [73, 90] width 147 height 28
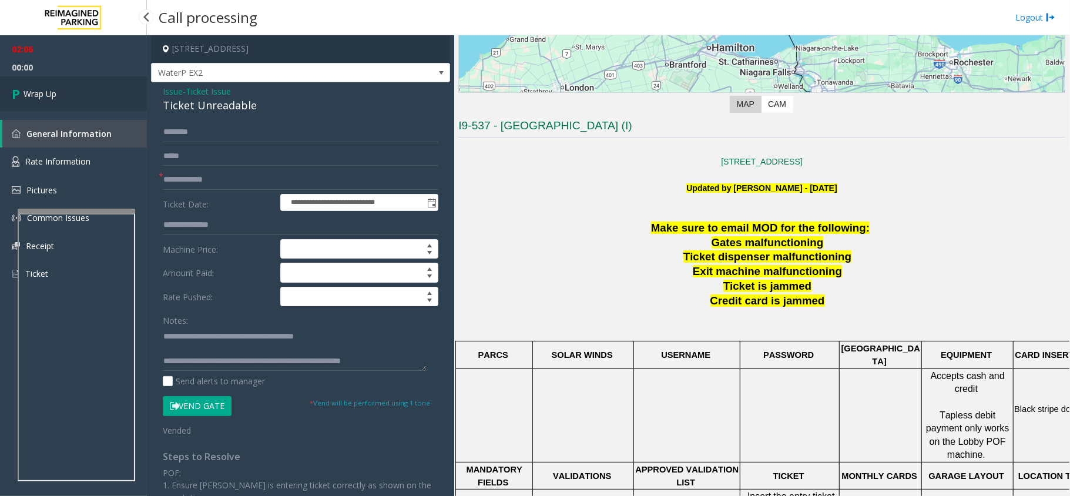
click at [72, 86] on link "Wrap Up" at bounding box center [73, 93] width 147 height 35
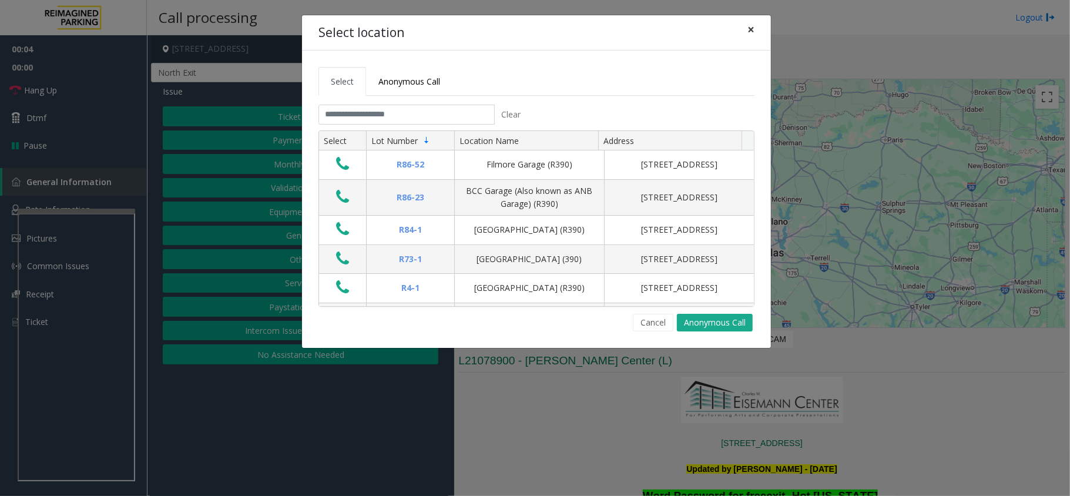
click at [752, 33] on span "×" at bounding box center [750, 29] width 7 height 16
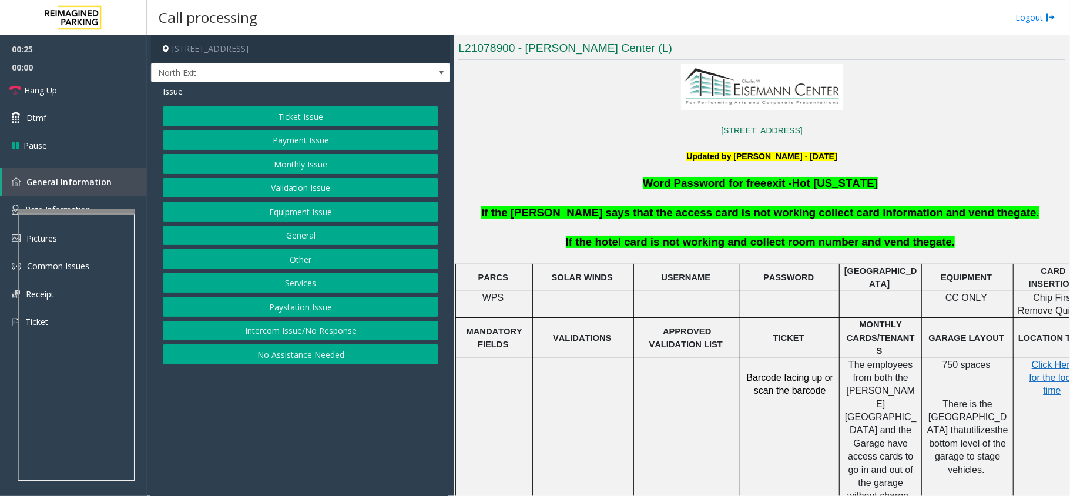
scroll to position [156, 0]
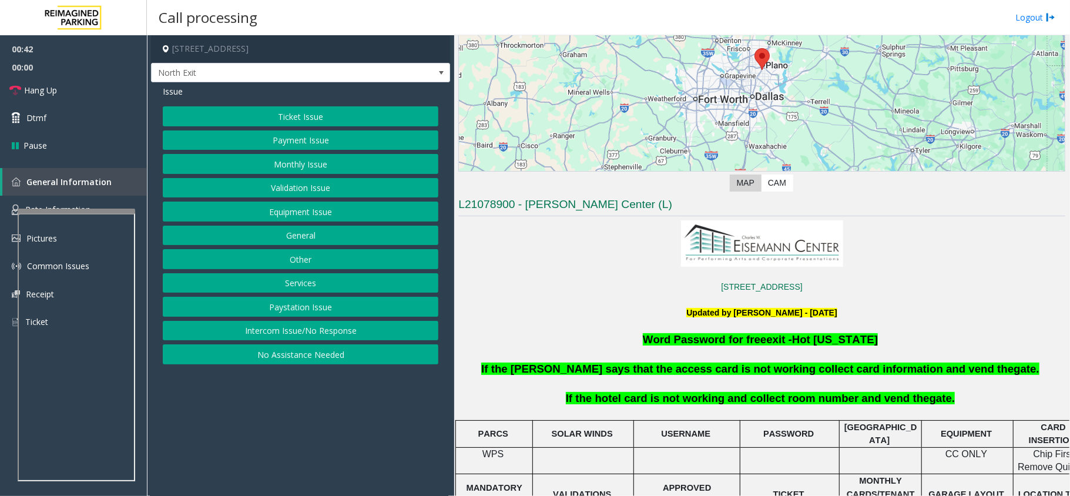
click at [300, 186] on button "Validation Issue" at bounding box center [300, 188] width 275 height 20
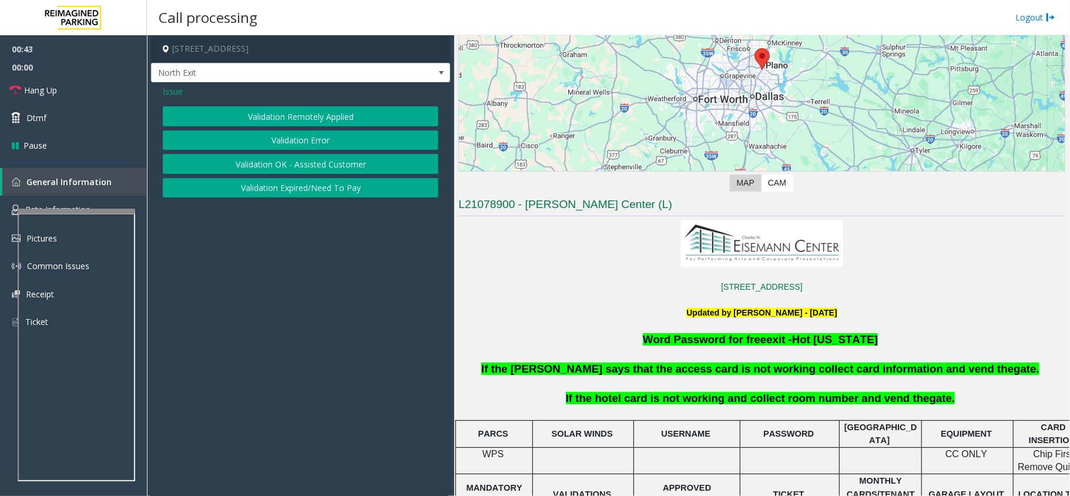
click at [297, 143] on button "Validation Error" at bounding box center [300, 140] width 275 height 20
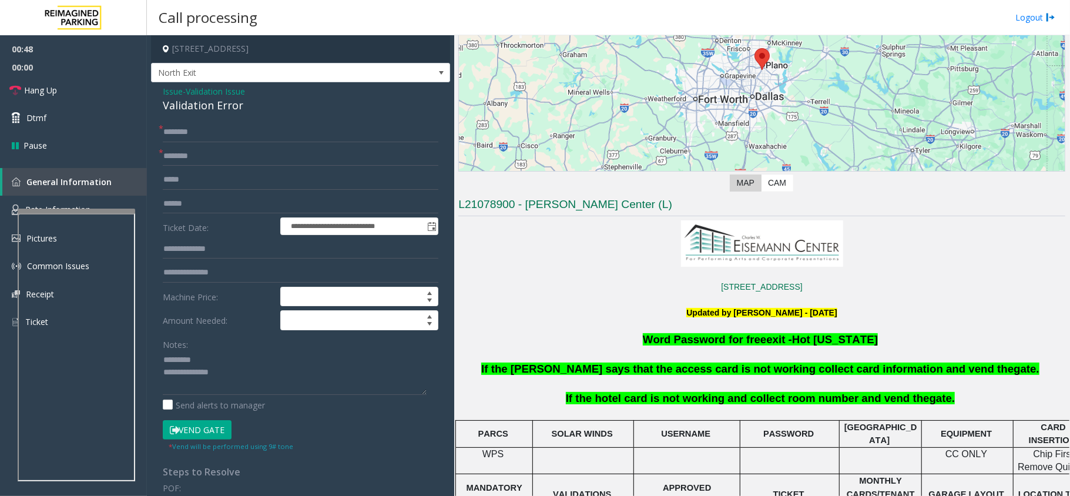
click at [210, 106] on div "Validation Error" at bounding box center [300, 106] width 275 height 16
type textarea "**********"
click at [66, 101] on link "Hang Up" at bounding box center [73, 90] width 147 height 28
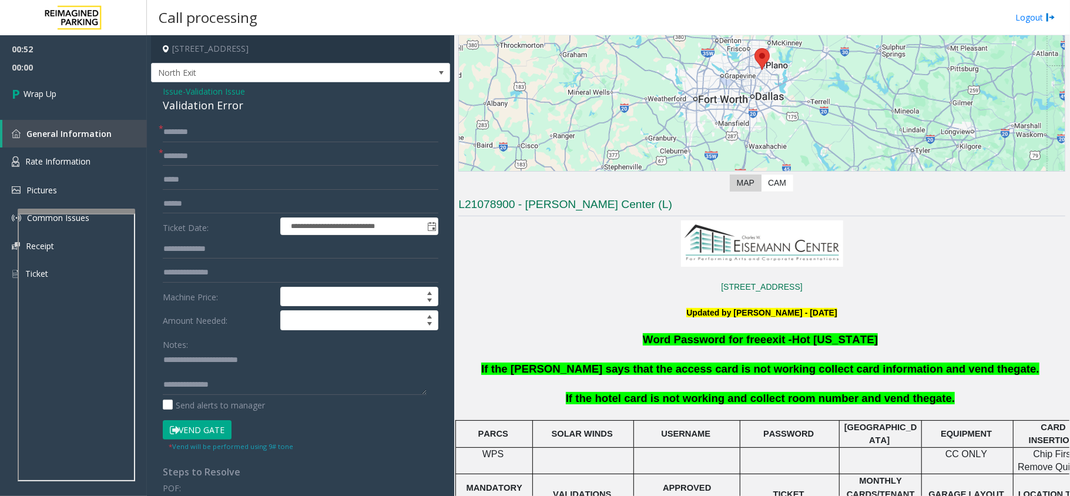
click at [213, 92] on span "Validation Issue" at bounding box center [215, 91] width 59 height 12
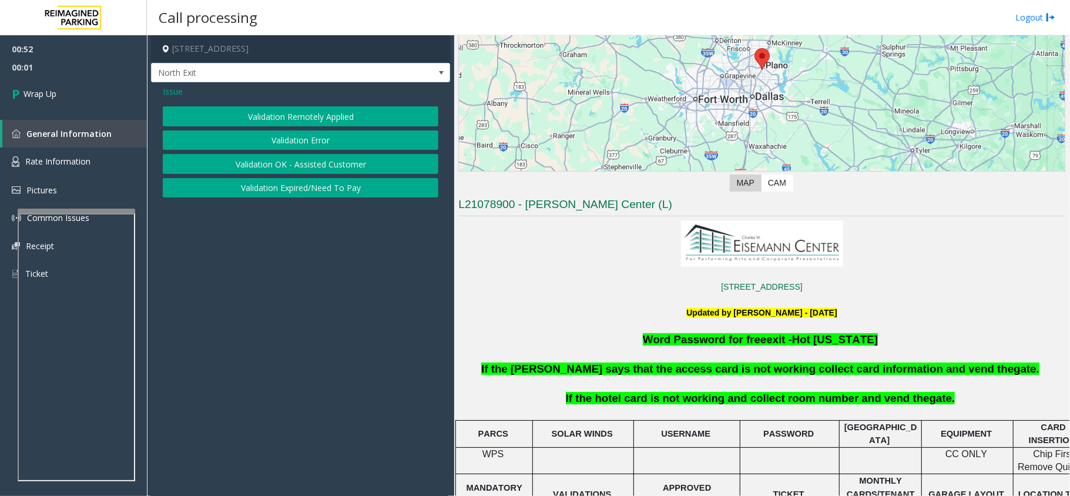
click at [172, 88] on span "Issue" at bounding box center [173, 91] width 20 height 12
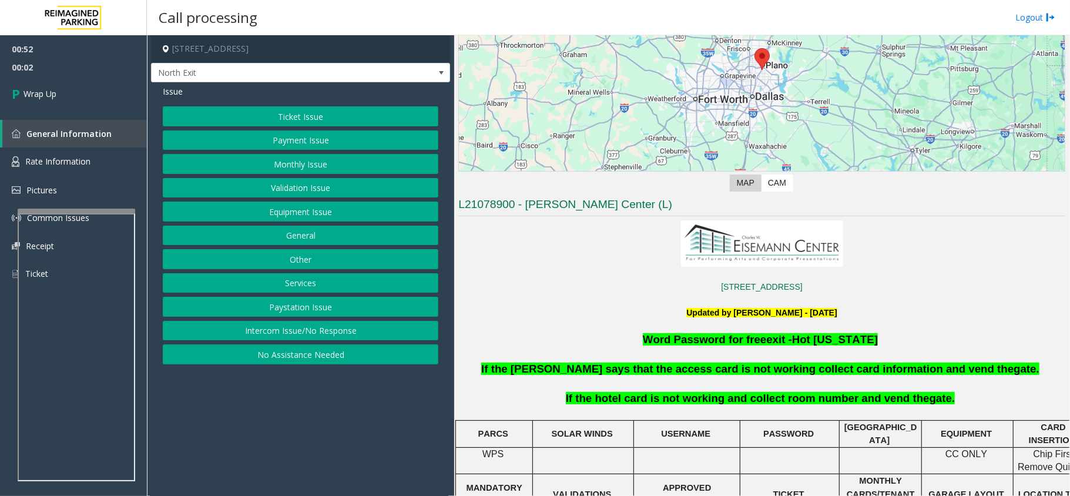
drag, startPoint x: 282, startPoint y: 359, endPoint x: 255, endPoint y: 262, distance: 101.2
click at [277, 356] on button "No Assistance Needed" at bounding box center [300, 354] width 275 height 20
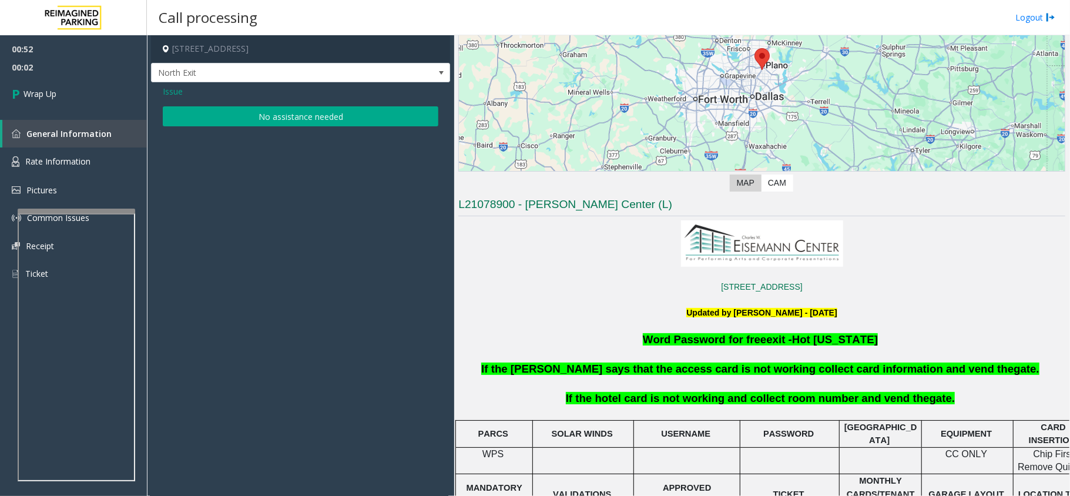
click at [230, 109] on button "No assistance needed" at bounding box center [300, 116] width 275 height 20
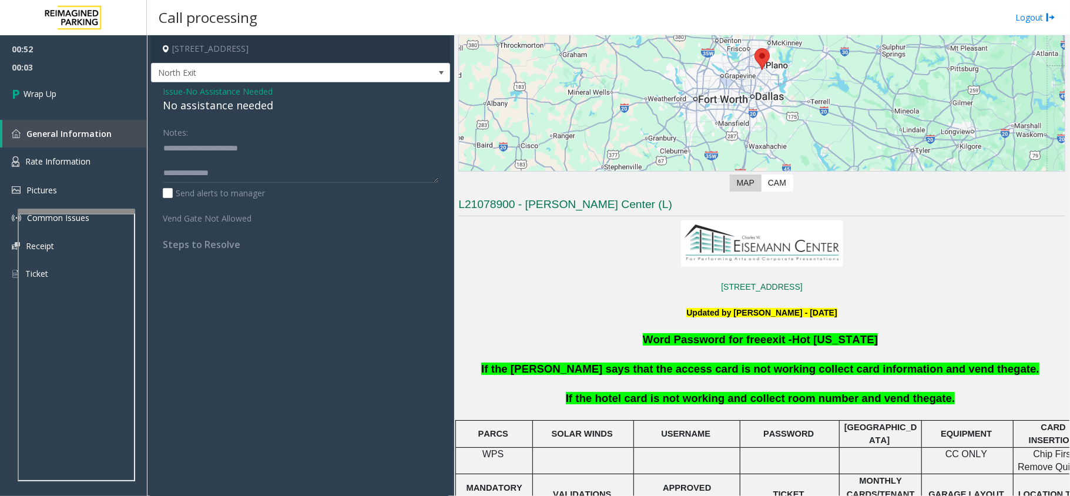
click at [206, 109] on div "No assistance needed" at bounding box center [300, 106] width 275 height 16
click at [204, 107] on div "No assistance needed" at bounding box center [300, 106] width 275 height 16
drag, startPoint x: 197, startPoint y: 168, endPoint x: 160, endPoint y: 152, distance: 41.0
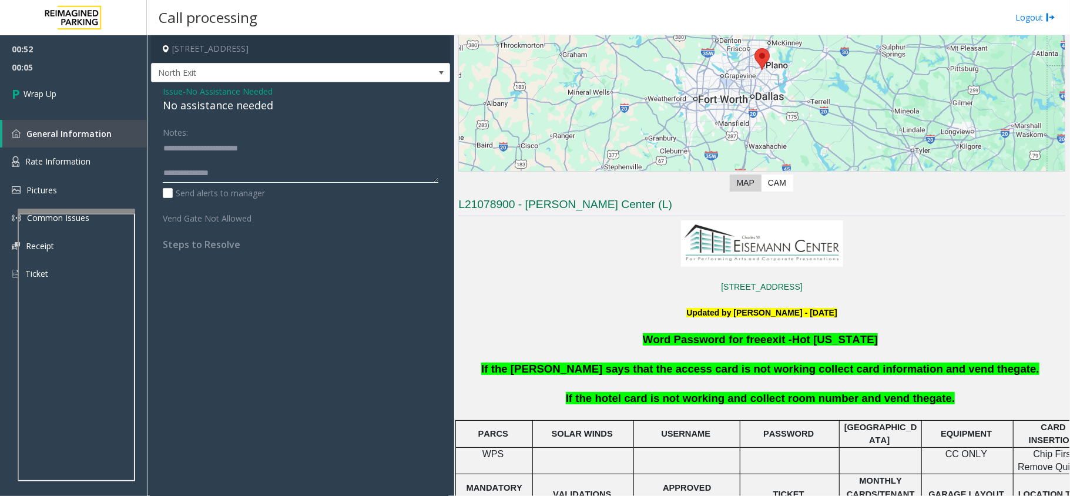
click at [147, 156] on app-call-processing-form "[STREET_ADDRESS] North Exit Issue - No Assistance Needed No assistance needed N…" at bounding box center [300, 265] width 307 height 461
click at [233, 165] on textarea at bounding box center [300, 161] width 275 height 44
drag, startPoint x: 201, startPoint y: 180, endPoint x: 139, endPoint y: 135, distance: 76.6
click at [137, 135] on app-root "00:52 00:07 Wrap Up General Information Rate Information Pictures Common Issues…" at bounding box center [535, 248] width 1070 height 496
click at [244, 101] on div "No assistance needed" at bounding box center [300, 106] width 275 height 16
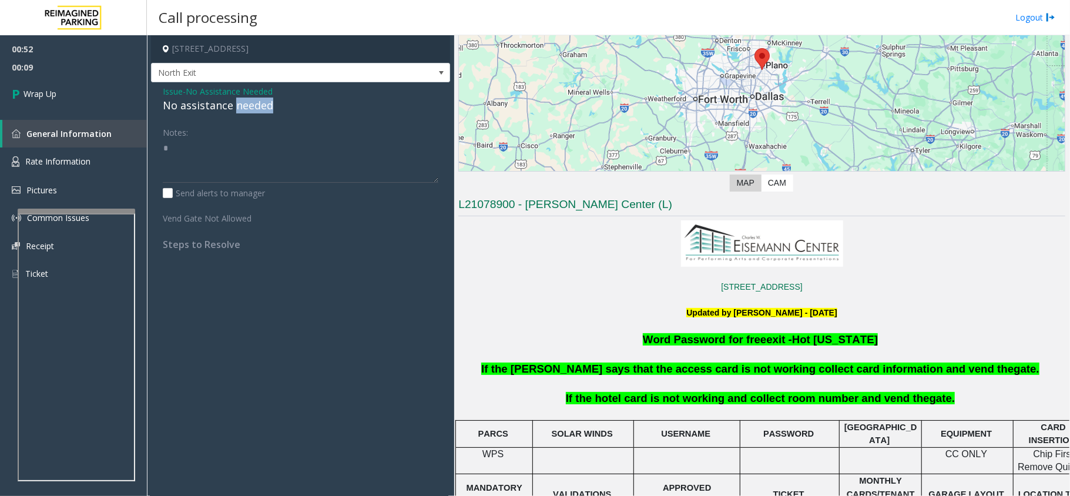
click at [244, 101] on div "No assistance needed" at bounding box center [300, 106] width 275 height 16
drag, startPoint x: 182, startPoint y: 156, endPoint x: 151, endPoint y: 153, distance: 31.3
click at [151, 153] on div "Issue - No Assistance Needed No assistance needed Notes: Send alerts to manager…" at bounding box center [300, 172] width 299 height 180
click at [181, 108] on div "No assistance needed" at bounding box center [300, 106] width 275 height 16
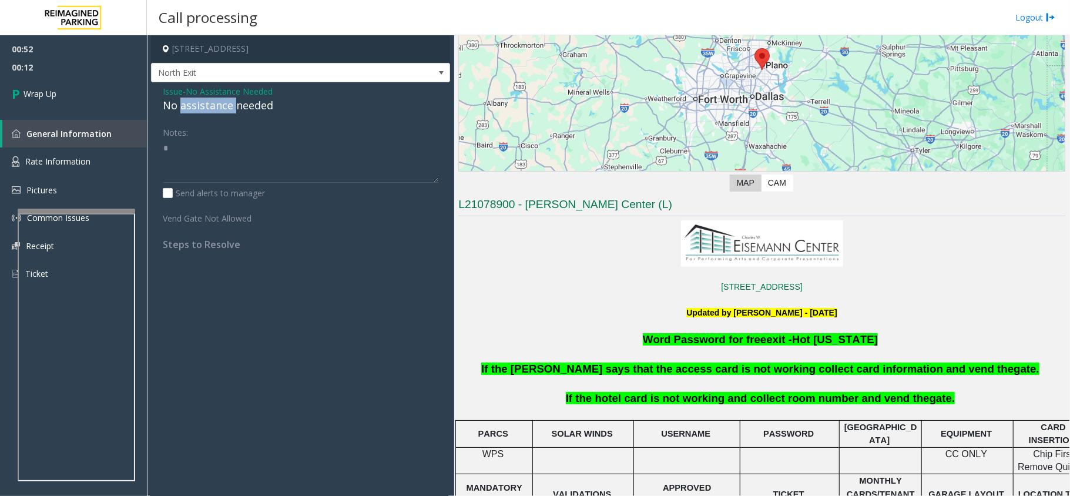
click at [181, 108] on div "No assistance needed" at bounding box center [300, 106] width 275 height 16
drag, startPoint x: 181, startPoint y: 108, endPoint x: 193, endPoint y: 114, distance: 13.7
click at [168, 146] on textarea at bounding box center [300, 161] width 275 height 44
type textarea "**********"
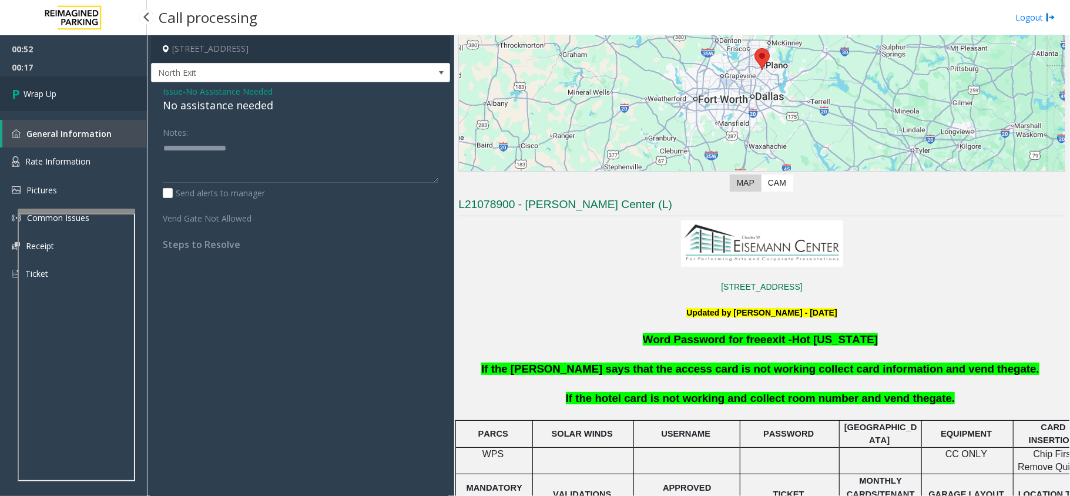
click at [92, 90] on link "Wrap Up" at bounding box center [73, 93] width 147 height 35
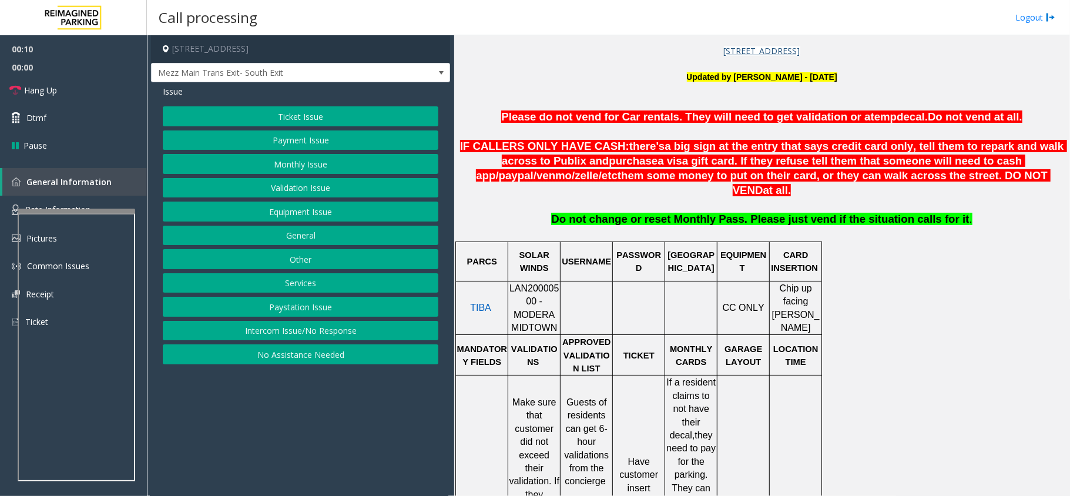
scroll to position [391, 0]
drag, startPoint x: 291, startPoint y: 142, endPoint x: 280, endPoint y: 142, distance: 11.7
click at [280, 142] on button "Payment Issue" at bounding box center [300, 140] width 275 height 20
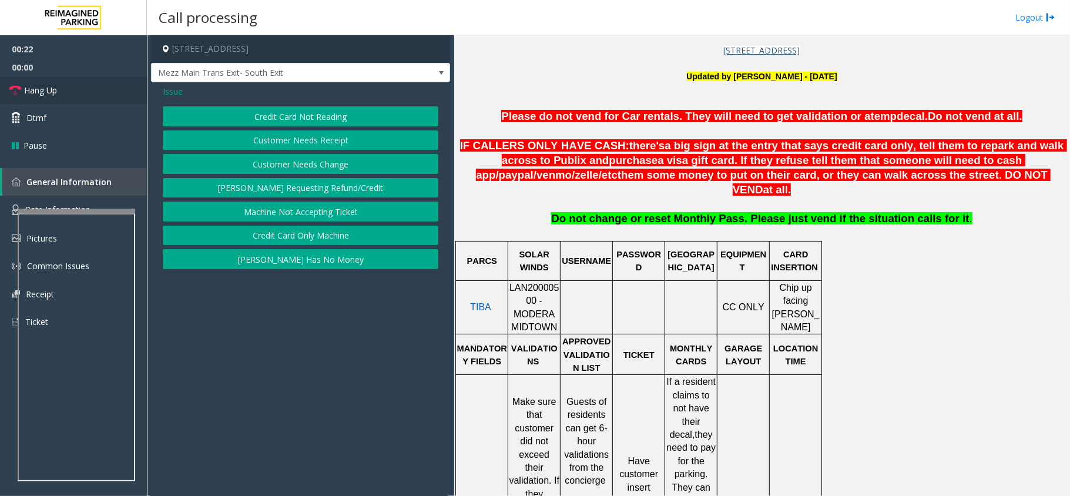
drag, startPoint x: 296, startPoint y: 121, endPoint x: 130, endPoint y: 101, distance: 166.8
click at [293, 121] on button "Credit Card Not Reading" at bounding box center [300, 116] width 275 height 20
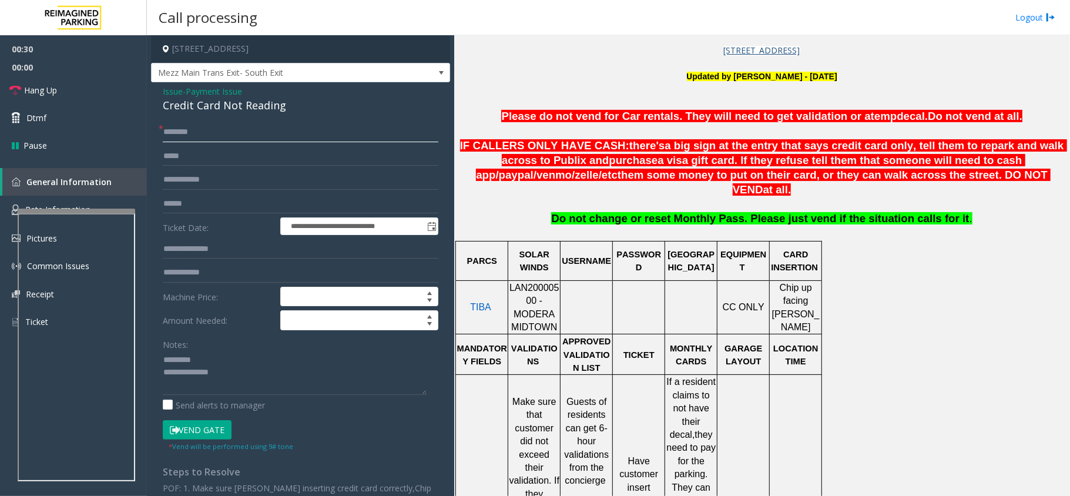
click at [196, 122] on input "text" at bounding box center [300, 132] width 275 height 20
click at [184, 109] on div "Credit Card Not Reading" at bounding box center [300, 106] width 275 height 16
click at [184, 110] on div "Credit Card Not Reading" at bounding box center [300, 106] width 275 height 16
type textarea "**********"
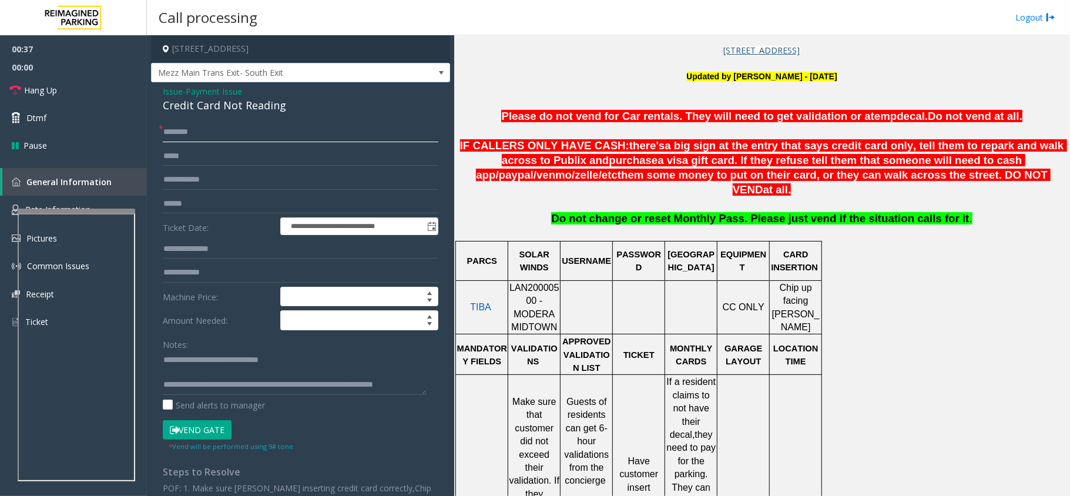
click at [212, 137] on input "text" at bounding box center [300, 132] width 275 height 20
type input "**"
click at [211, 210] on input "text" at bounding box center [300, 204] width 275 height 20
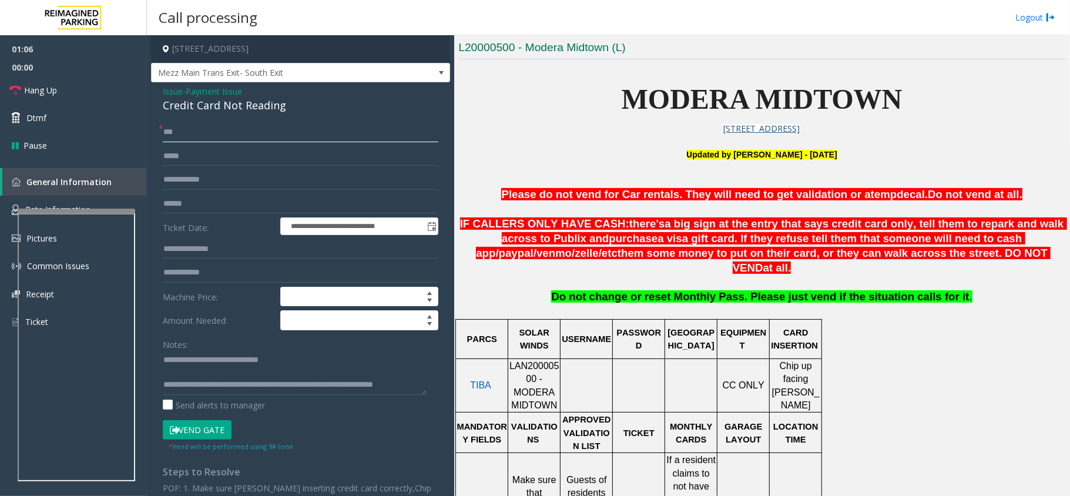
drag, startPoint x: 193, startPoint y: 137, endPoint x: 155, endPoint y: 136, distance: 37.6
click at [155, 136] on div "**********" at bounding box center [300, 345] width 293 height 446
drag, startPoint x: 213, startPoint y: 365, endPoint x: 228, endPoint y: 377, distance: 19.7
click at [228, 377] on textarea at bounding box center [295, 373] width 264 height 44
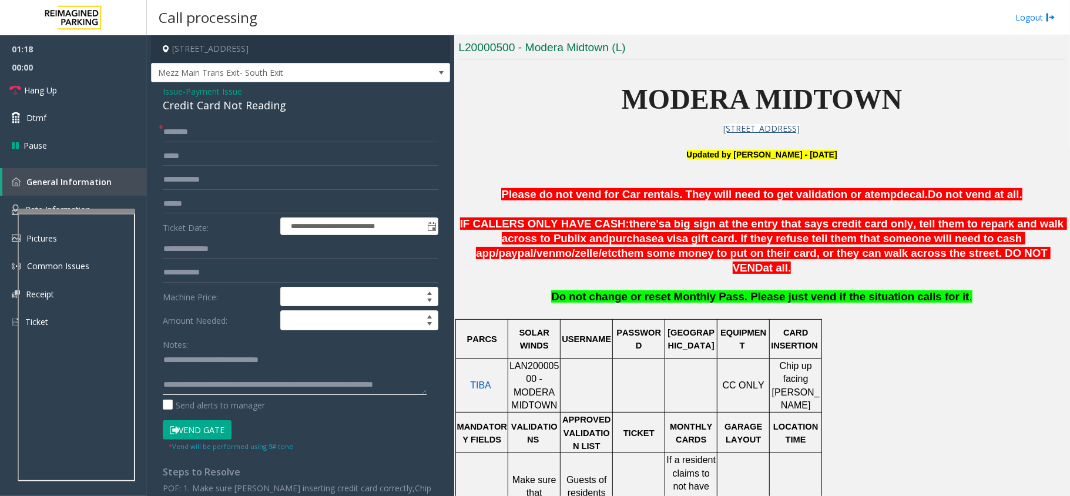
paste textarea "**********"
type textarea "**********"
click at [207, 139] on input "text" at bounding box center [300, 132] width 275 height 20
click at [227, 238] on form "**********" at bounding box center [300, 287] width 275 height 330
click at [195, 202] on input "text" at bounding box center [300, 204] width 275 height 20
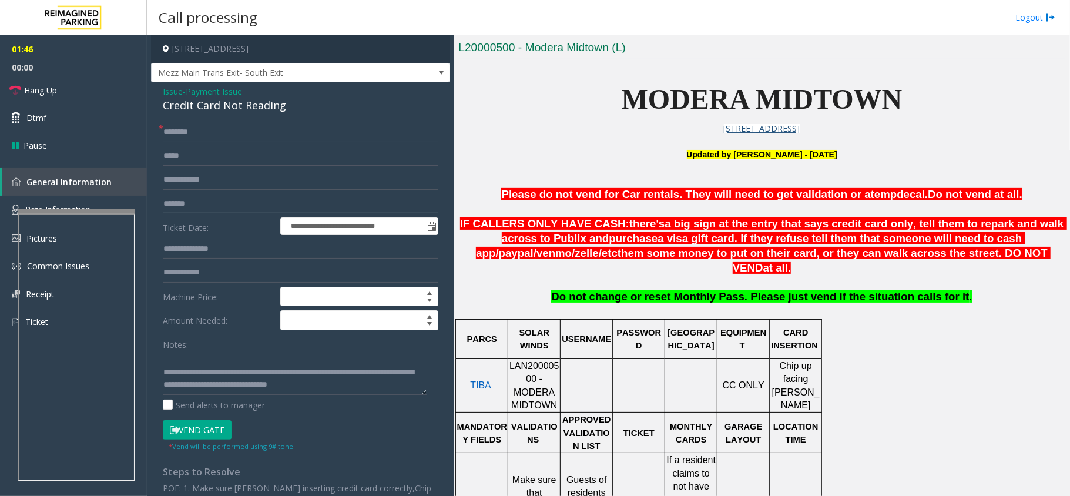
type input "*******"
click at [301, 133] on input "text" at bounding box center [300, 132] width 275 height 20
click at [191, 134] on input "text" at bounding box center [300, 132] width 275 height 20
type input "*****"
click at [190, 438] on button "Vend Gate" at bounding box center [197, 430] width 69 height 20
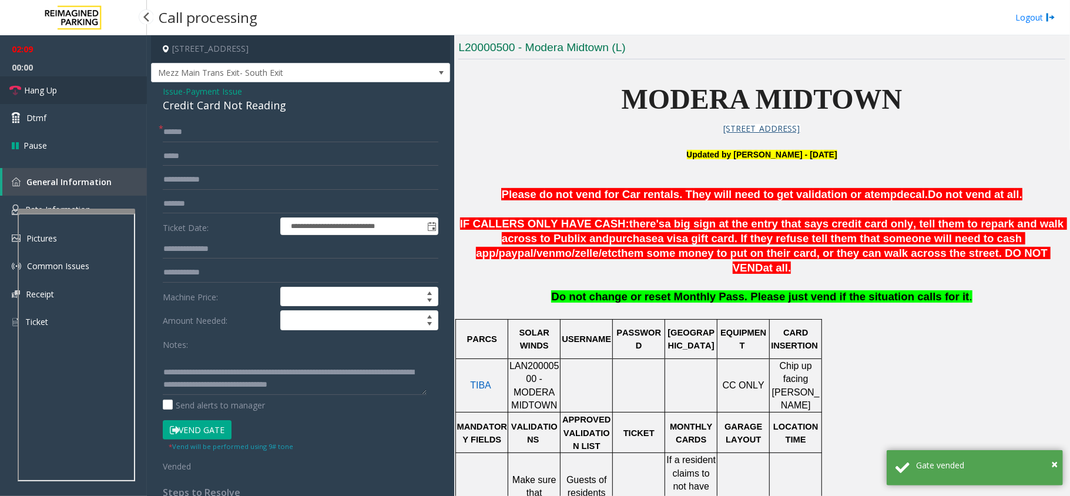
click at [71, 97] on link "Hang Up" at bounding box center [73, 90] width 147 height 28
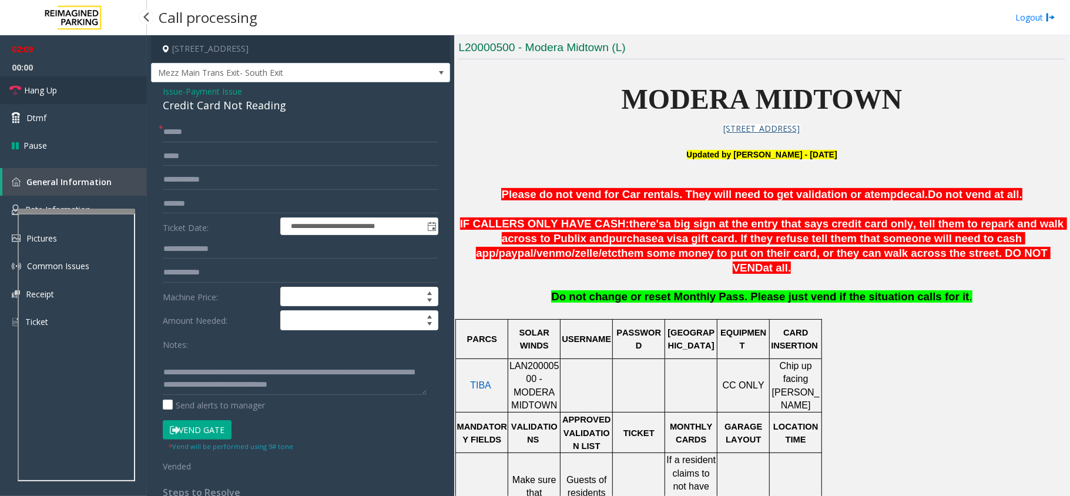
click at [71, 97] on link "Hang Up" at bounding box center [73, 90] width 147 height 28
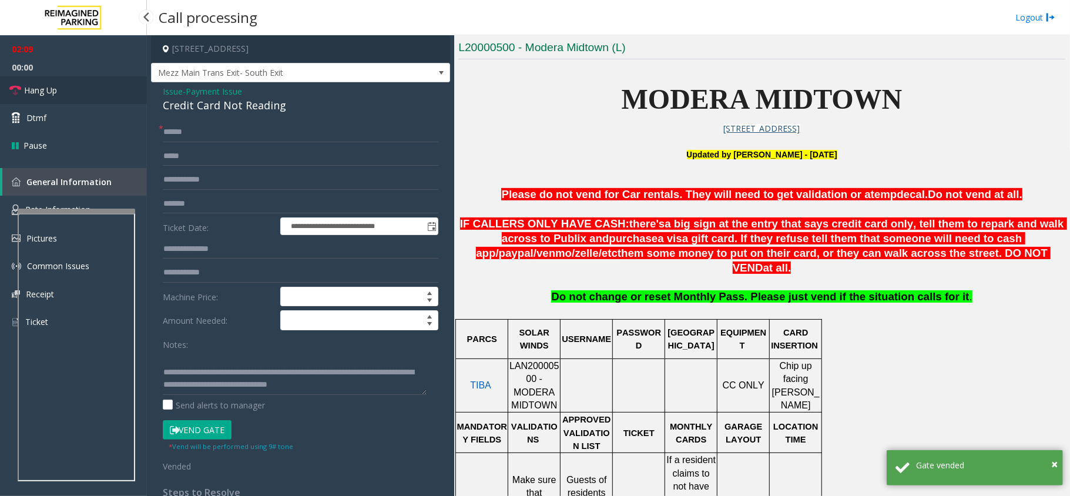
click at [71, 97] on link "Hang Up" at bounding box center [73, 90] width 147 height 28
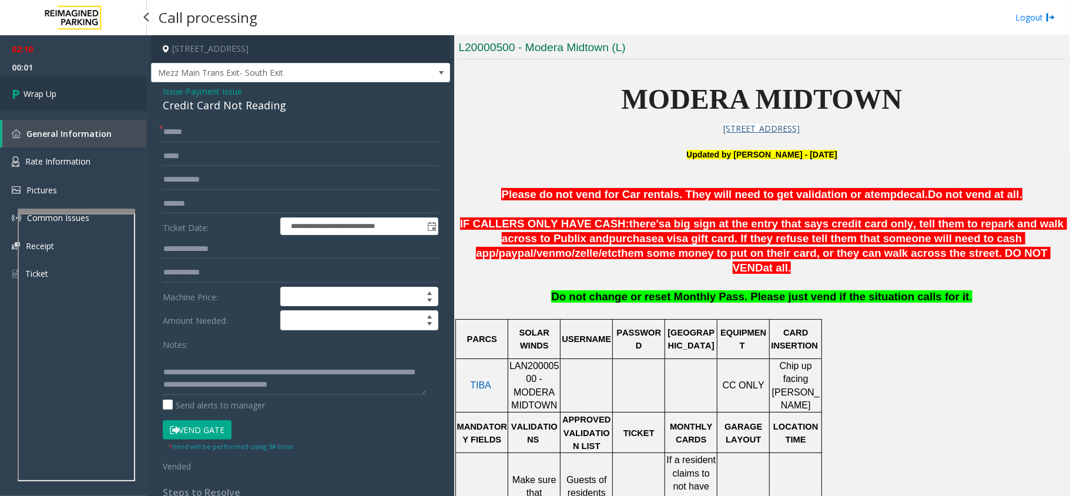
click at [70, 88] on link "Wrap Up" at bounding box center [73, 93] width 147 height 35
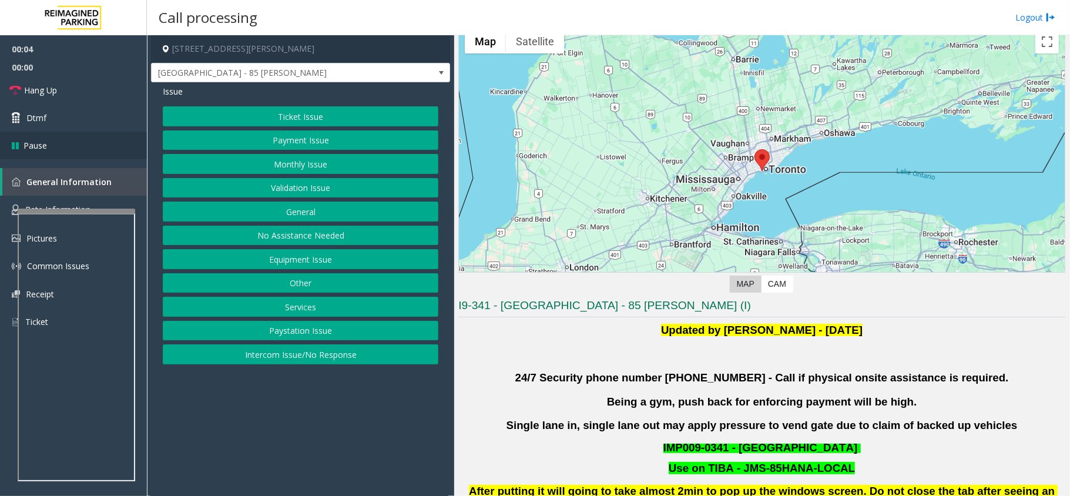
scroll to position [78, 0]
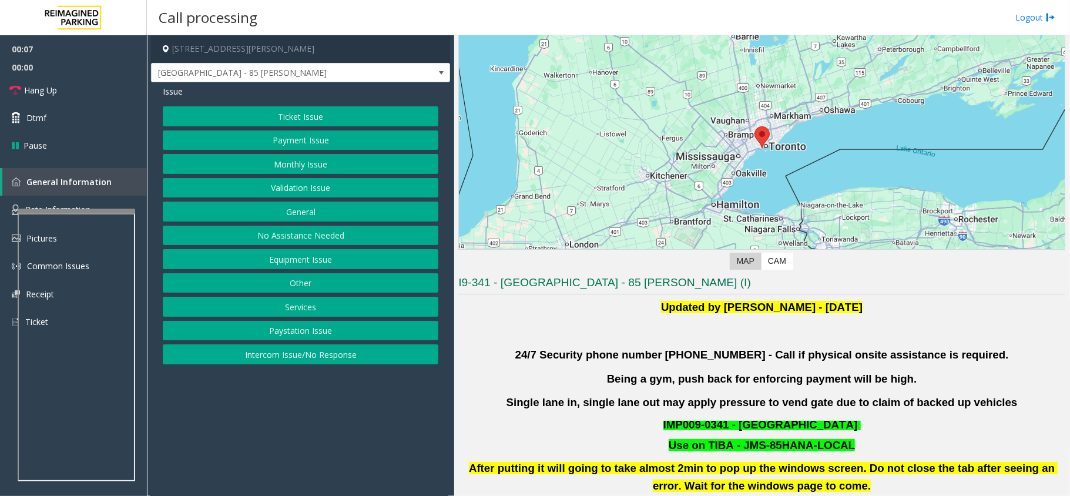
drag, startPoint x: 318, startPoint y: 351, endPoint x: 301, endPoint y: 322, distance: 33.4
click at [318, 351] on button "Intercom Issue/No Response" at bounding box center [300, 354] width 275 height 20
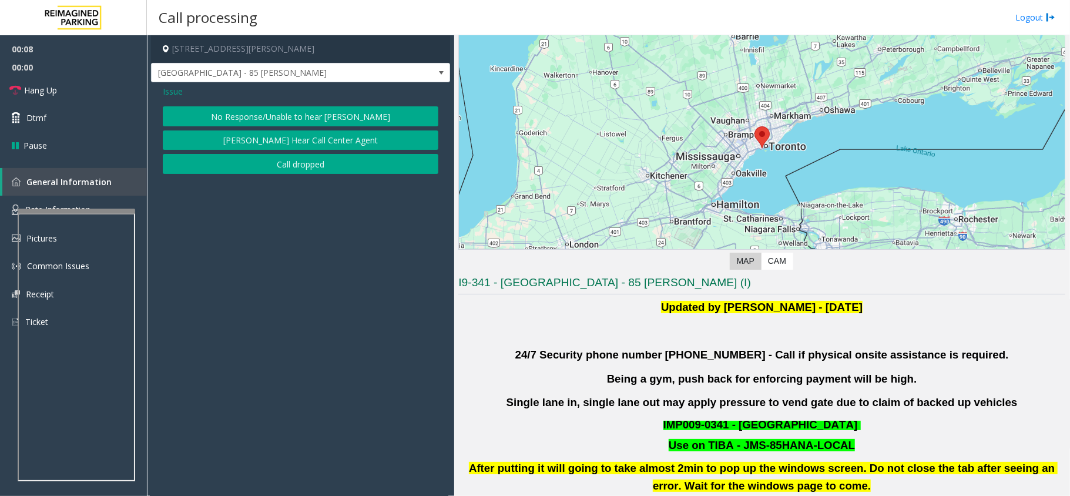
click at [228, 114] on button "No Response/Unable to hear [PERSON_NAME]" at bounding box center [300, 116] width 275 height 20
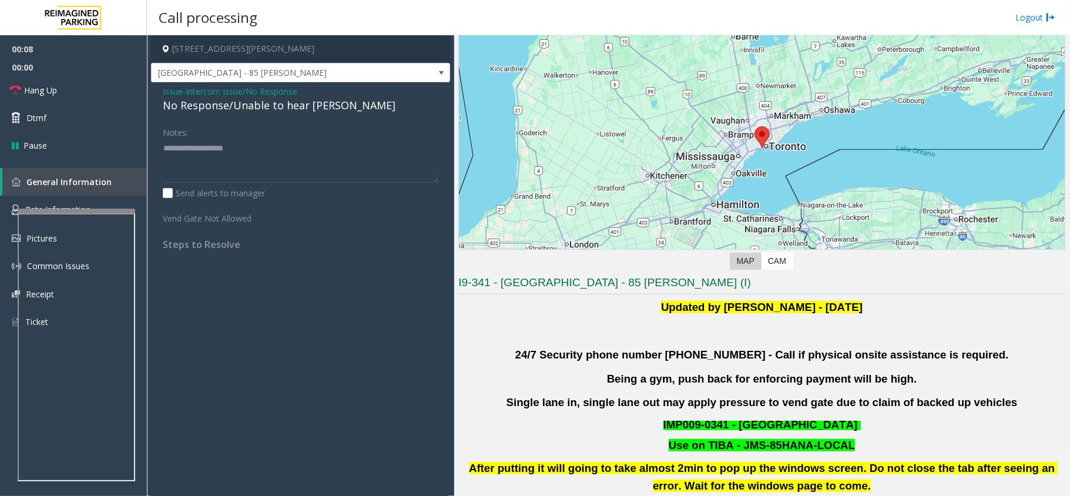
click at [217, 107] on div "No Response/Unable to hear [PERSON_NAME]" at bounding box center [300, 106] width 275 height 16
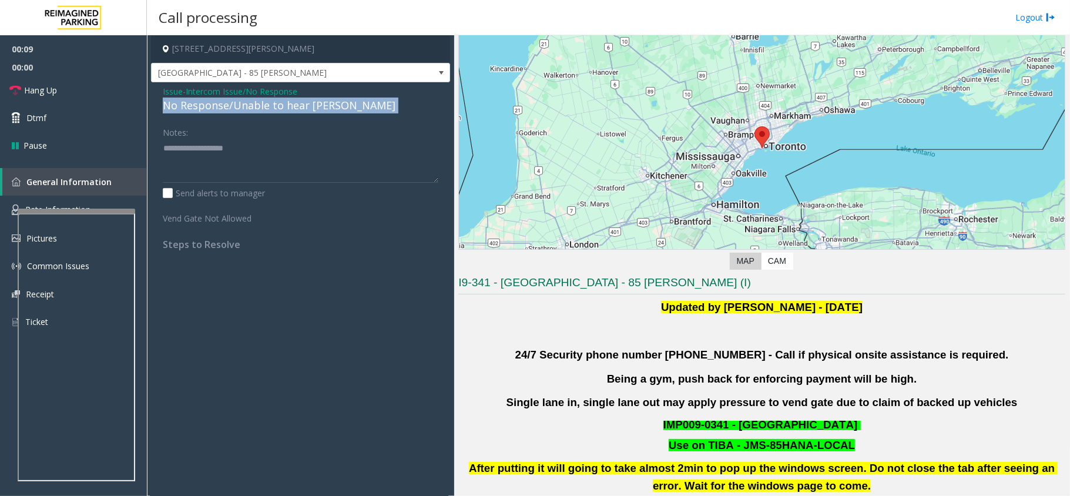
click at [217, 107] on div "No Response/Unable to hear [PERSON_NAME]" at bounding box center [300, 106] width 275 height 16
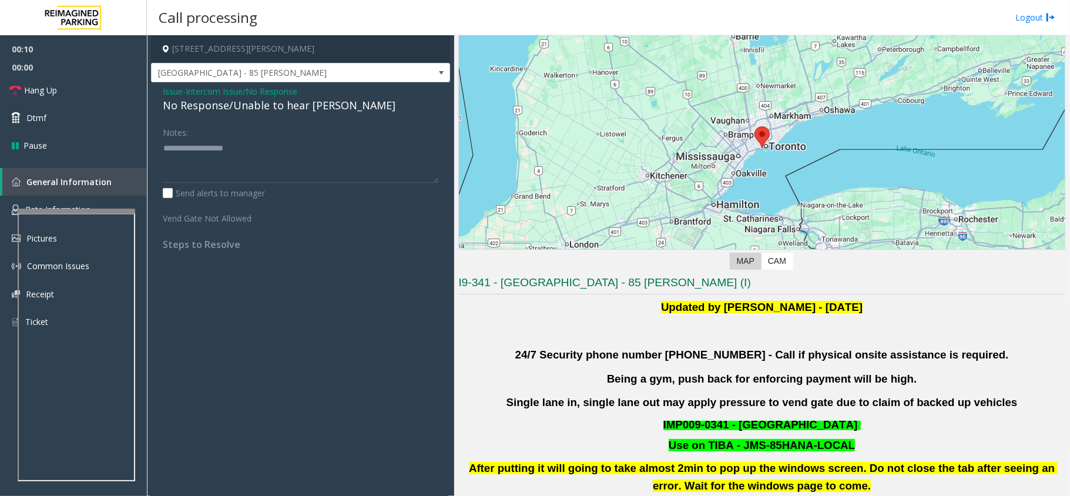
click at [214, 93] on span "Intercom Issue/No Response" at bounding box center [242, 91] width 112 height 12
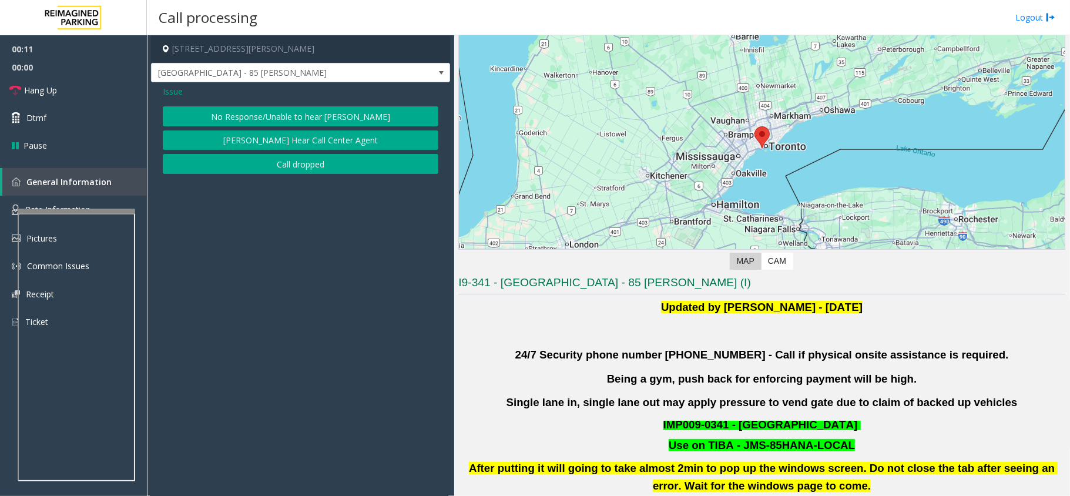
click at [176, 96] on span "Issue" at bounding box center [173, 91] width 20 height 12
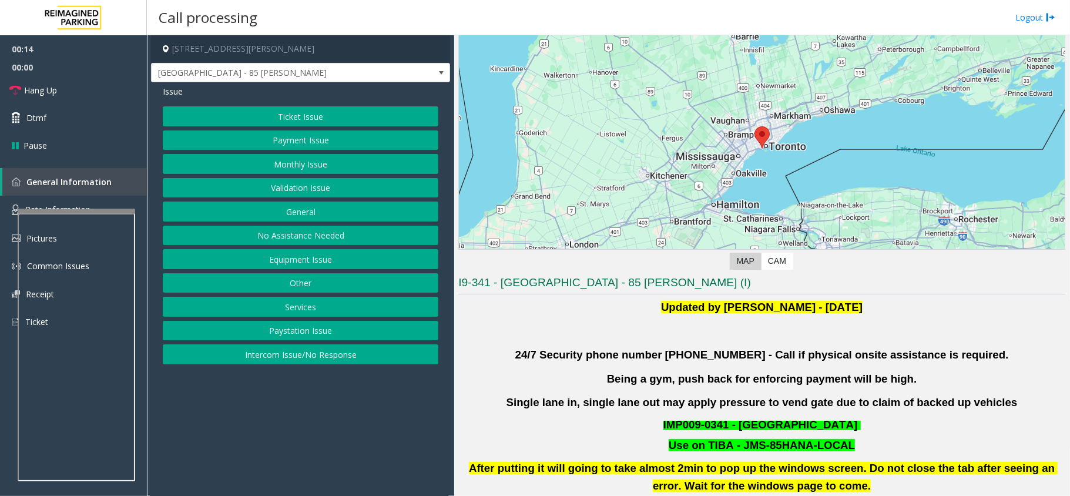
click at [321, 194] on button "Validation Issue" at bounding box center [300, 188] width 275 height 20
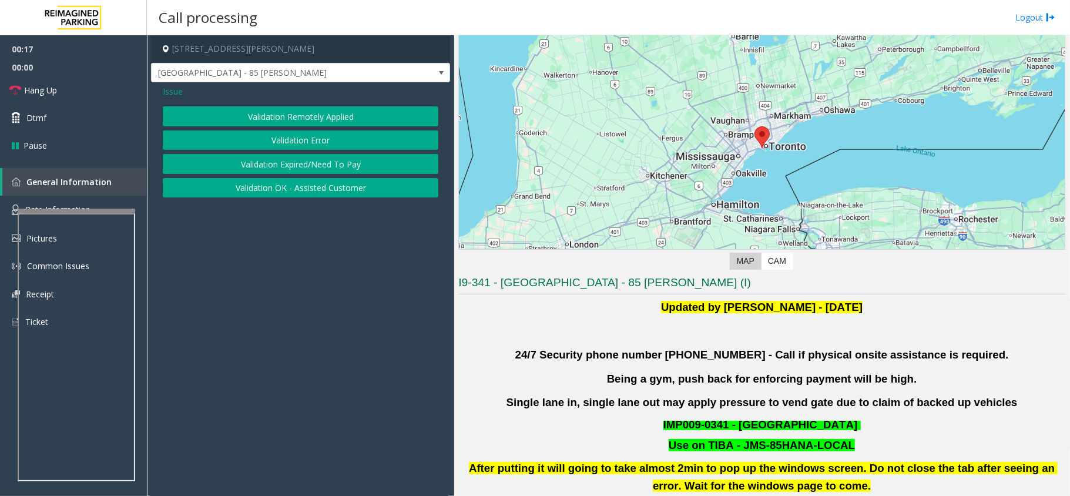
click at [290, 141] on button "Validation Error" at bounding box center [300, 140] width 275 height 20
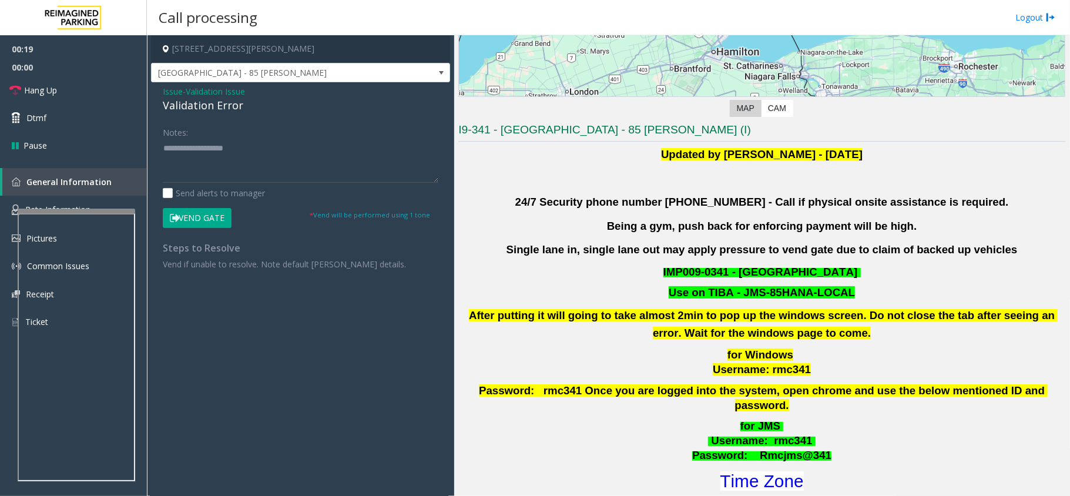
scroll to position [235, 0]
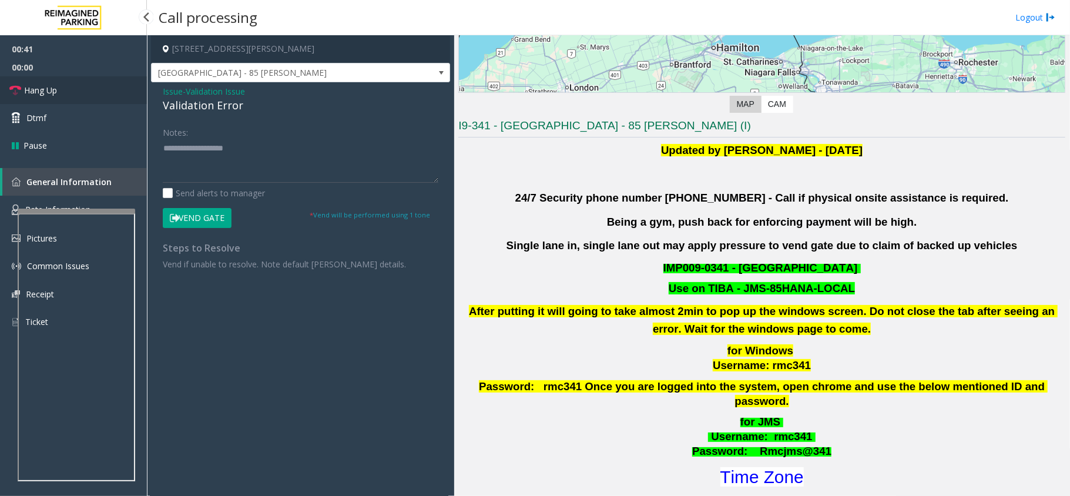
click at [83, 99] on link "Hang Up" at bounding box center [73, 90] width 147 height 28
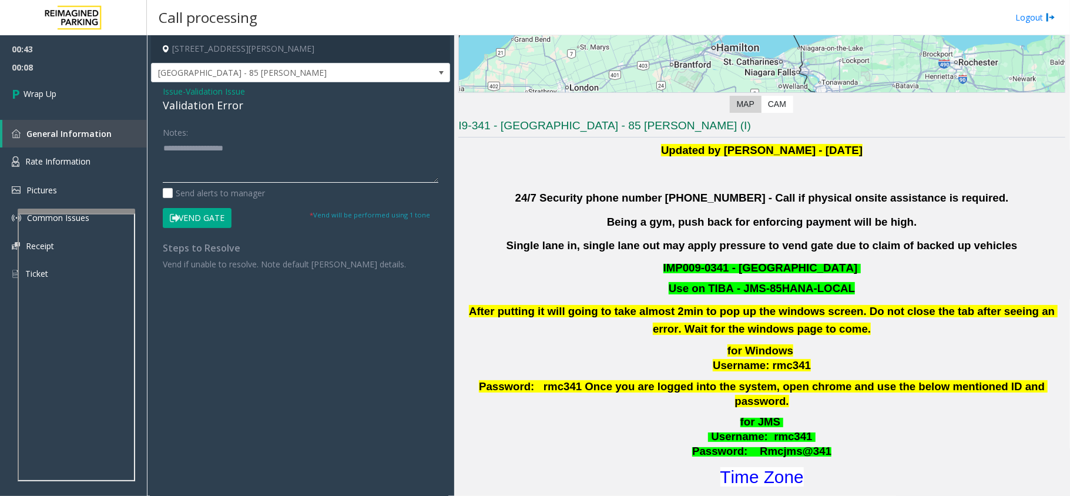
click at [237, 167] on textarea at bounding box center [300, 161] width 275 height 44
paste textarea "**********"
type textarea "**********"
click at [196, 90] on span "Validation Issue" at bounding box center [215, 91] width 59 height 12
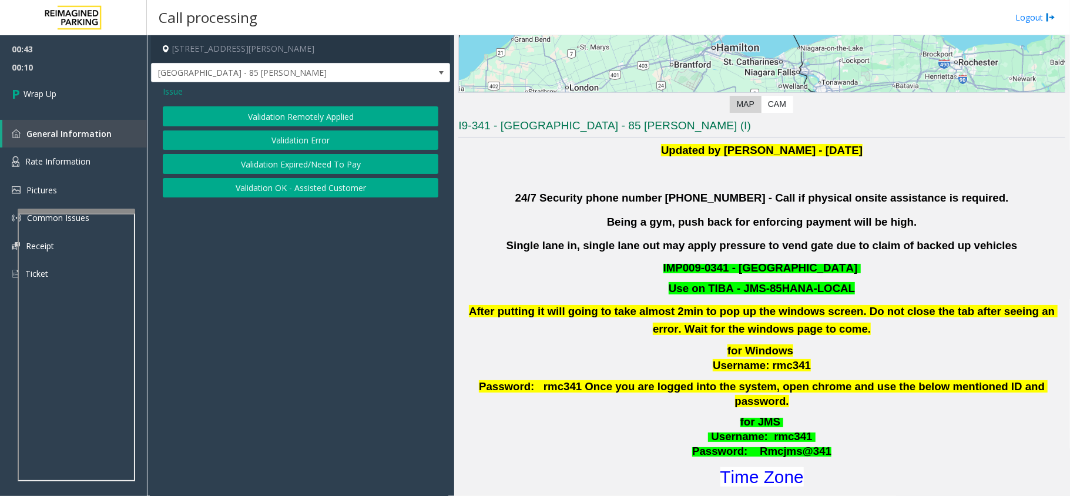
click at [166, 92] on span "Issue" at bounding box center [173, 91] width 20 height 12
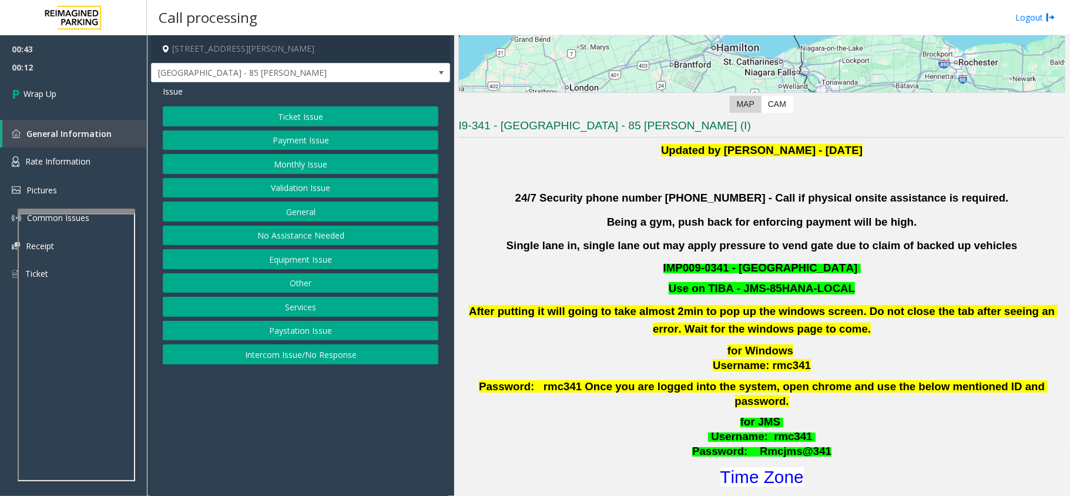
click at [281, 251] on button "Equipment Issue" at bounding box center [300, 259] width 275 height 20
click at [179, 86] on span "Issue" at bounding box center [173, 91] width 20 height 12
click at [285, 268] on button "Equipment Issue" at bounding box center [300, 259] width 275 height 20
click at [283, 219] on button "Gate / Door Won't Open" at bounding box center [300, 211] width 275 height 20
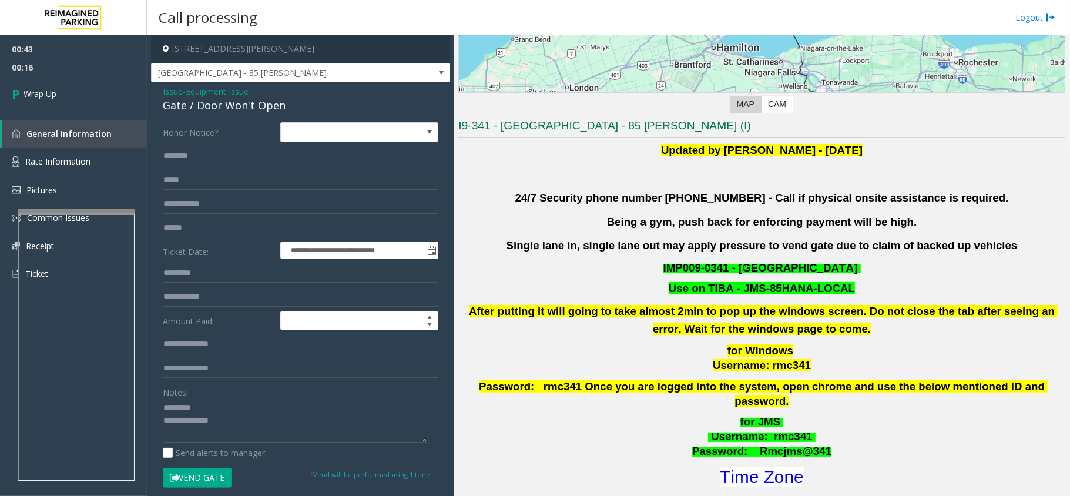
click at [196, 112] on div "Gate / Door Won't Open" at bounding box center [300, 106] width 275 height 16
click at [197, 111] on div "Gate / Door Won't Open" at bounding box center [300, 106] width 275 height 16
copy div "Gate / Door Won't Open"
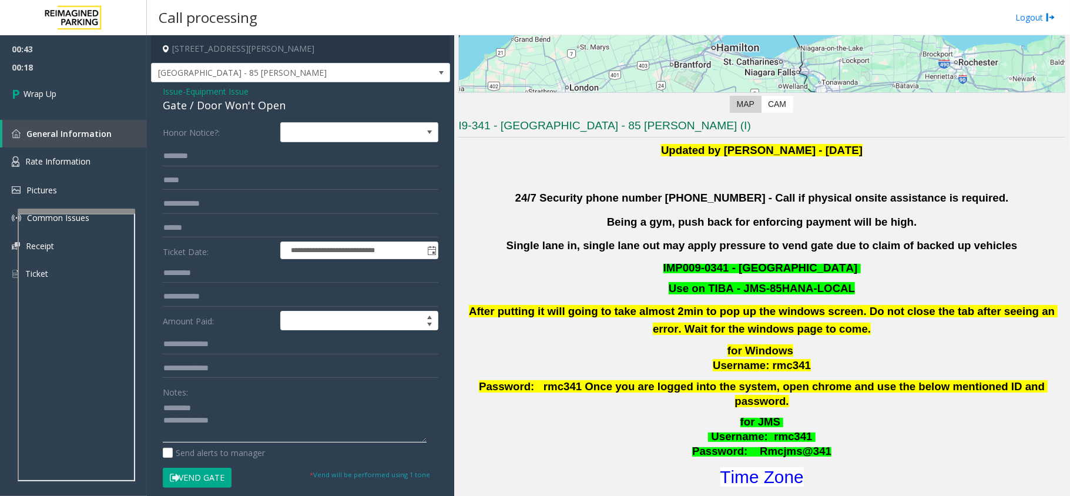
click at [214, 404] on textarea at bounding box center [295, 420] width 264 height 44
paste textarea "**********"
click at [233, 436] on textarea at bounding box center [295, 420] width 264 height 44
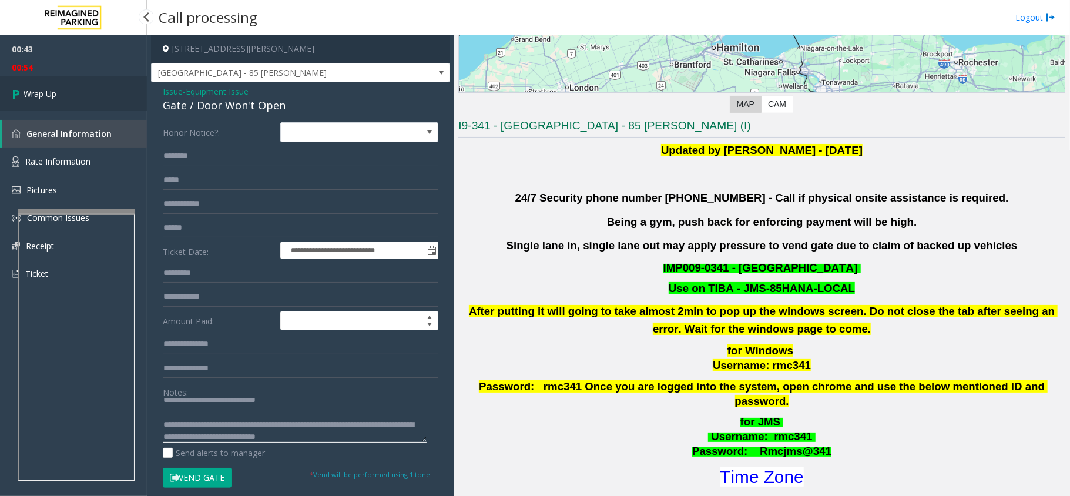
type textarea "**********"
click at [106, 103] on link "Wrap Up" at bounding box center [73, 93] width 147 height 35
